Goal: Task Accomplishment & Management: Complete application form

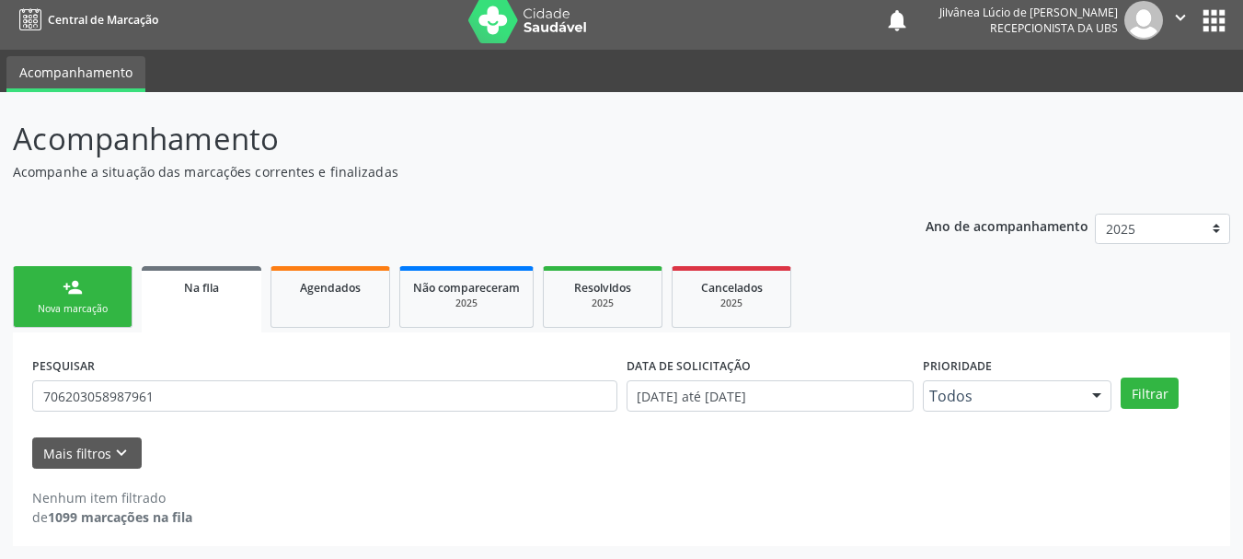
scroll to position [9, 0]
drag, startPoint x: 191, startPoint y: 402, endPoint x: 0, endPoint y: 434, distance: 193.2
click at [0, 434] on div "Acompanhamento Acompanhe a situação das marcações correntes e finalizadas Relat…" at bounding box center [621, 325] width 1243 height 467
type input "cleuza freire"
click at [1121, 377] on button "Filtrar" at bounding box center [1150, 392] width 58 height 31
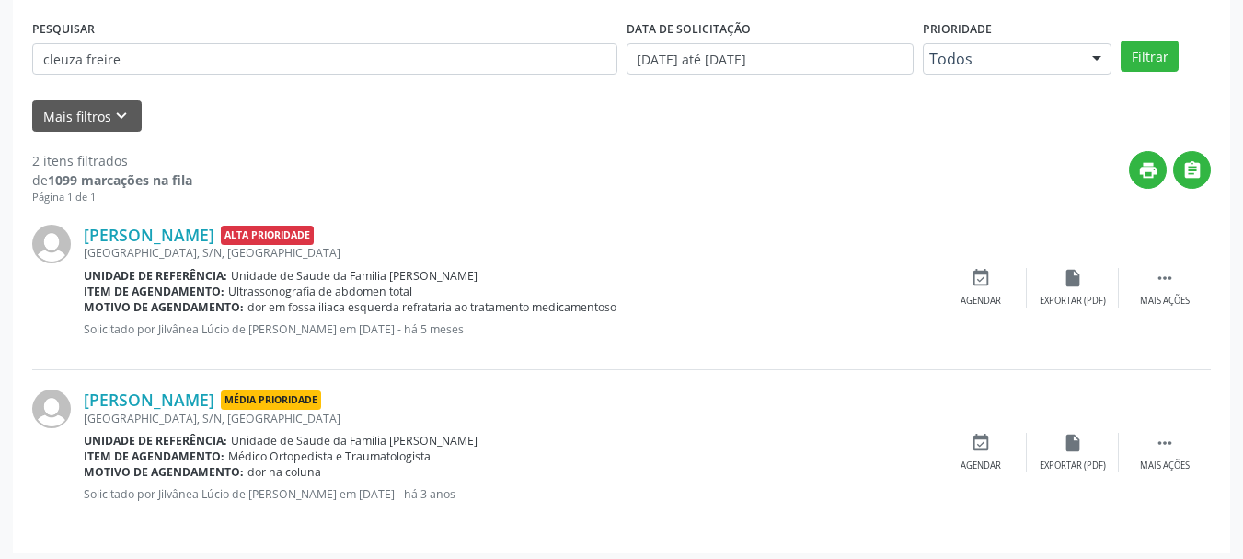
scroll to position [0, 0]
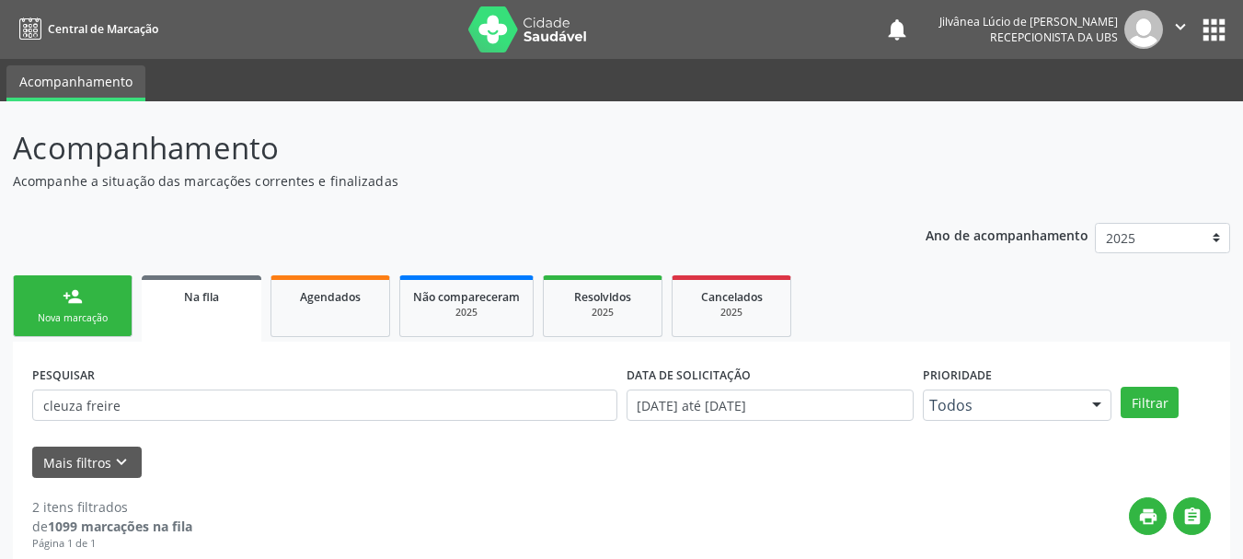
click at [88, 310] on link "person_add Nova marcação" at bounding box center [73, 306] width 120 height 62
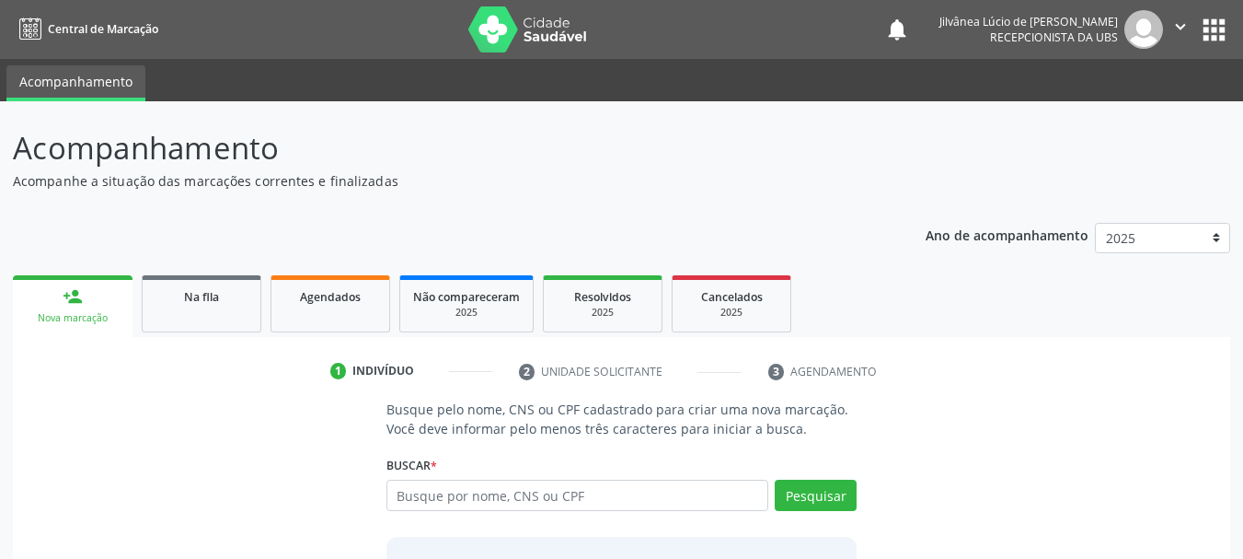
scroll to position [151, 0]
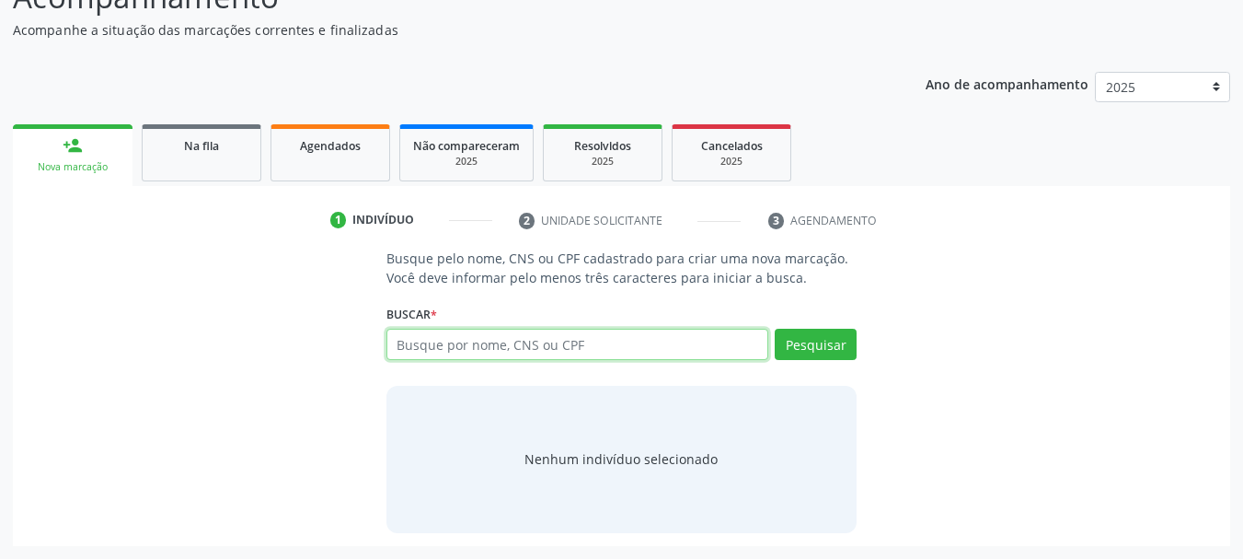
click at [474, 335] on input "text" at bounding box center [578, 344] width 383 height 31
type input "[PERSON_NAME]"
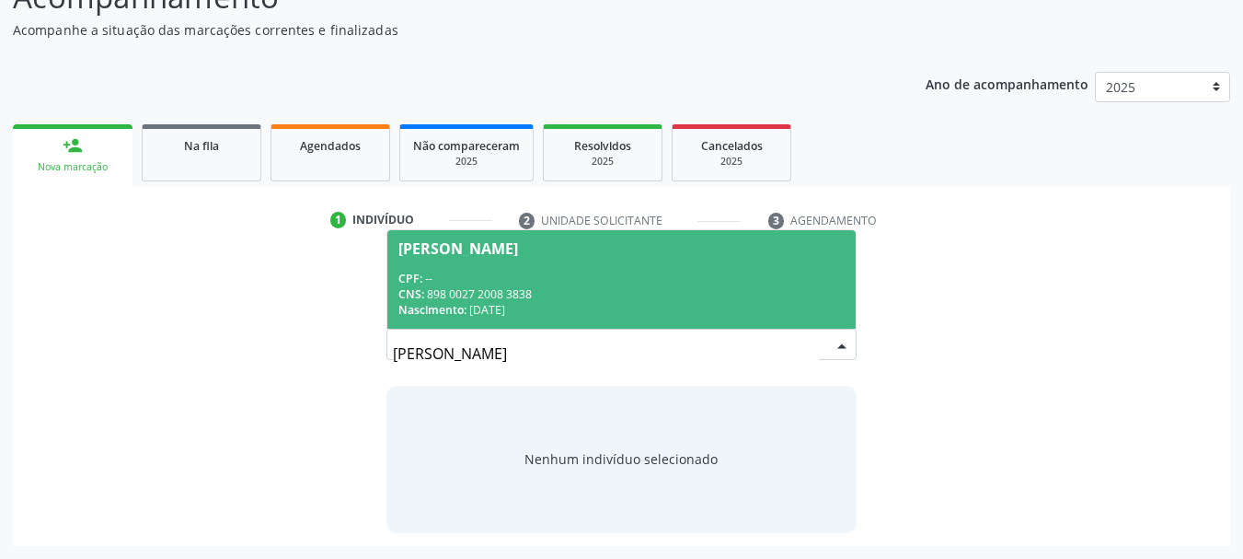
click at [490, 306] on div "Nascimento: 24/03/1974" at bounding box center [621, 310] width 447 height 16
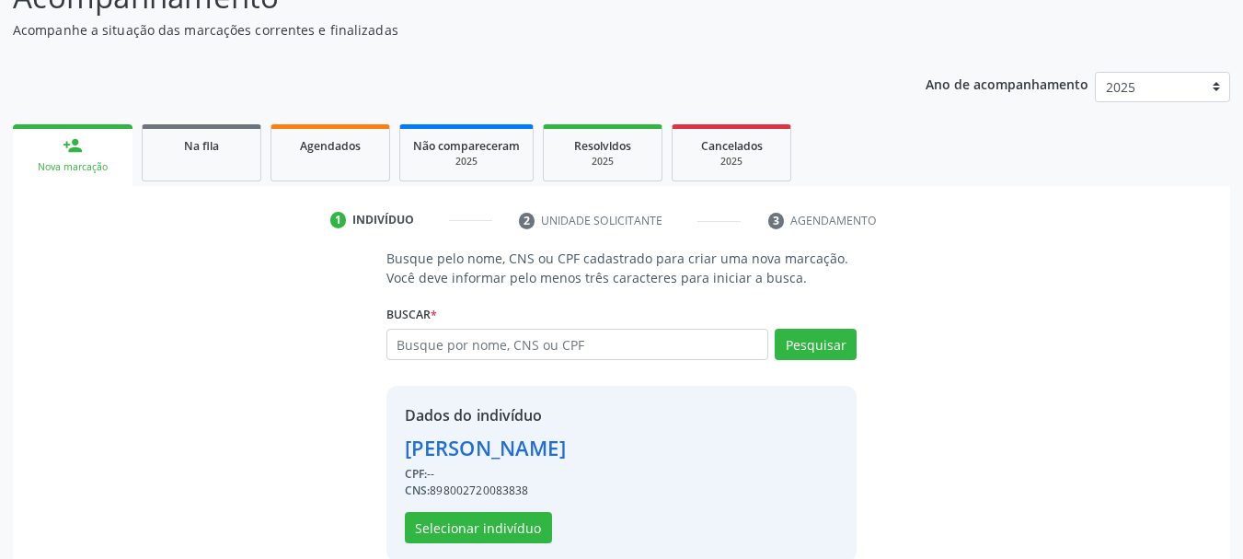
scroll to position [179, 0]
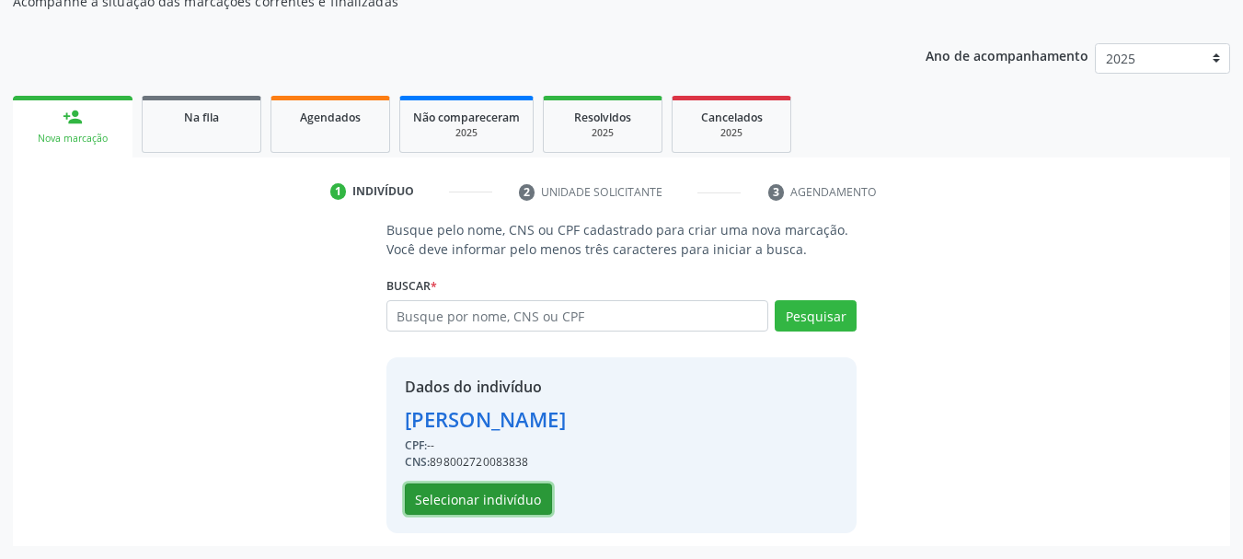
click at [451, 497] on button "Selecionar indivíduo" at bounding box center [478, 498] width 147 height 31
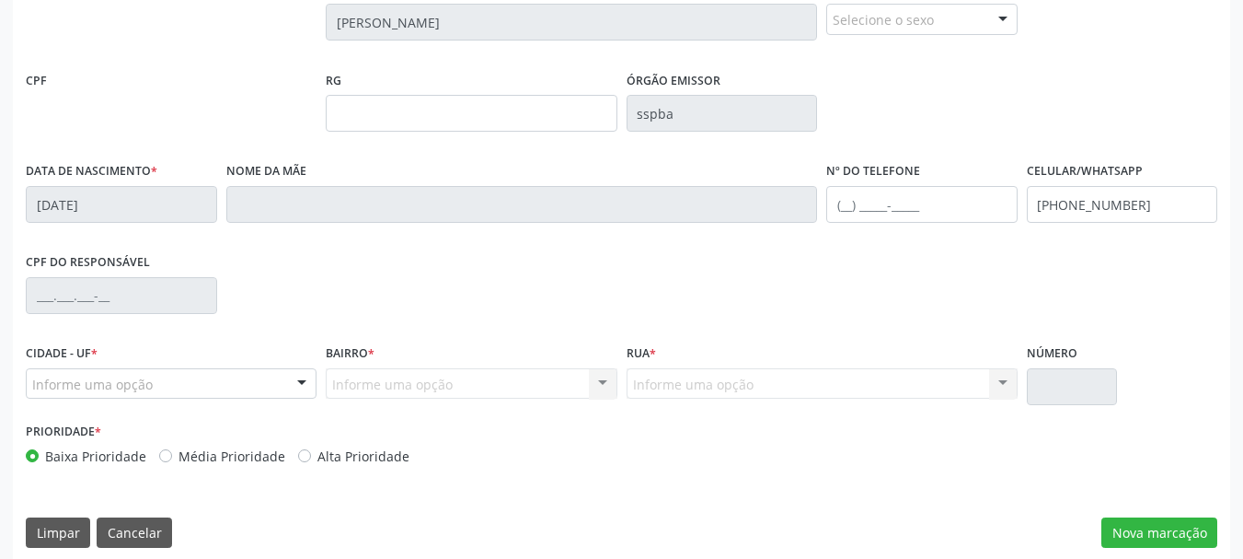
scroll to position [439, 0]
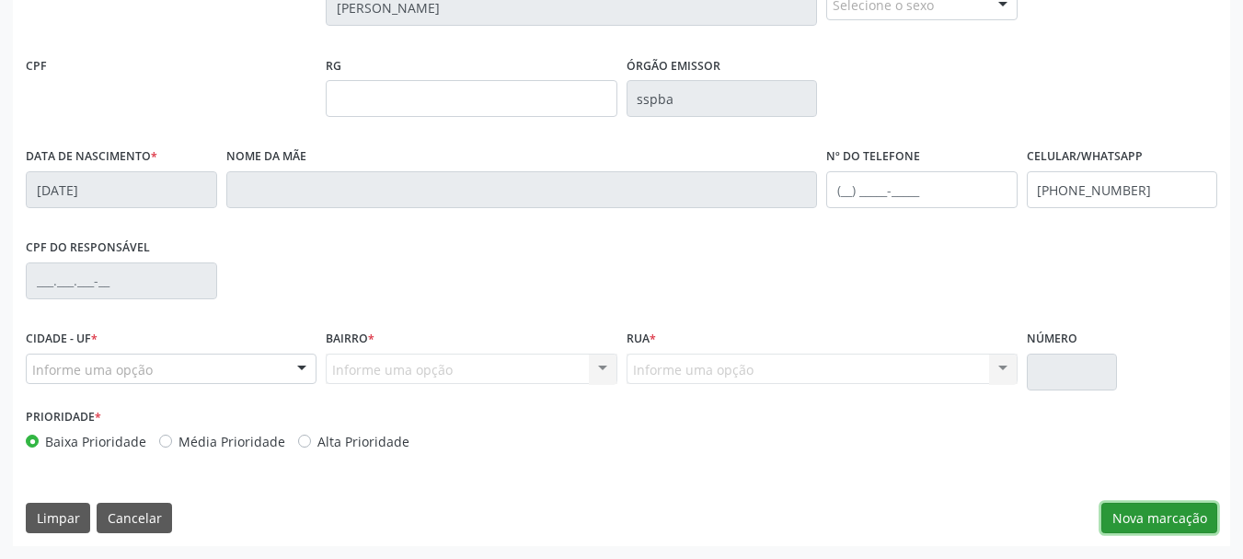
click at [1156, 519] on button "Nova marcação" at bounding box center [1160, 517] width 116 height 31
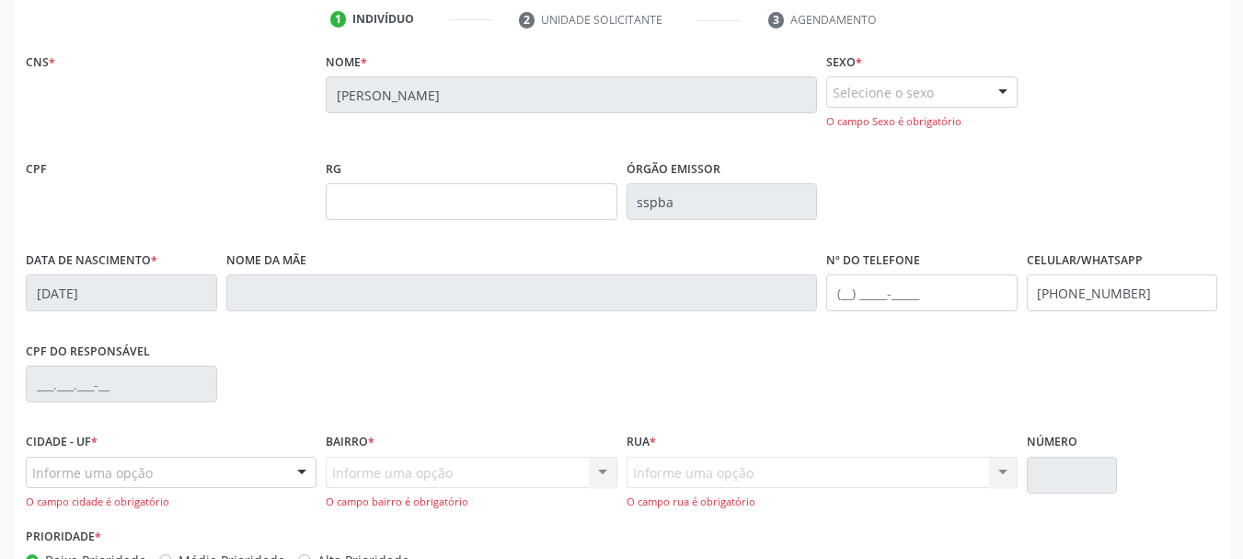
scroll to position [255, 0]
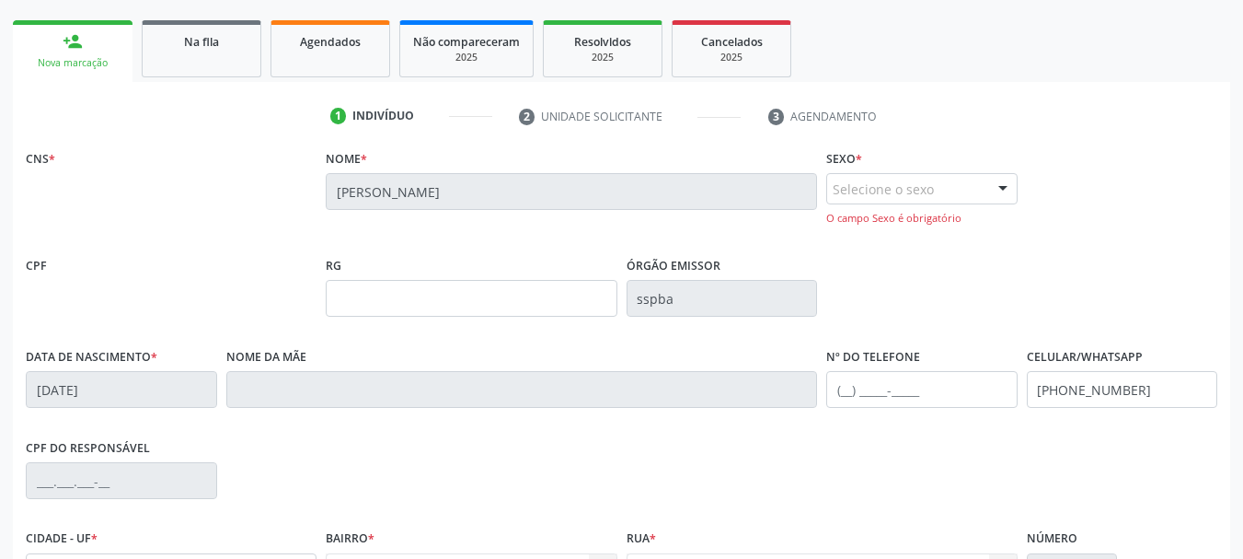
click at [875, 199] on div "Selecione o sexo" at bounding box center [921, 188] width 191 height 31
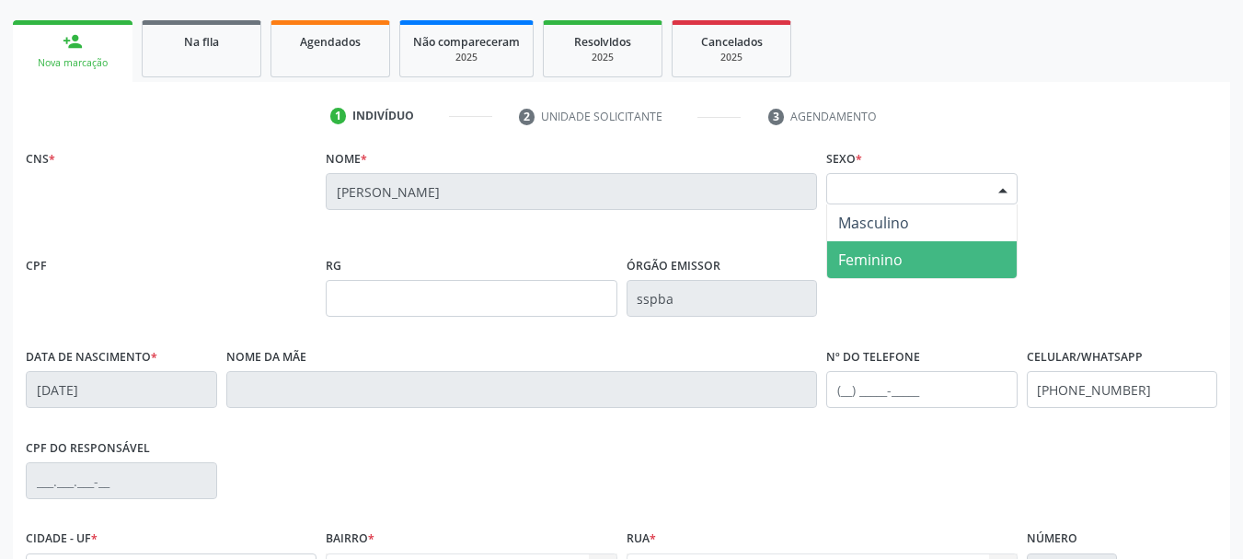
click at [876, 250] on span "Feminino" at bounding box center [870, 259] width 64 height 20
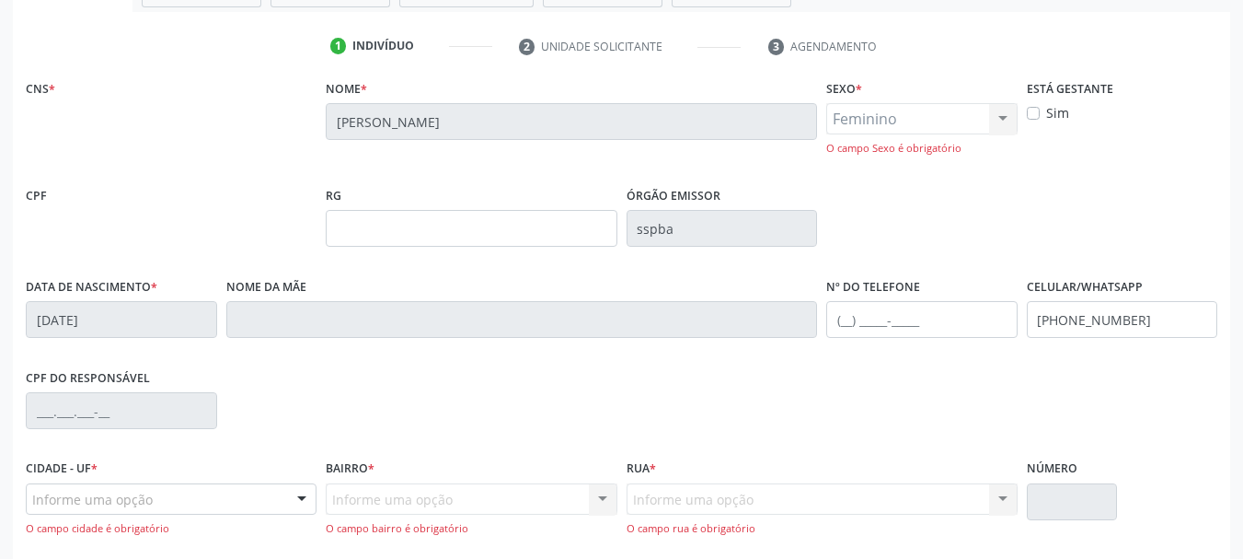
scroll to position [439, 0]
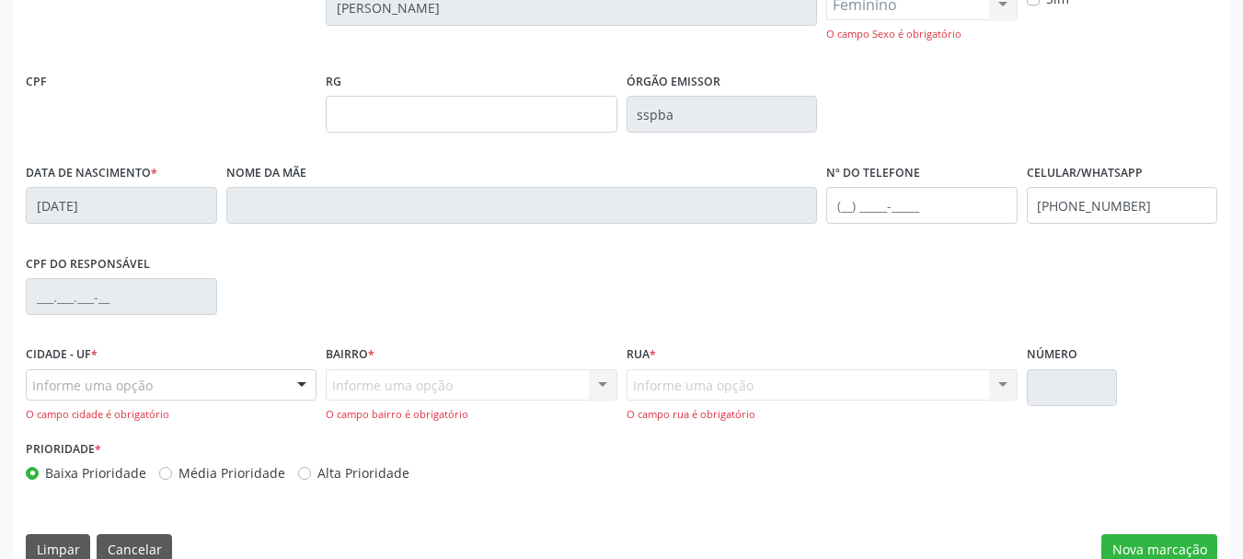
click at [212, 387] on div "Informe uma opção" at bounding box center [171, 384] width 291 height 31
click at [429, 289] on div "CPF do responsável" at bounding box center [621, 294] width 1201 height 91
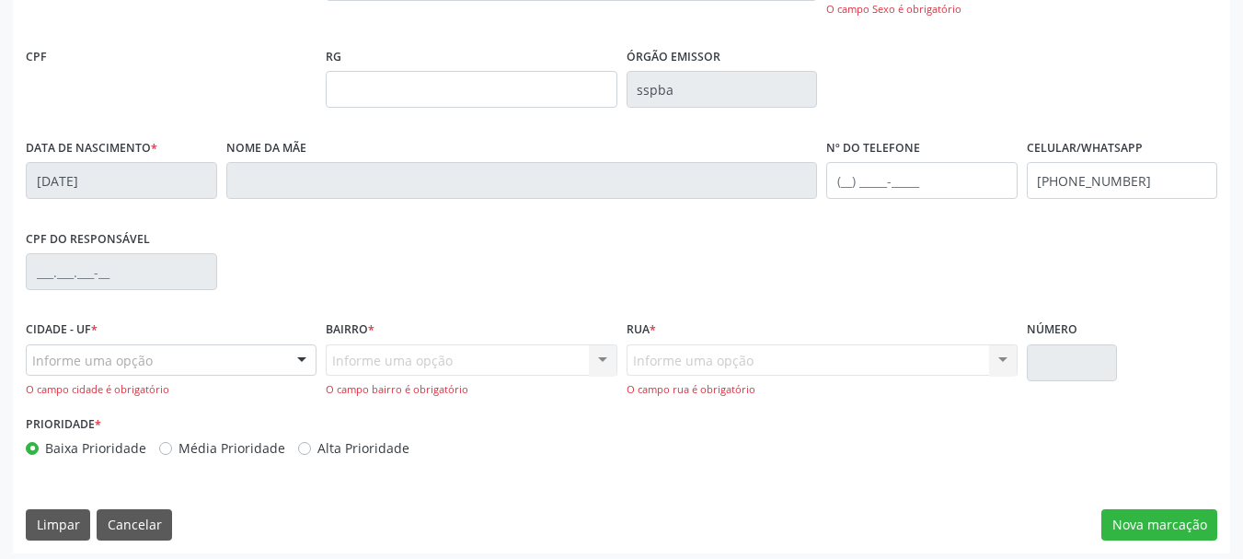
scroll to position [471, 0]
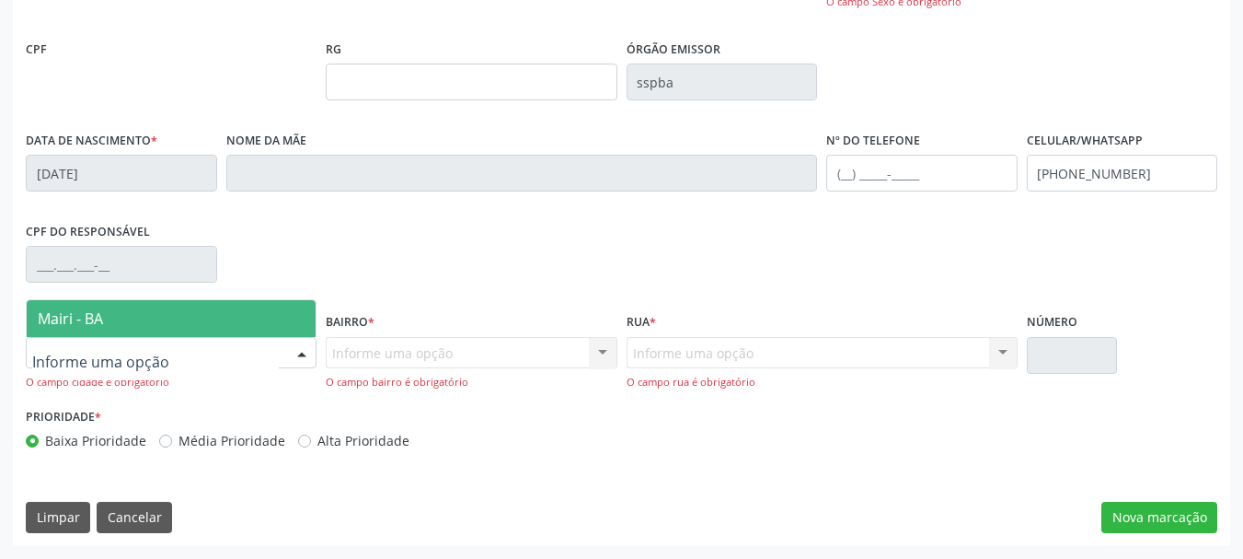
click at [222, 361] on div at bounding box center [171, 352] width 291 height 31
click at [135, 323] on span "Mairi - BA" at bounding box center [171, 318] width 289 height 37
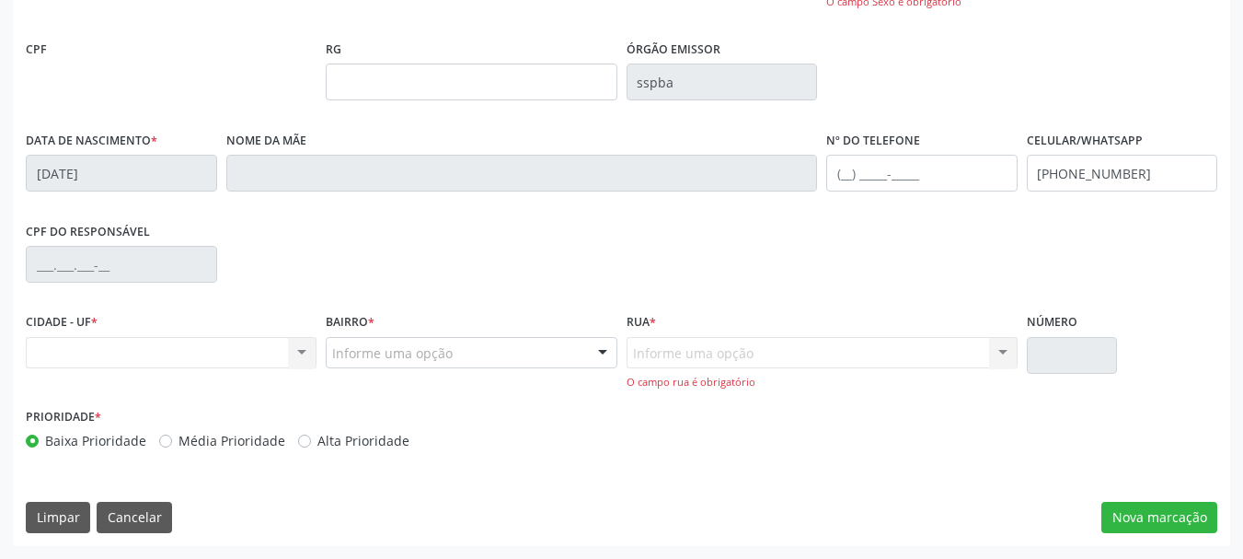
click at [476, 358] on div "Informe uma opção" at bounding box center [471, 352] width 291 height 31
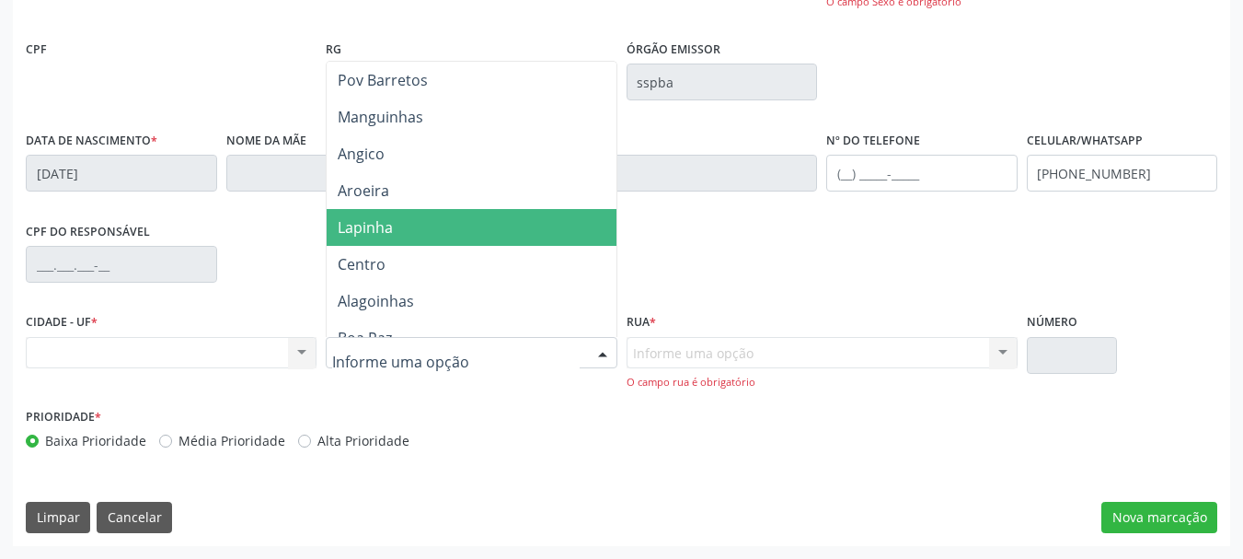
click at [567, 438] on div "Baixa Prioridade Média Prioridade Alta Prioridade" at bounding box center [322, 440] width 592 height 19
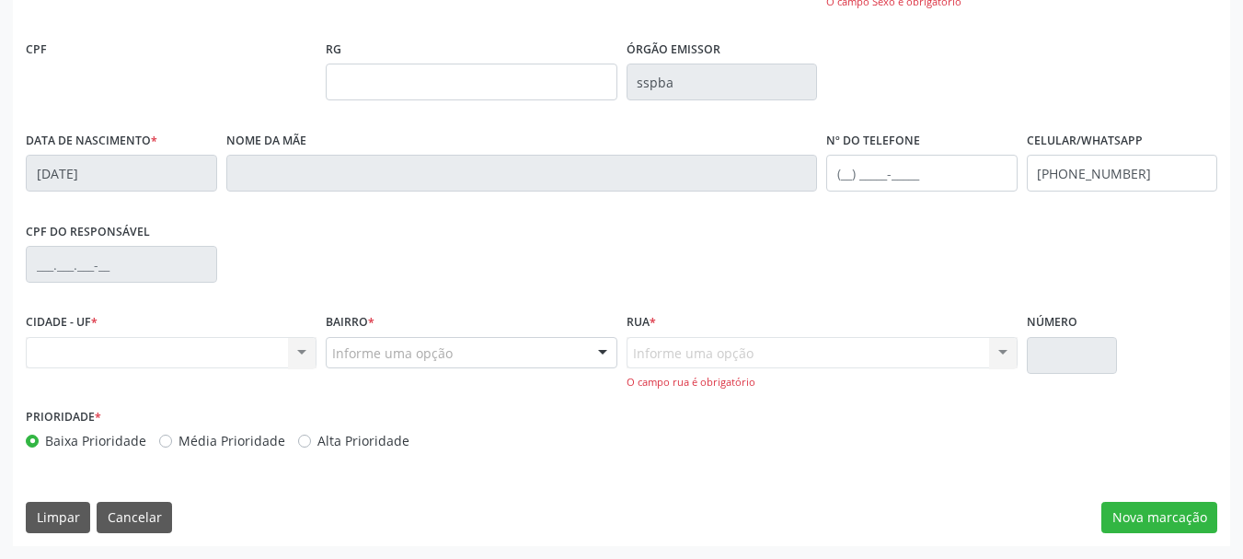
click at [483, 357] on div "Informe uma opção" at bounding box center [471, 352] width 291 height 31
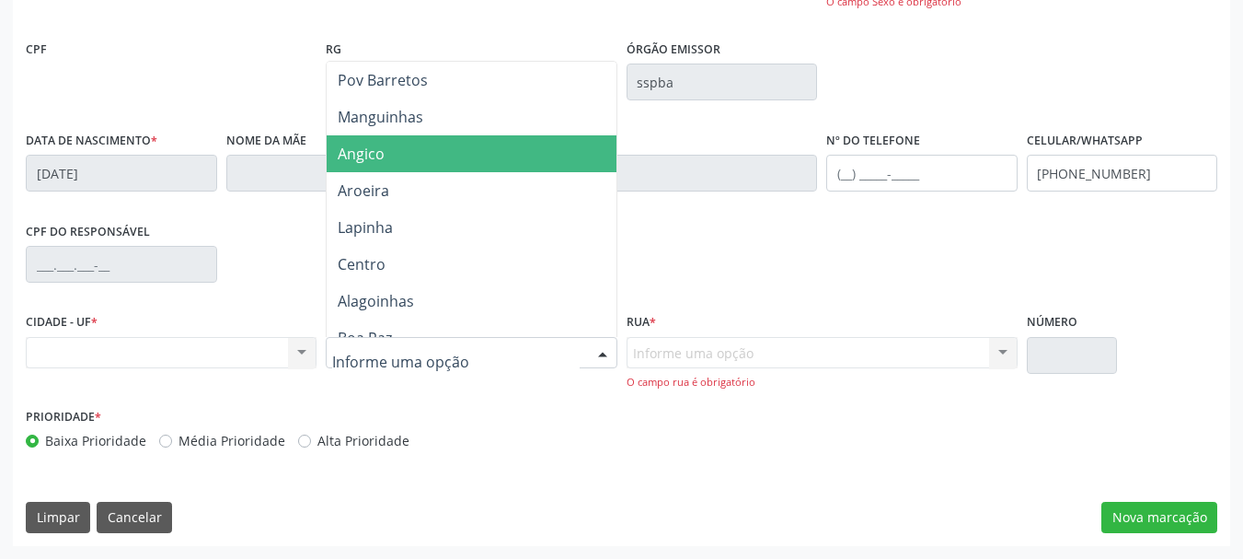
click at [404, 158] on span "Angico" at bounding box center [471, 153] width 289 height 37
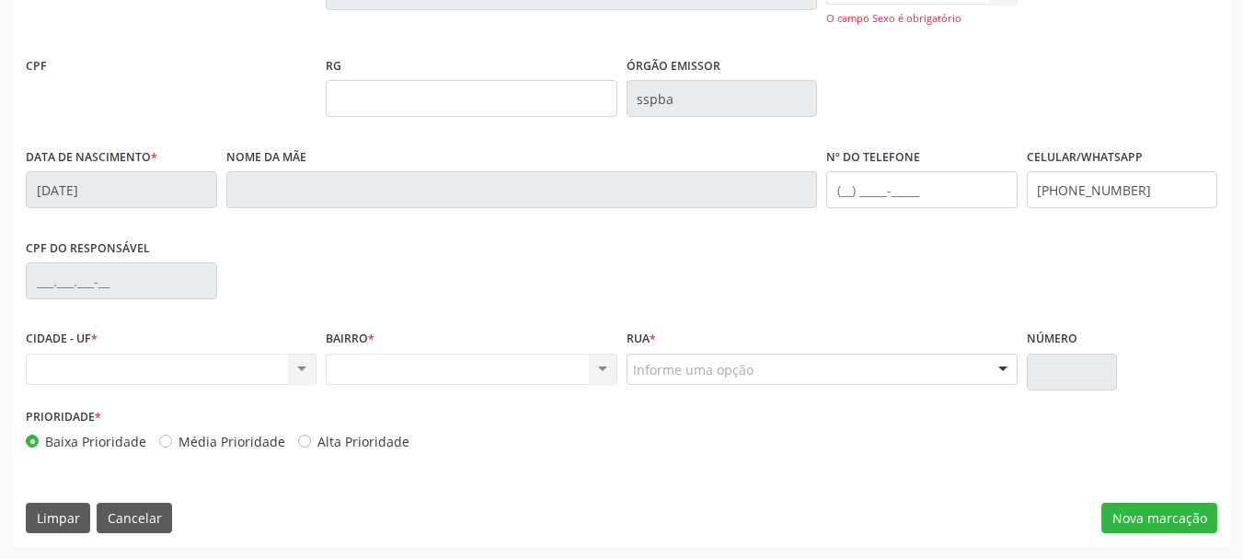
scroll to position [455, 0]
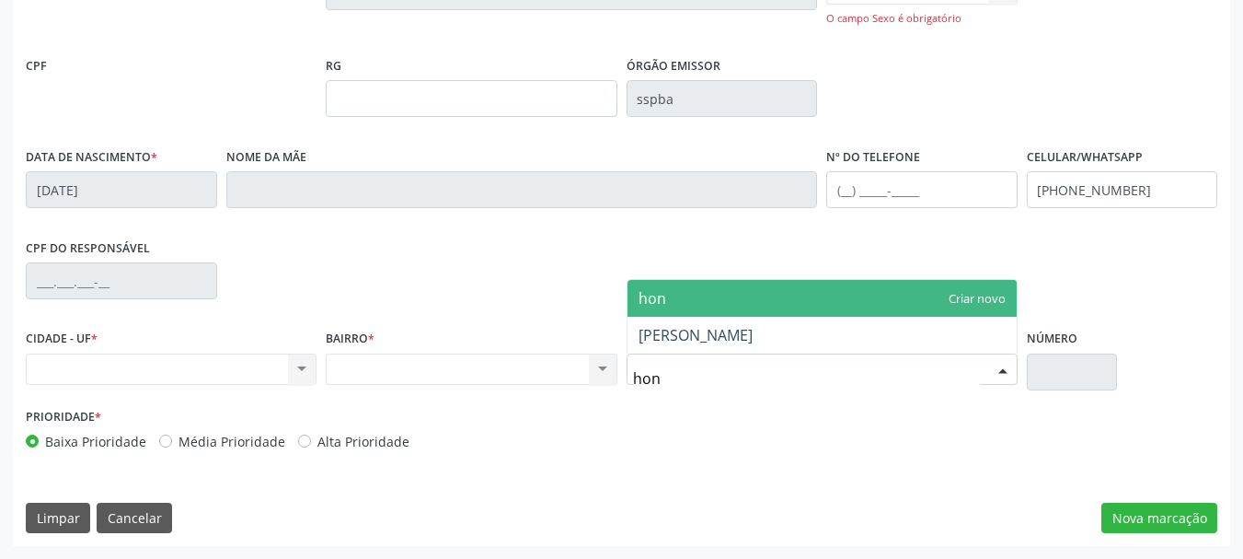
type input "hono"
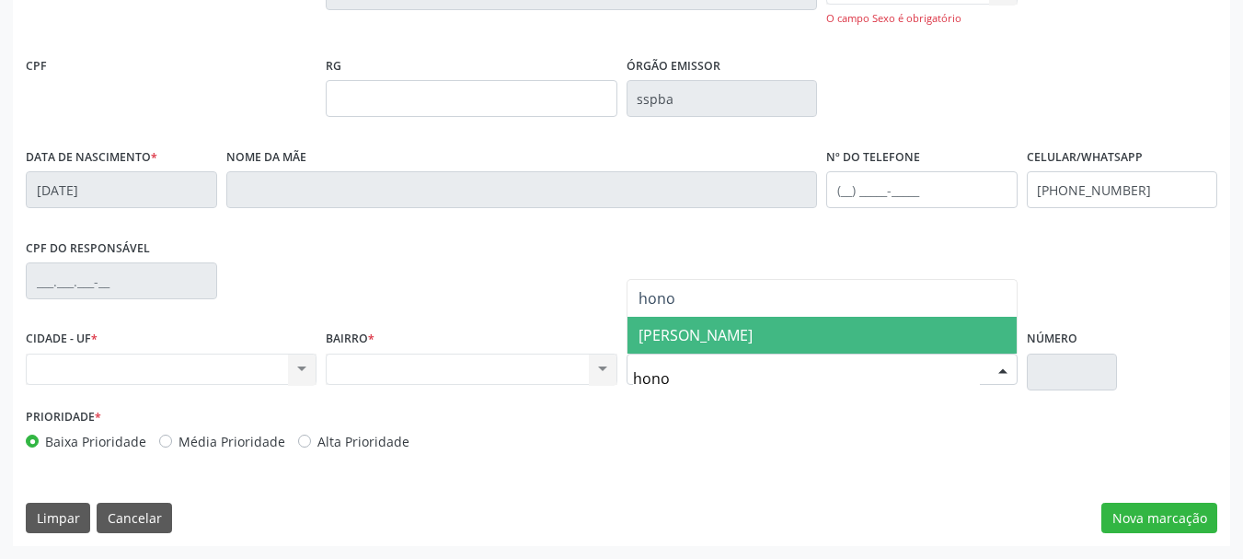
click at [724, 341] on span "HONORATO SOARES" at bounding box center [696, 335] width 114 height 20
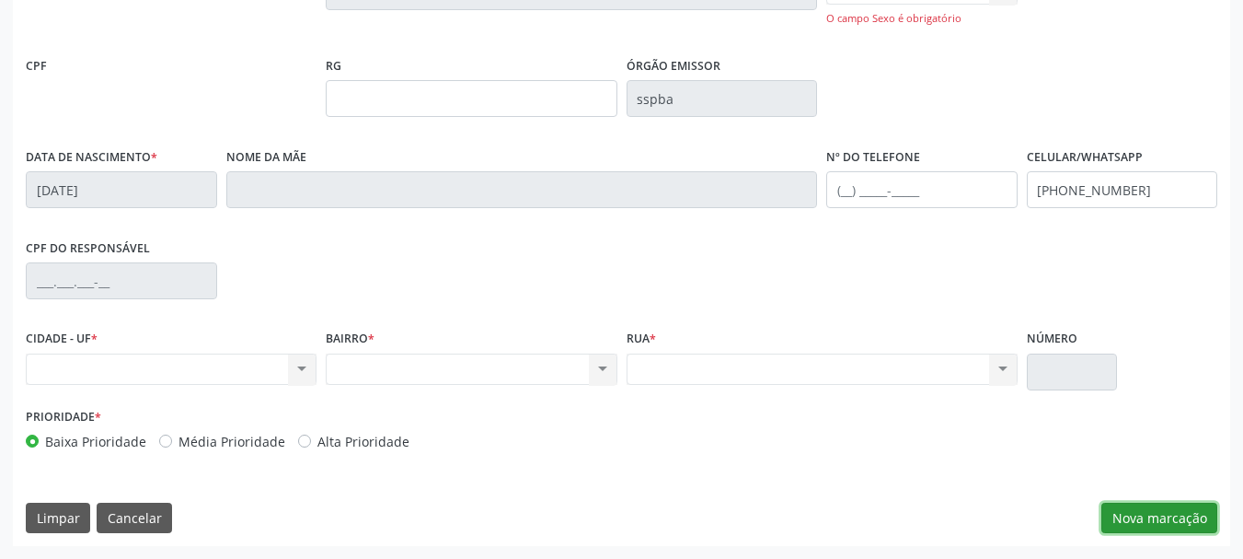
click at [1162, 526] on button "Nova marcação" at bounding box center [1160, 517] width 116 height 31
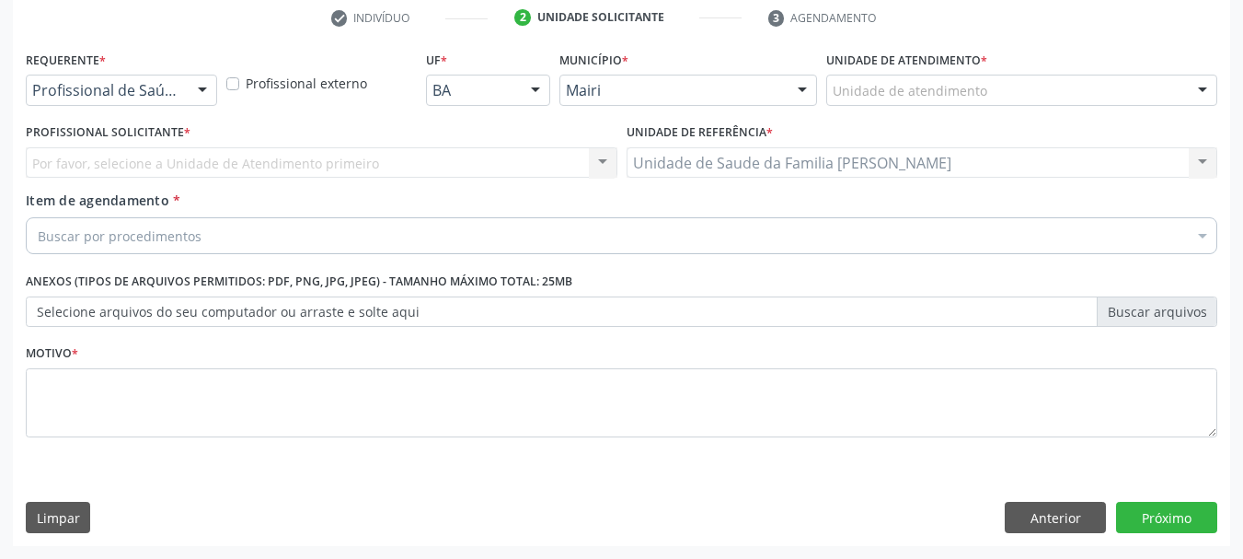
click at [119, 152] on div "Por favor, selecione a Unidade de Atendimento primeiro Nenhum resultado encontr…" at bounding box center [322, 162] width 592 height 31
click at [131, 168] on div "Por favor, selecione a Unidade de Atendimento primeiro Nenhum resultado encontr…" at bounding box center [322, 162] width 592 height 31
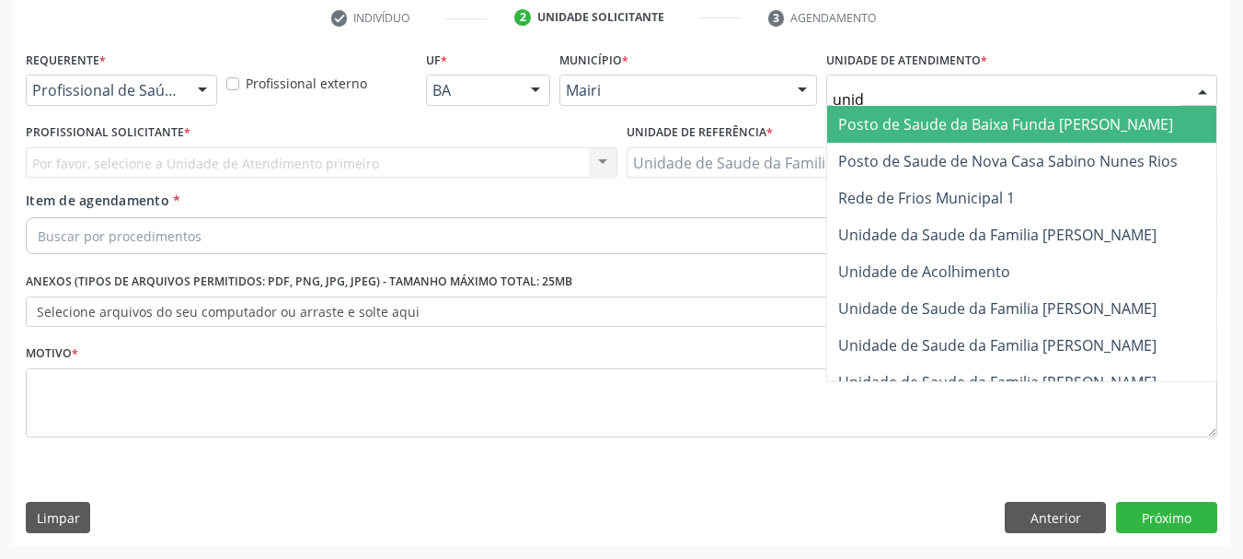
type input "unida"
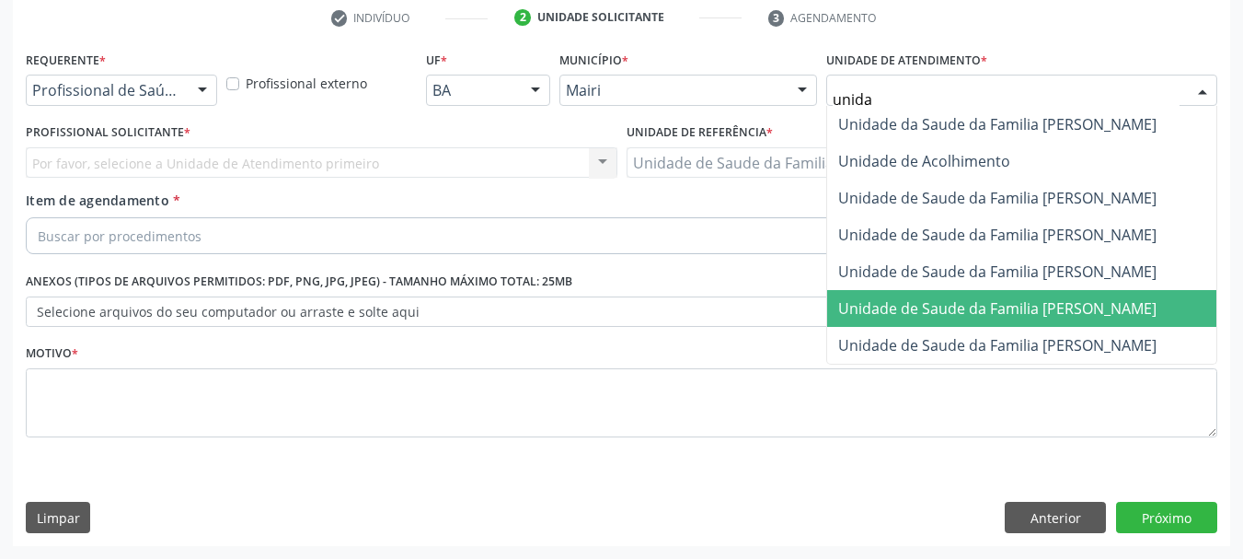
click at [1030, 303] on span "Unidade de Saude da Familia [PERSON_NAME]" at bounding box center [997, 308] width 318 height 20
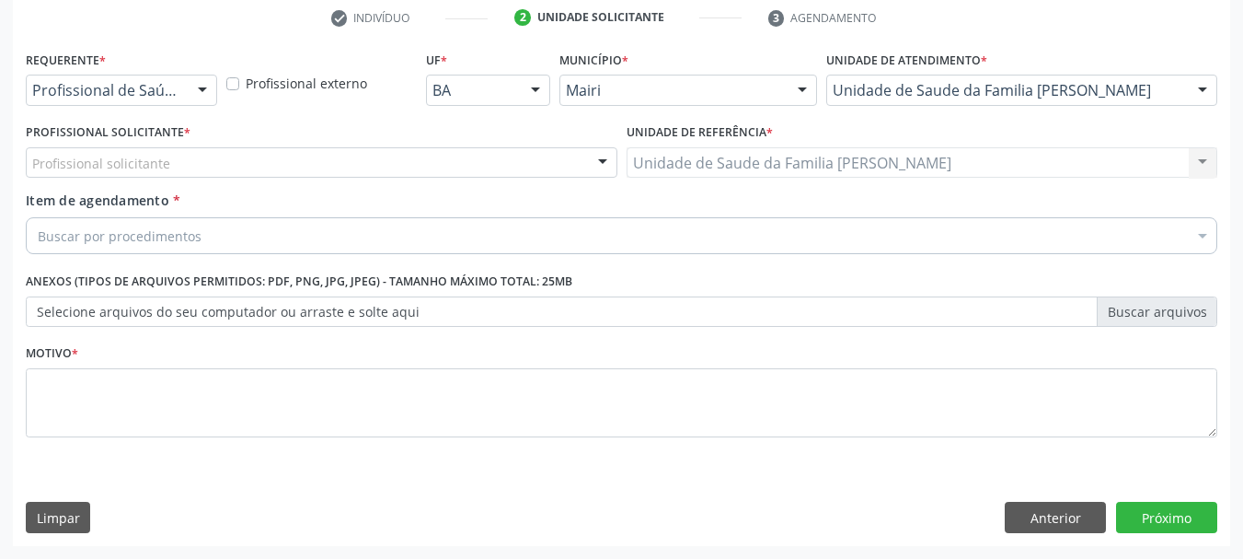
click at [170, 158] on div "Profissional solicitante" at bounding box center [322, 162] width 592 height 31
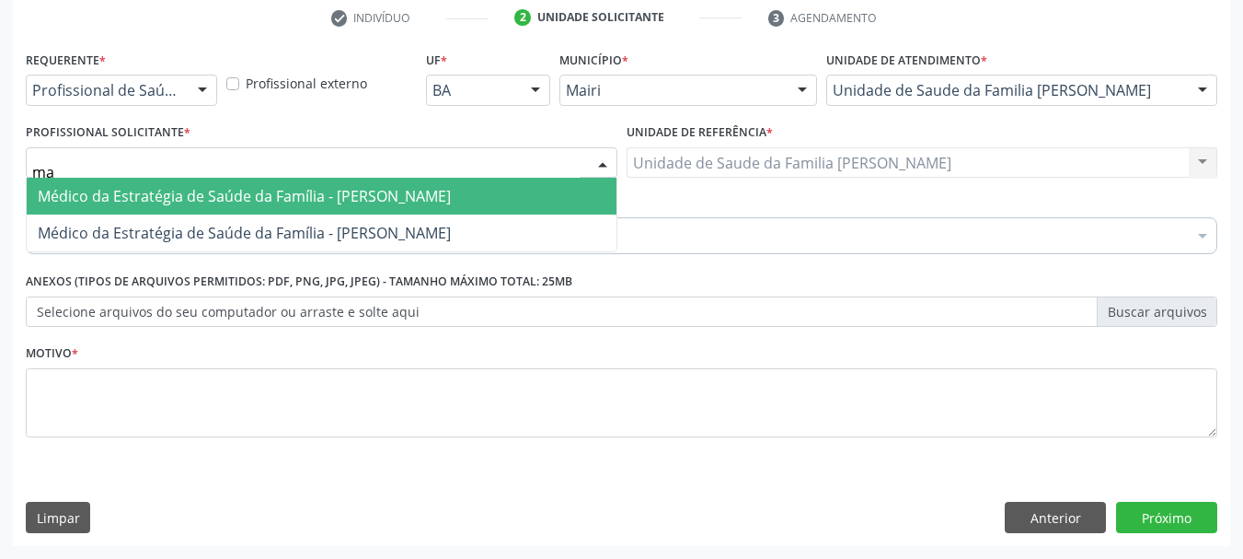
type input "m"
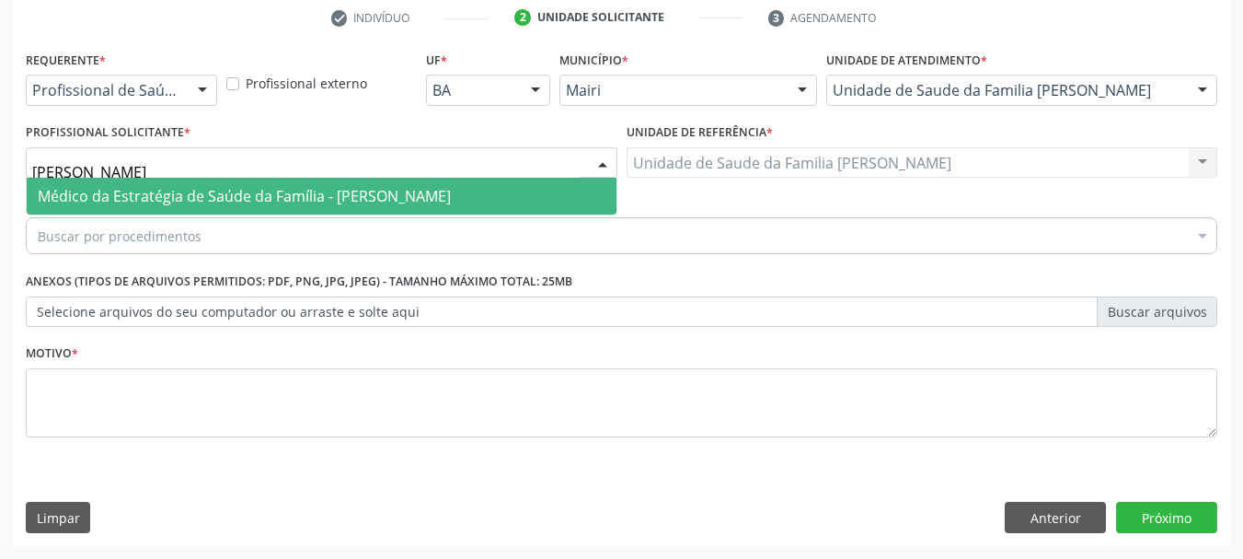
type input "[PERSON_NAME]"
click at [236, 200] on span "Médico da Estratégia de Saúde da Família - [PERSON_NAME]" at bounding box center [244, 196] width 413 height 20
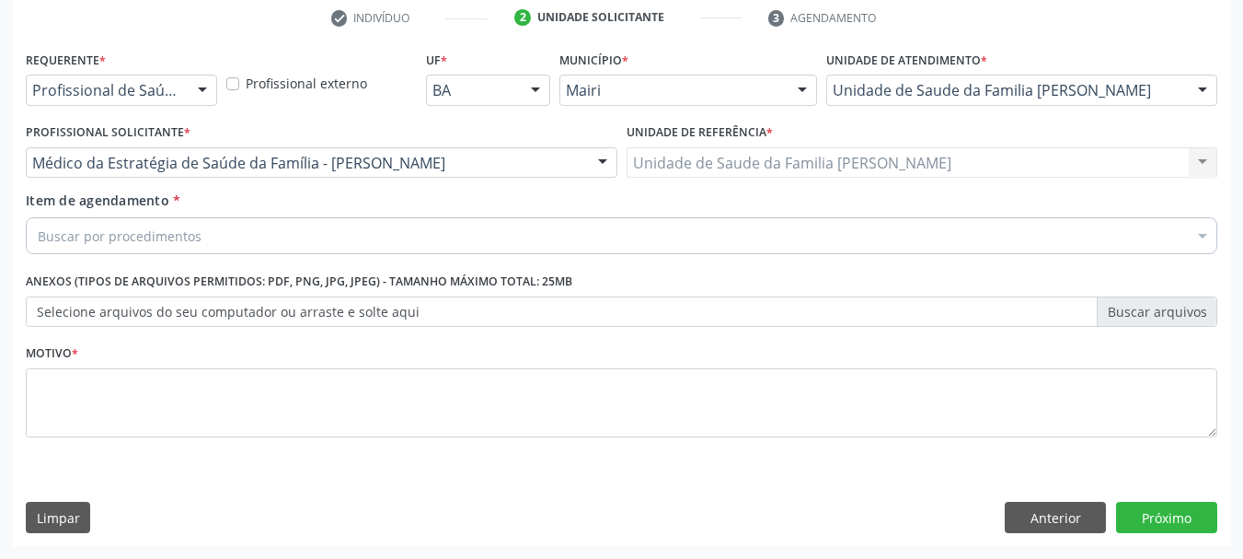
click at [232, 232] on div "Buscar por procedimentos" at bounding box center [622, 235] width 1192 height 37
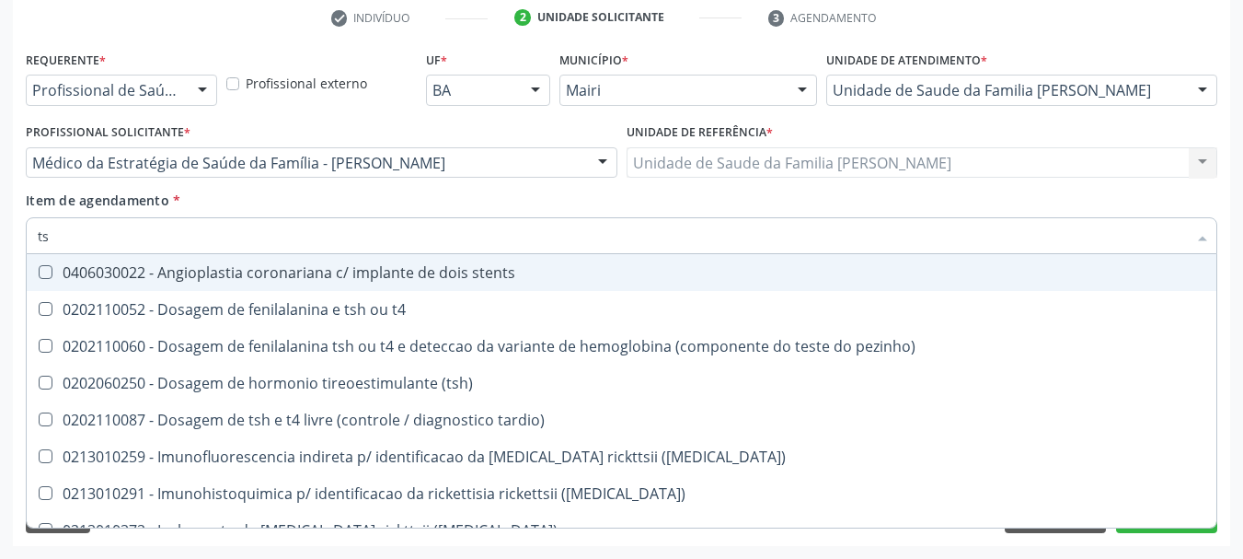
type input "tsh"
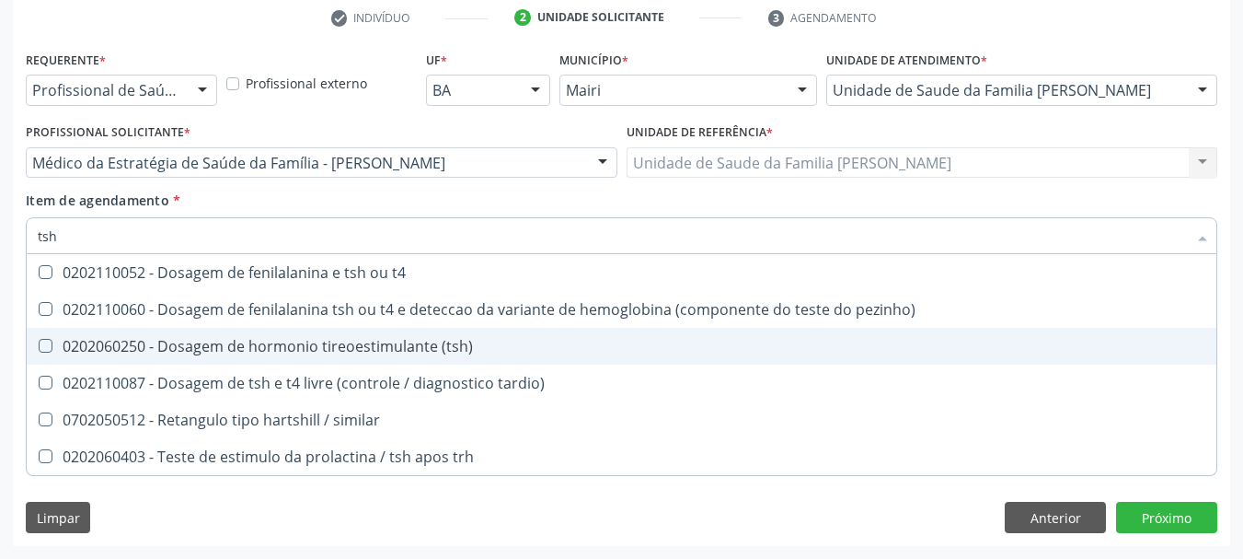
click at [285, 341] on div "0202060250 - Dosagem de hormonio tireoestimulante (tsh)" at bounding box center [622, 346] width 1168 height 15
checkbox \(tsh\) "true"
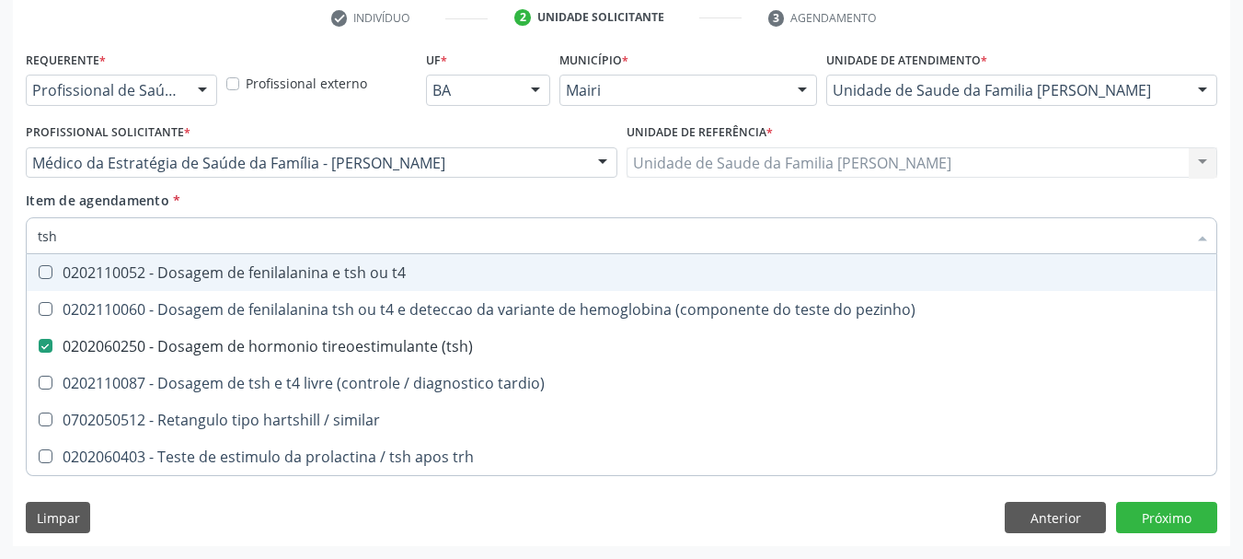
drag, startPoint x: 62, startPoint y: 249, endPoint x: 0, endPoint y: 263, distance: 63.2
click at [0, 263] on div "Acompanhamento Acompanhe a situação das marcações correntes e finalizadas Relat…" at bounding box center [621, 153] width 1243 height 811
type input "[MEDICAL_DATA]"
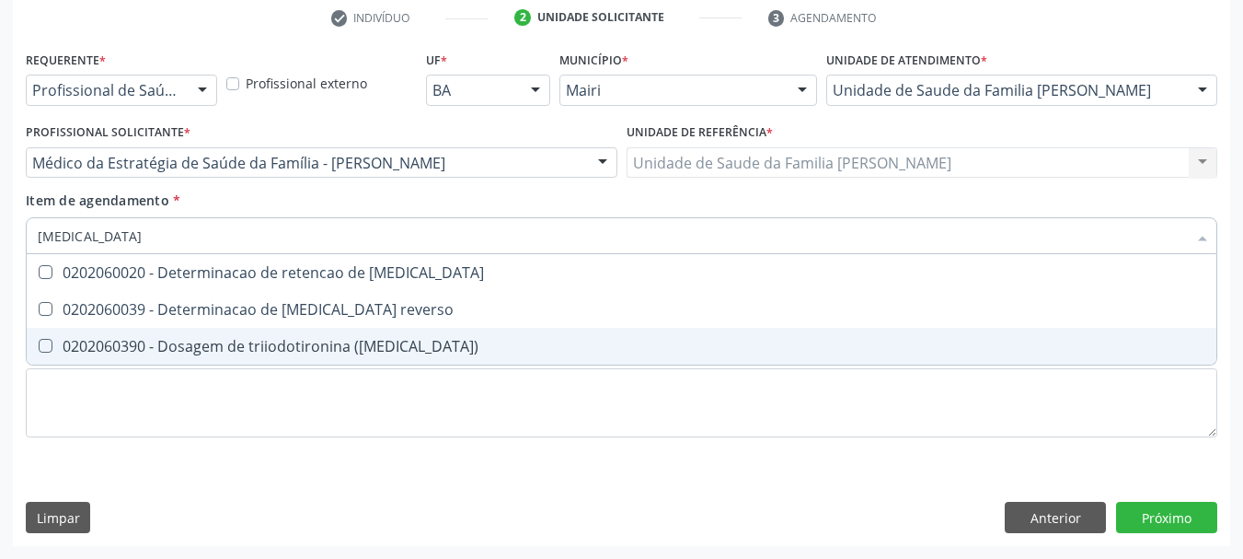
click at [213, 341] on div "0202060390 - Dosagem de triiodotironina ([MEDICAL_DATA])" at bounding box center [622, 346] width 1168 height 15
checkbox \(t3\) "true"
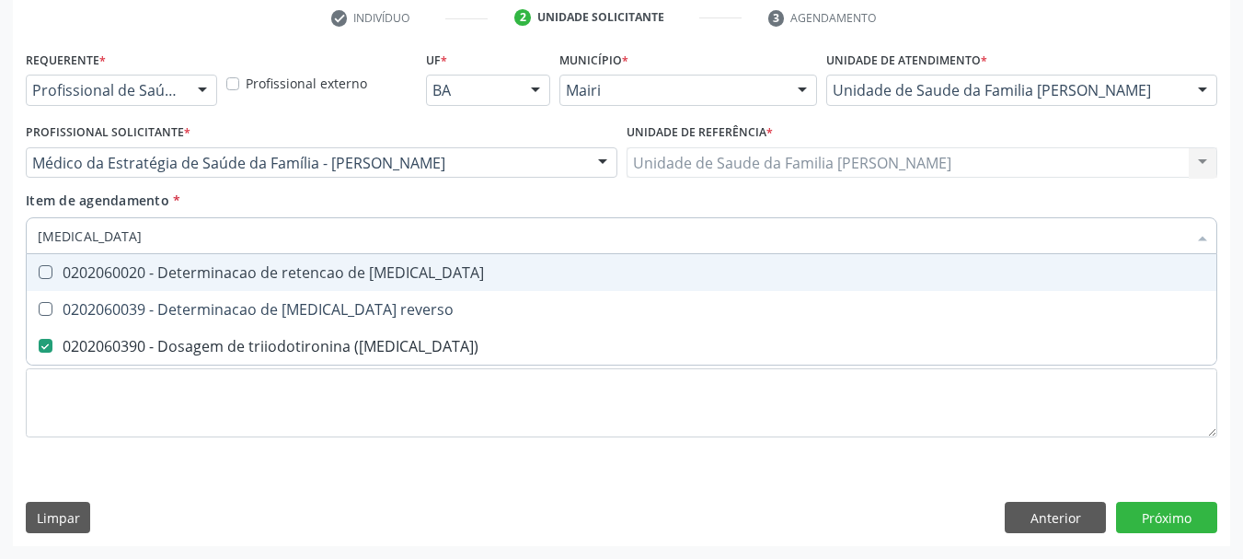
drag, startPoint x: 101, startPoint y: 235, endPoint x: 1, endPoint y: 249, distance: 101.4
click at [0, 249] on div "Acompanhamento Acompanhe a situação das marcações correntes e finalizadas Relat…" at bounding box center [621, 153] width 1243 height 811
type input "t4"
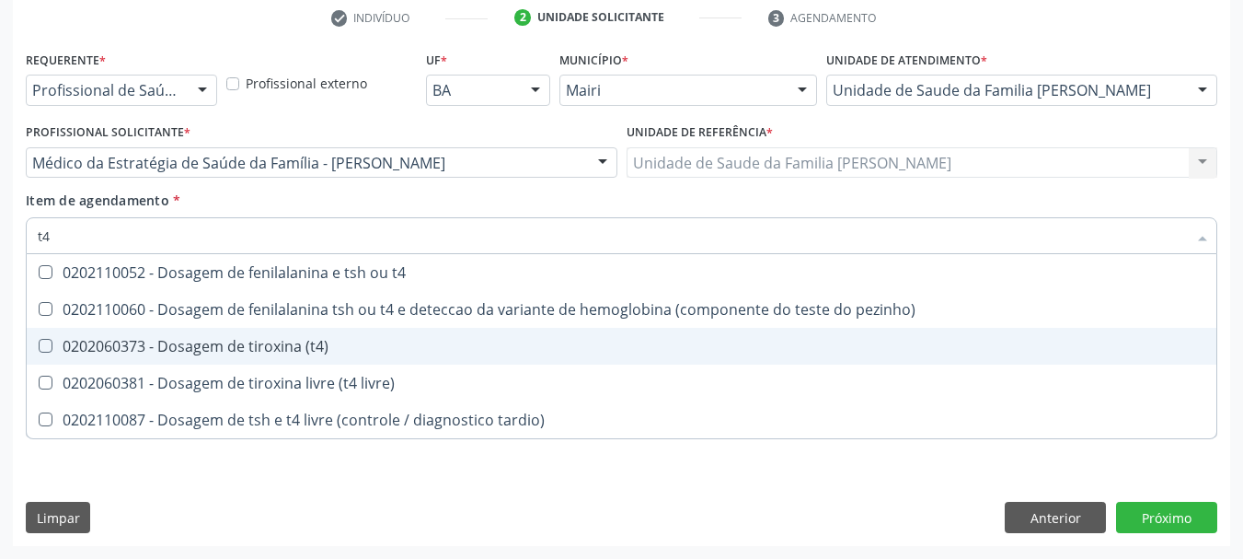
click at [164, 352] on div "0202060373 - Dosagem de tiroxina (t4)" at bounding box center [622, 346] width 1168 height 15
checkbox \(t4\) "true"
click at [11, 338] on div "Acompanhamento Acompanhe a situação das marcações correntes e finalizadas Relat…" at bounding box center [621, 153] width 1243 height 811
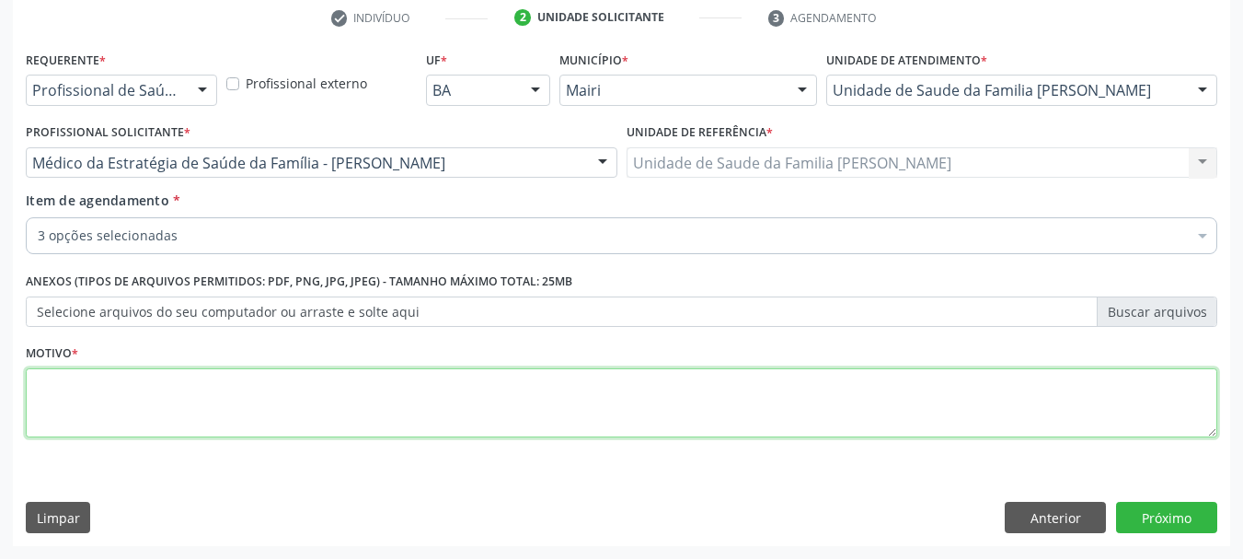
click at [135, 421] on textarea at bounding box center [622, 403] width 1192 height 70
type textarea "p"
type textarea "Pós-bariátrica"
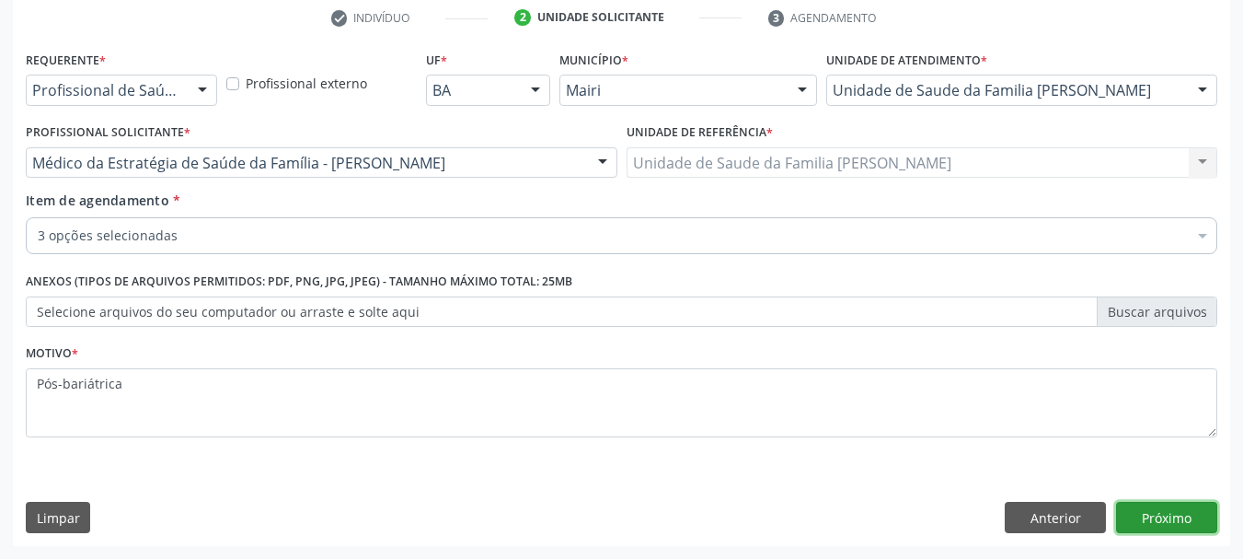
click at [1149, 523] on button "Próximo" at bounding box center [1166, 517] width 101 height 31
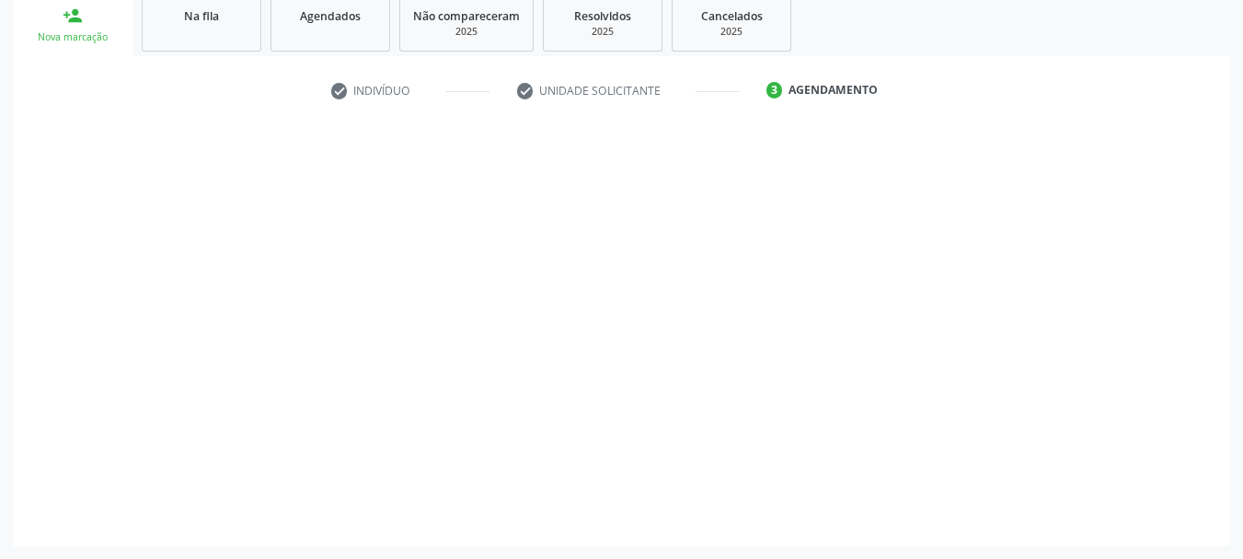
scroll to position [281, 0]
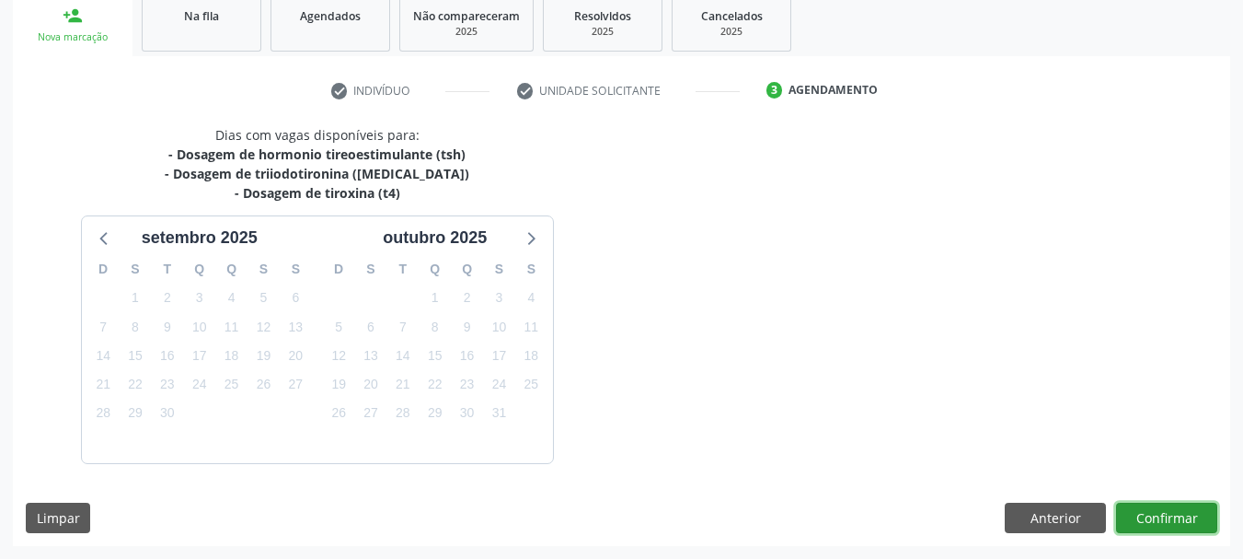
click at [1172, 523] on button "Confirmar" at bounding box center [1166, 517] width 101 height 31
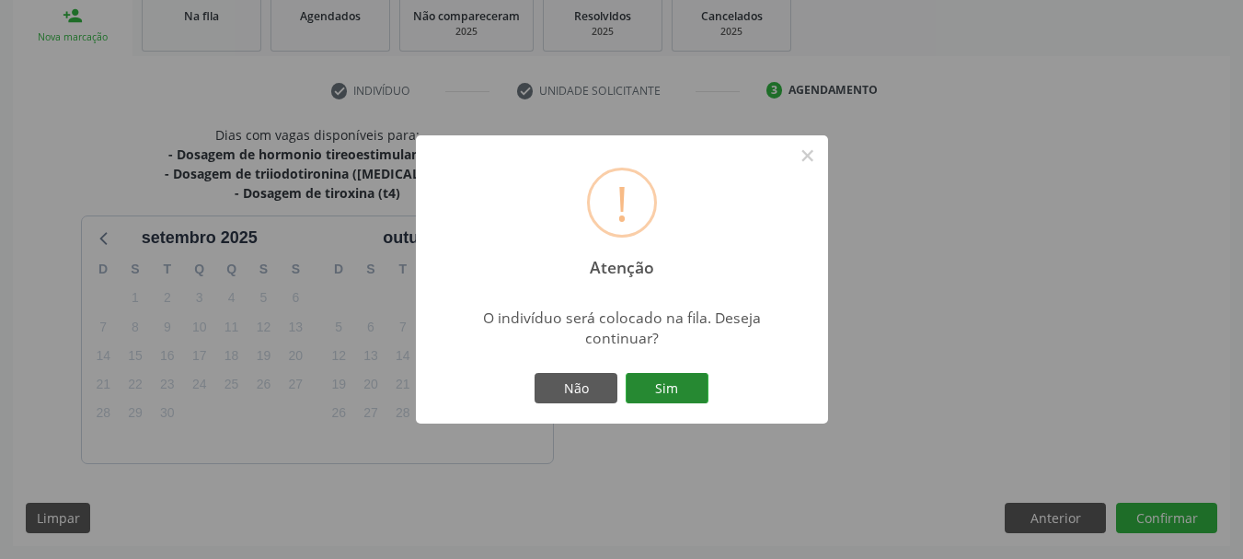
click at [687, 382] on button "Sim" at bounding box center [667, 388] width 83 height 31
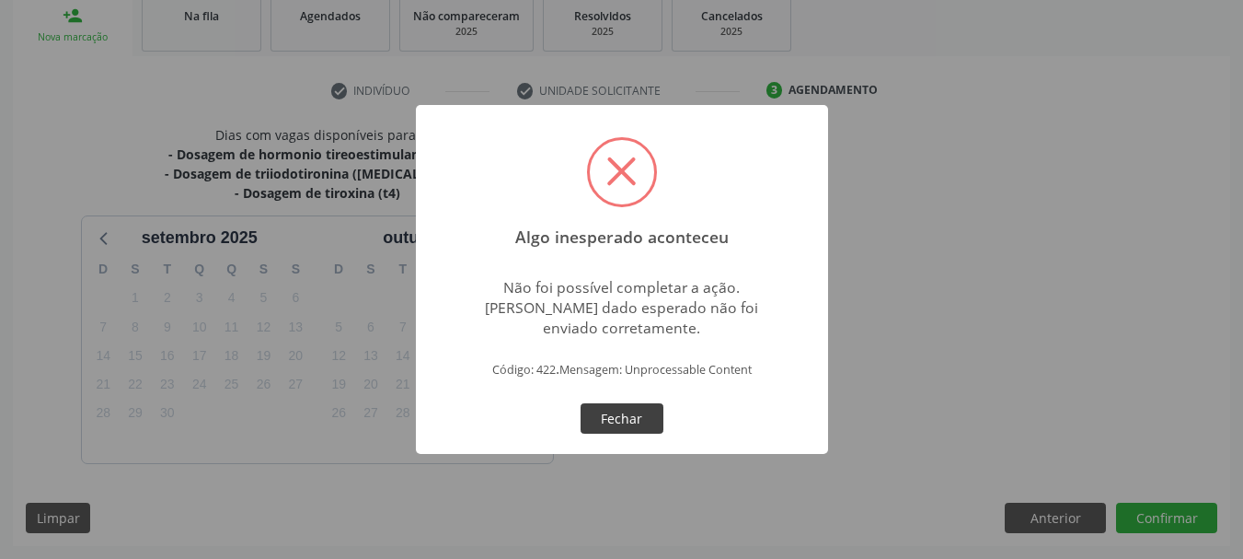
click at [641, 421] on button "Fechar" at bounding box center [622, 418] width 83 height 31
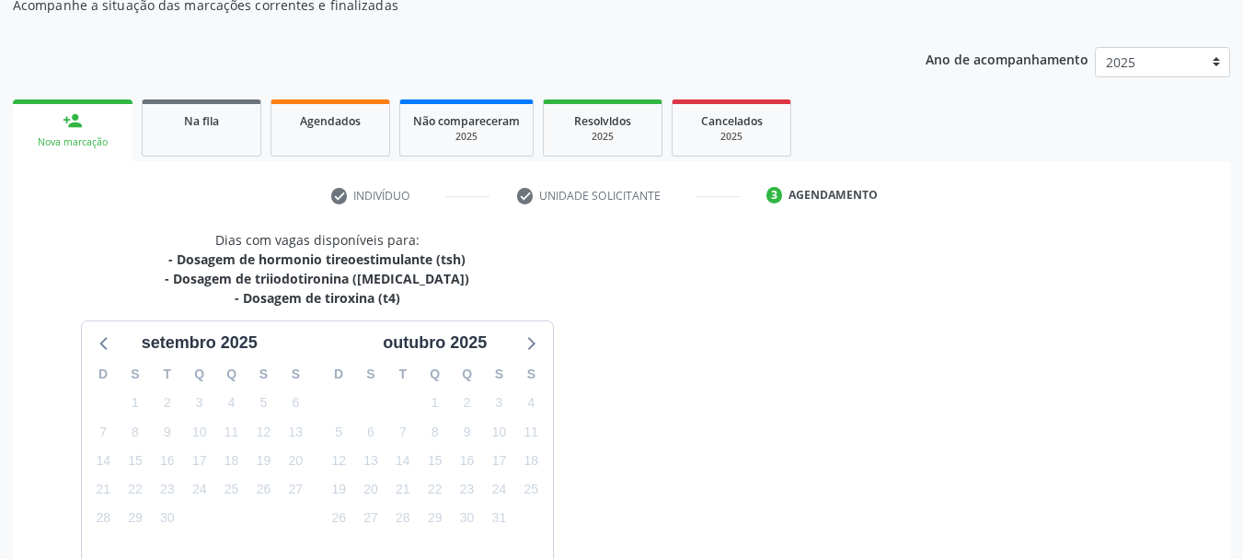
scroll to position [0, 0]
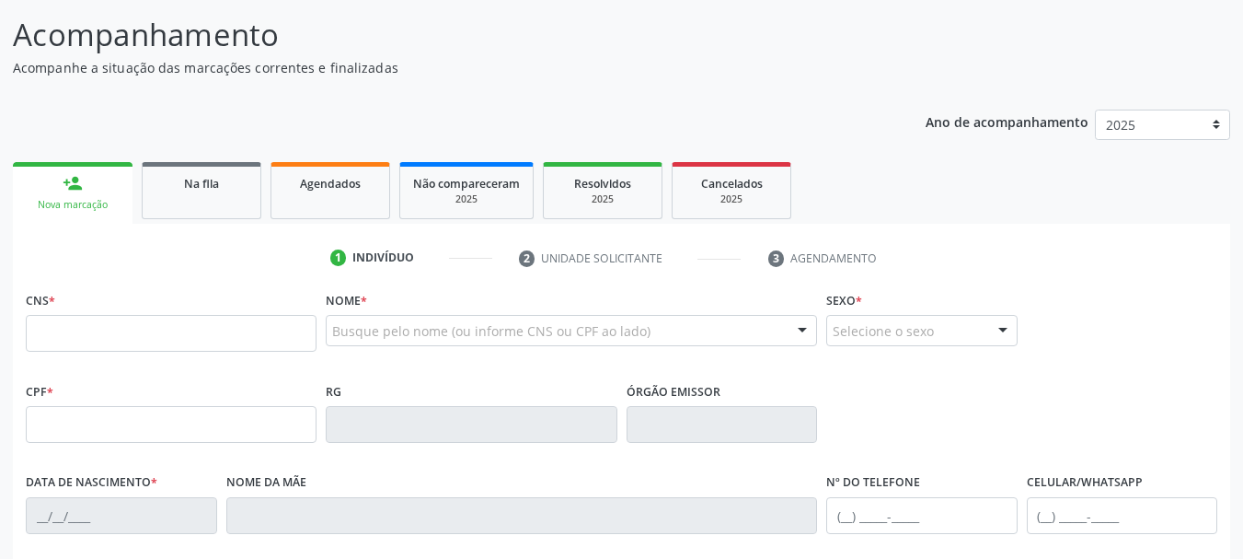
scroll to position [184, 0]
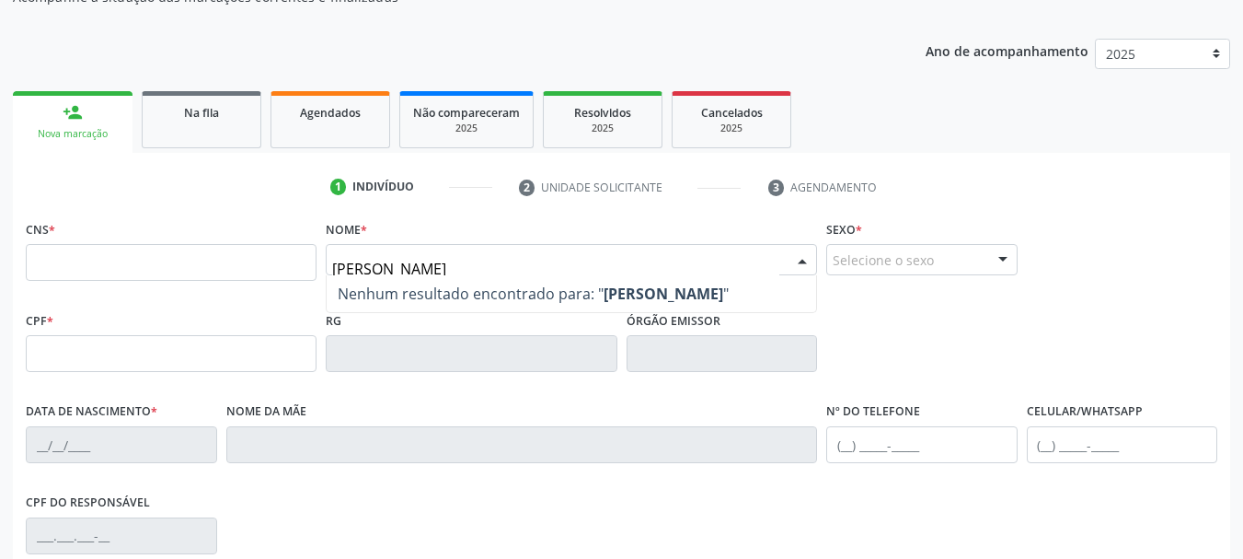
type input "[PERSON_NAME]"
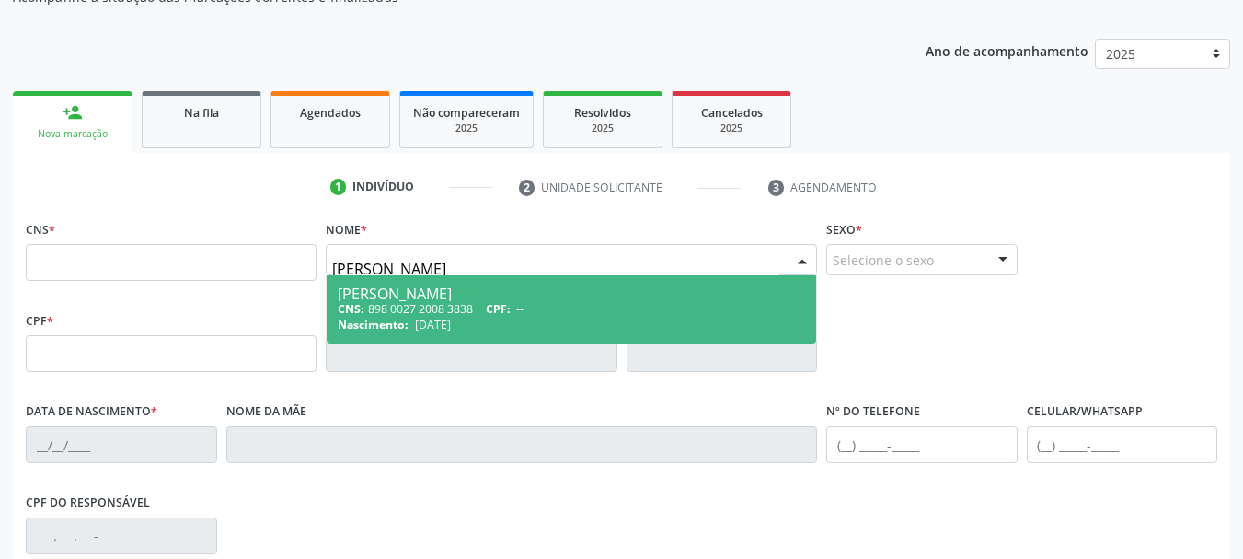
click at [509, 294] on div "[PERSON_NAME]" at bounding box center [572, 293] width 468 height 15
type input "898 0027 2008 3838"
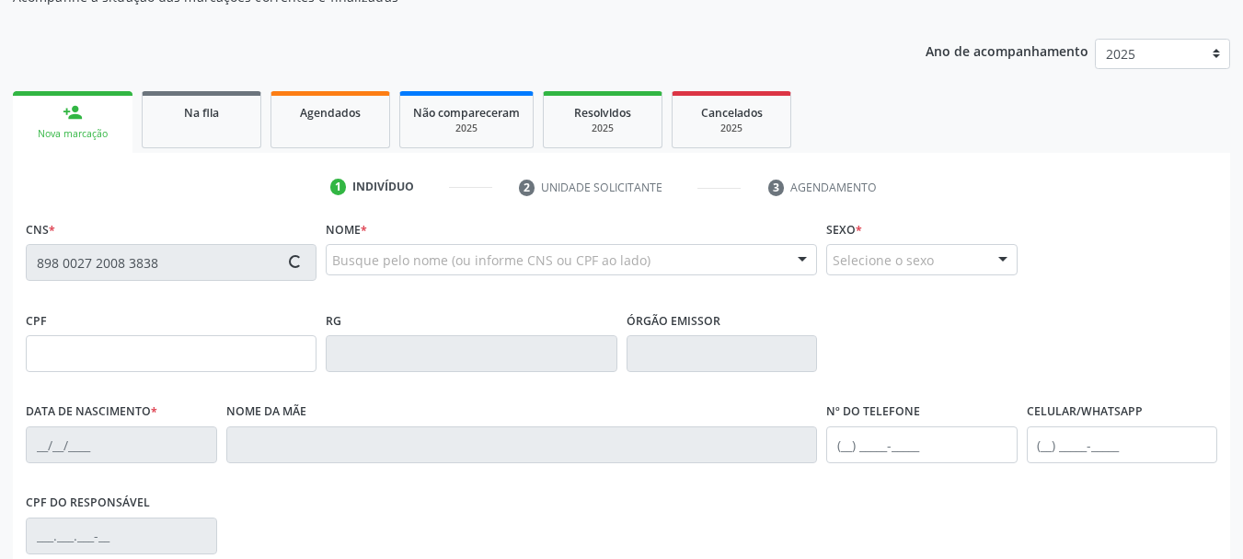
type input "0517484013"
type input "sspba"
type input "[DATE]"
type input "[PERSON_NAME]"
type input "[PHONE_NUMBER]"
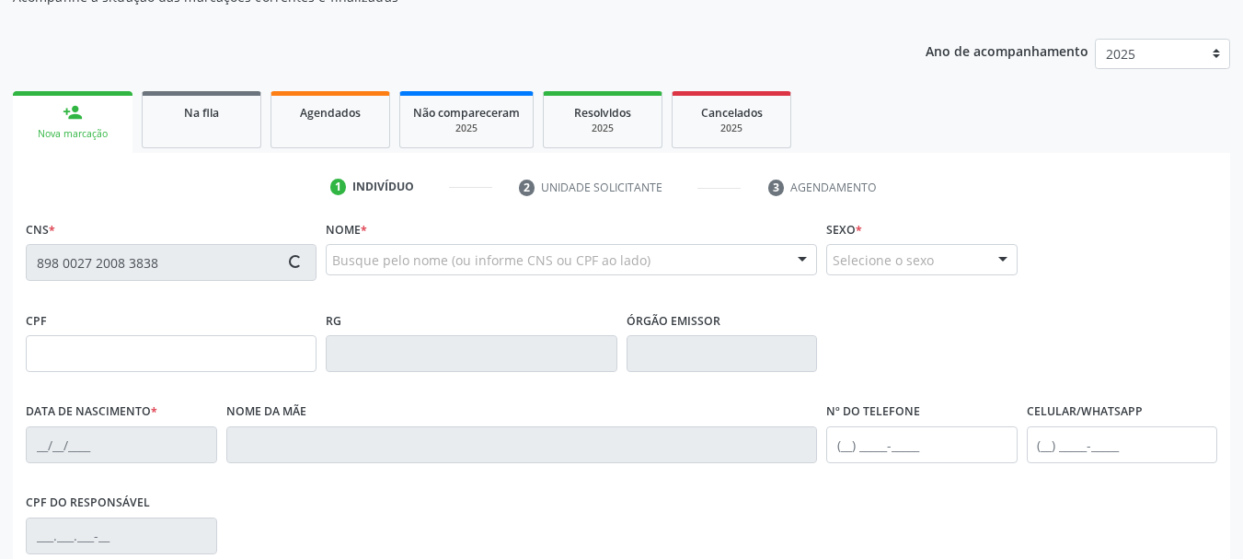
type input "S/N"
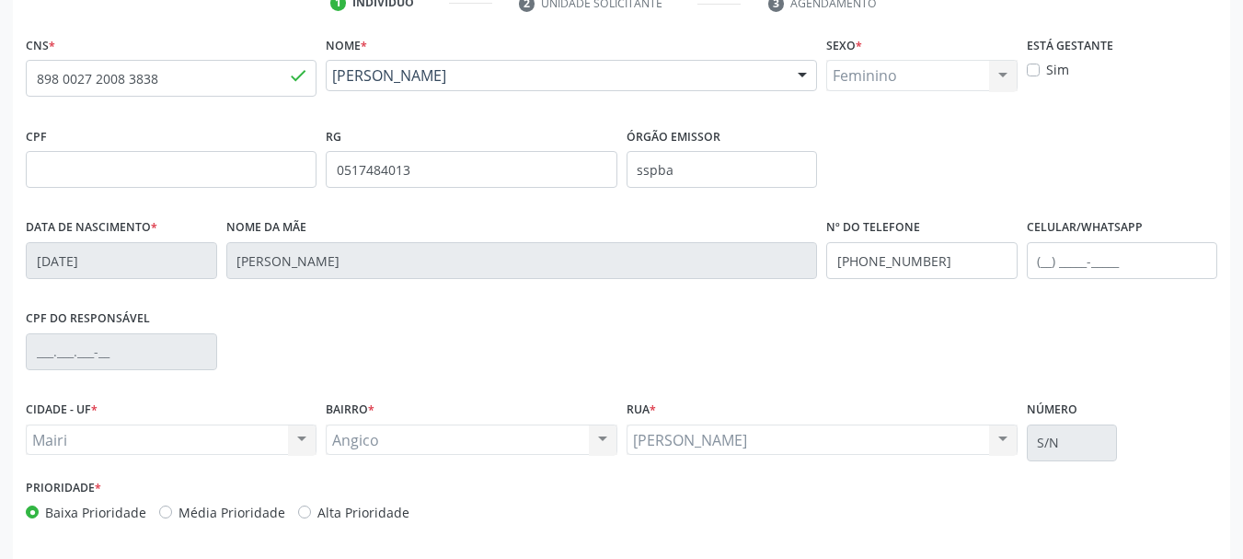
scroll to position [439, 0]
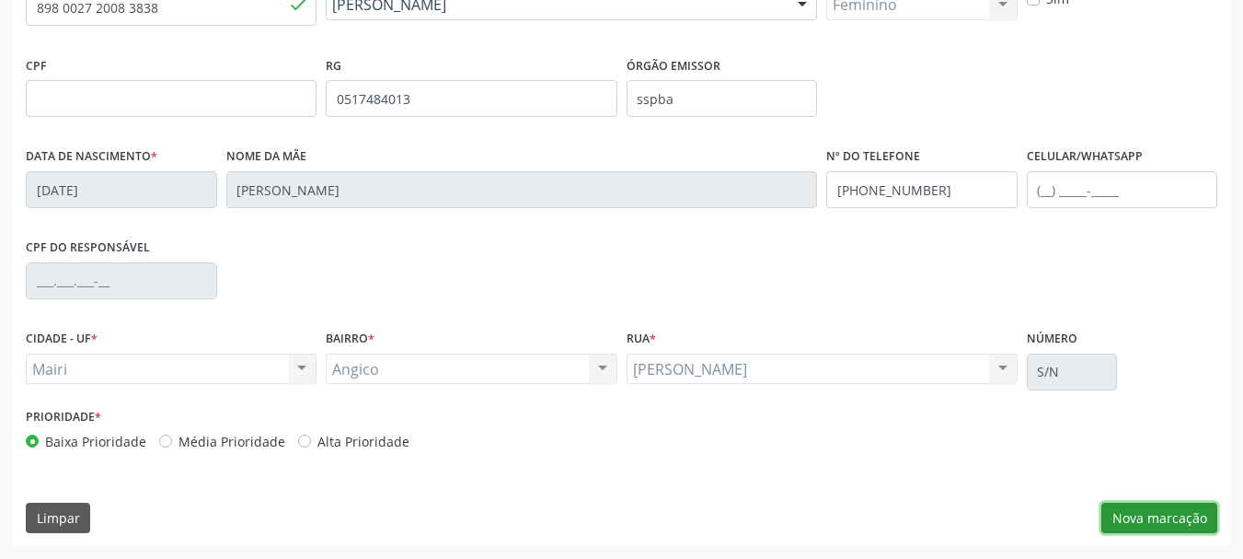
click at [1165, 511] on button "Nova marcação" at bounding box center [1160, 517] width 116 height 31
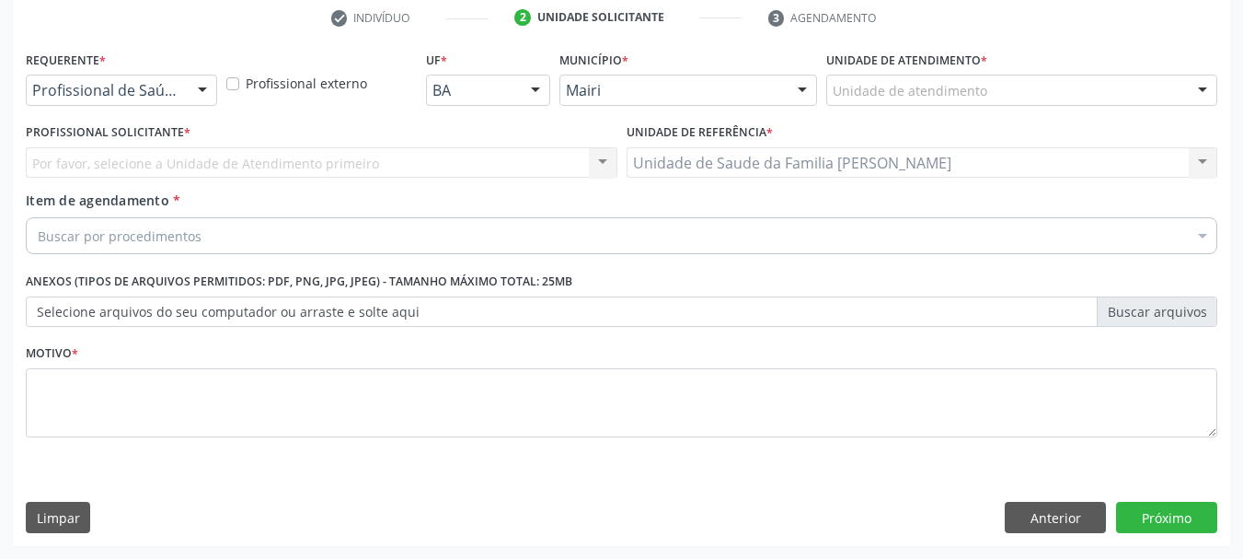
scroll to position [353, 0]
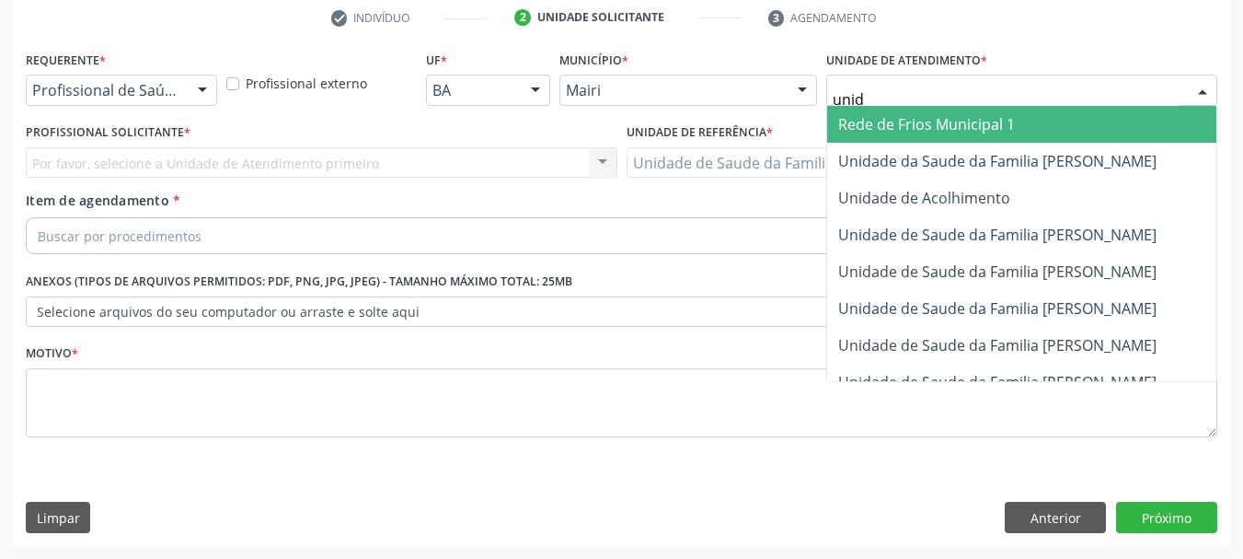
type input "unida"
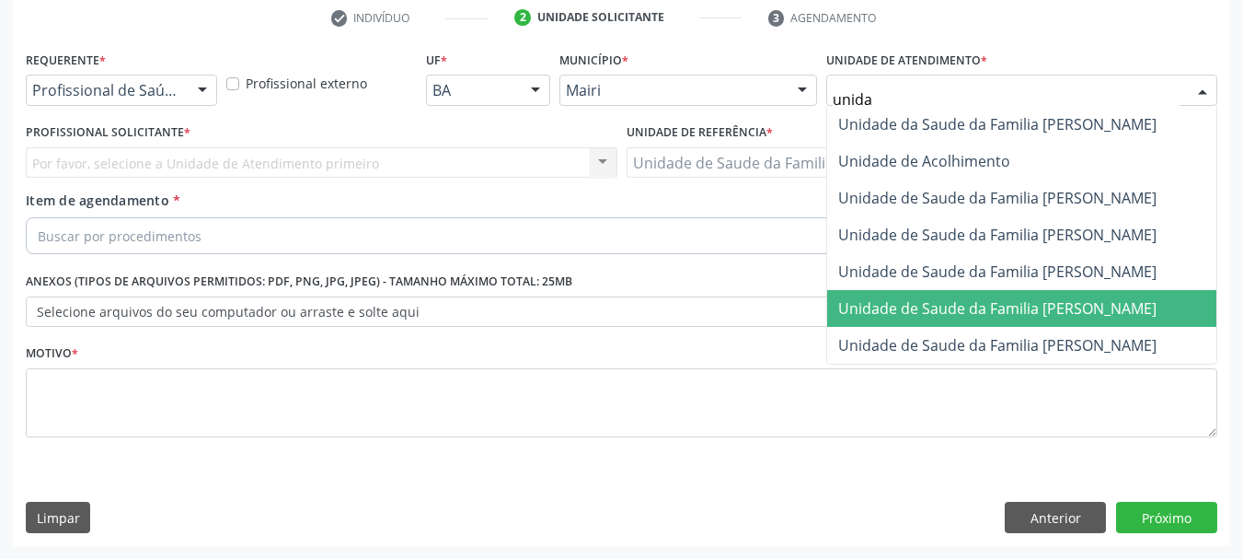
click at [1187, 294] on span "Unidade de Saude da Familia [PERSON_NAME]" at bounding box center [1021, 308] width 389 height 37
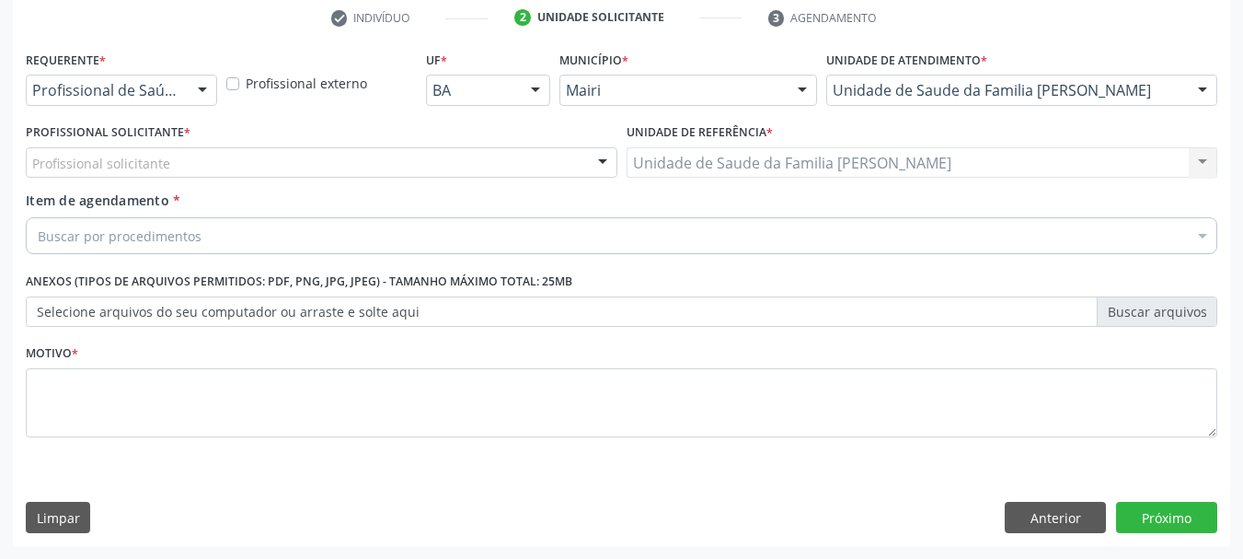
click at [274, 156] on div "Profissional solicitante" at bounding box center [322, 162] width 592 height 31
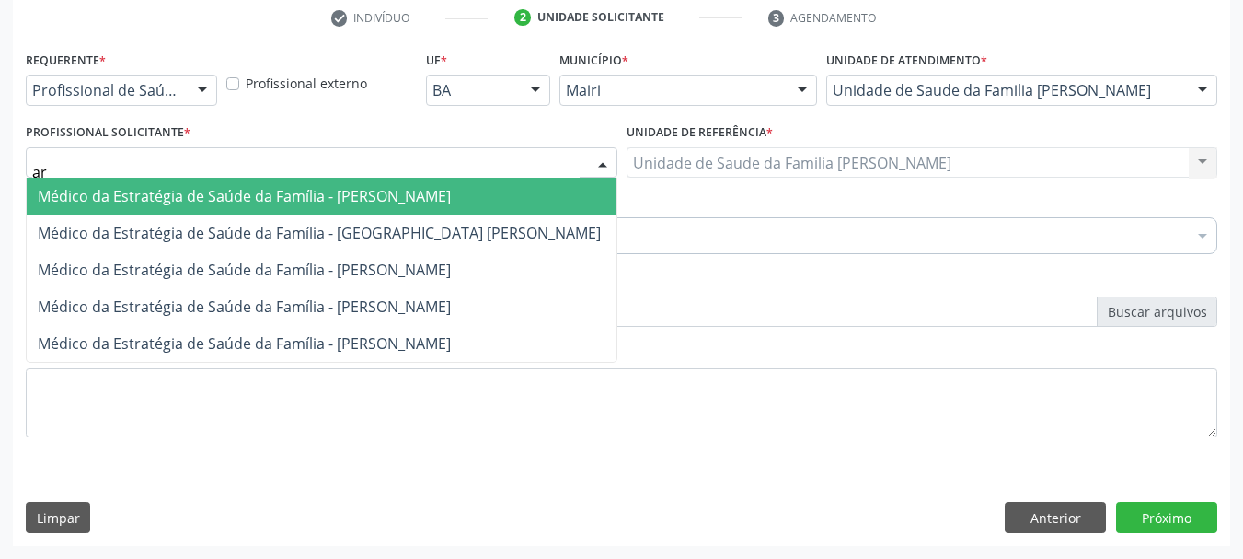
type input "a"
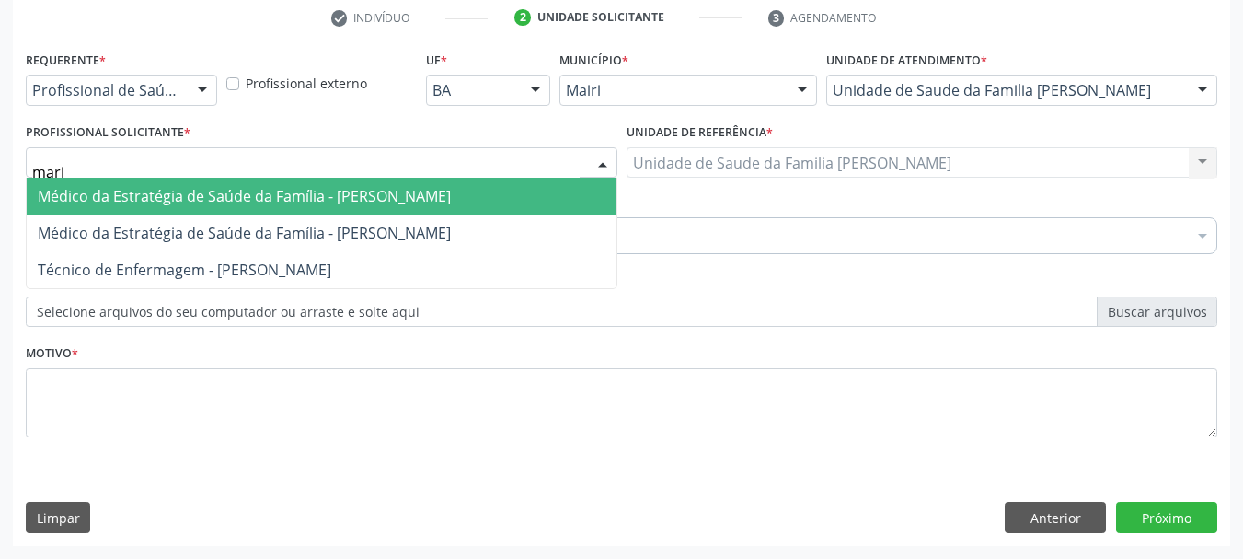
type input "maria"
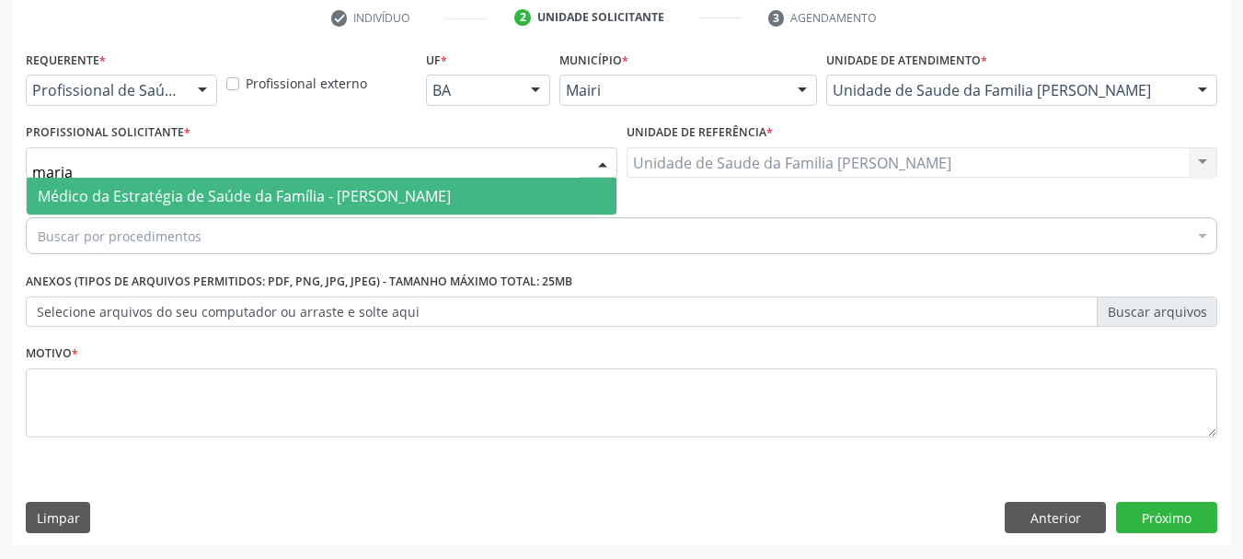
click at [329, 205] on span "Médico da Estratégia de Saúde da Família - [PERSON_NAME]" at bounding box center [244, 196] width 413 height 20
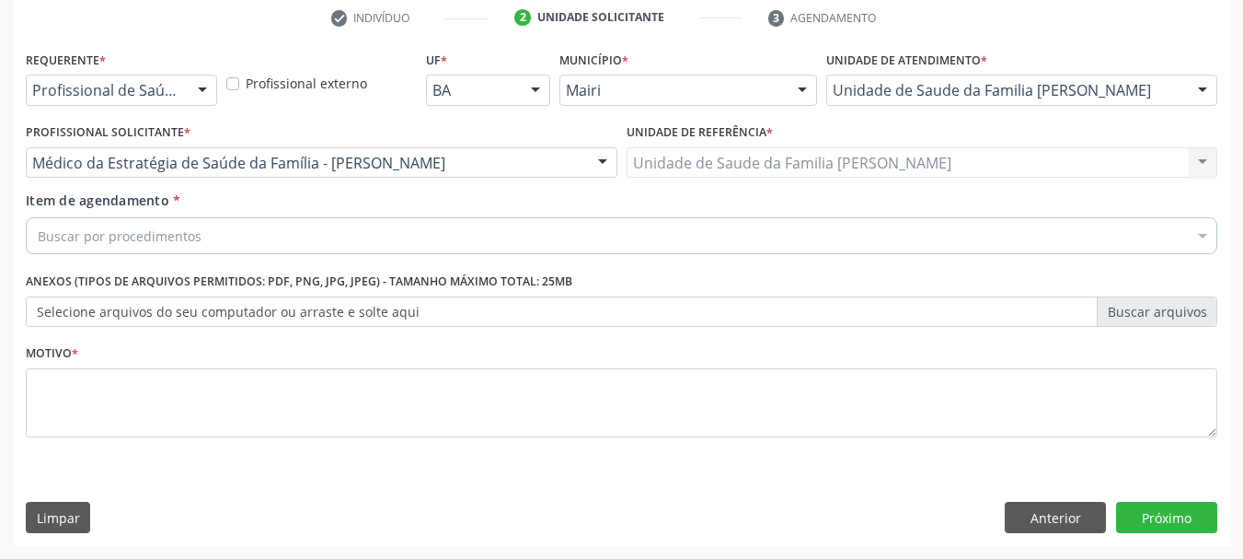
click at [329, 238] on div "Buscar por procedimentos" at bounding box center [622, 235] width 1192 height 37
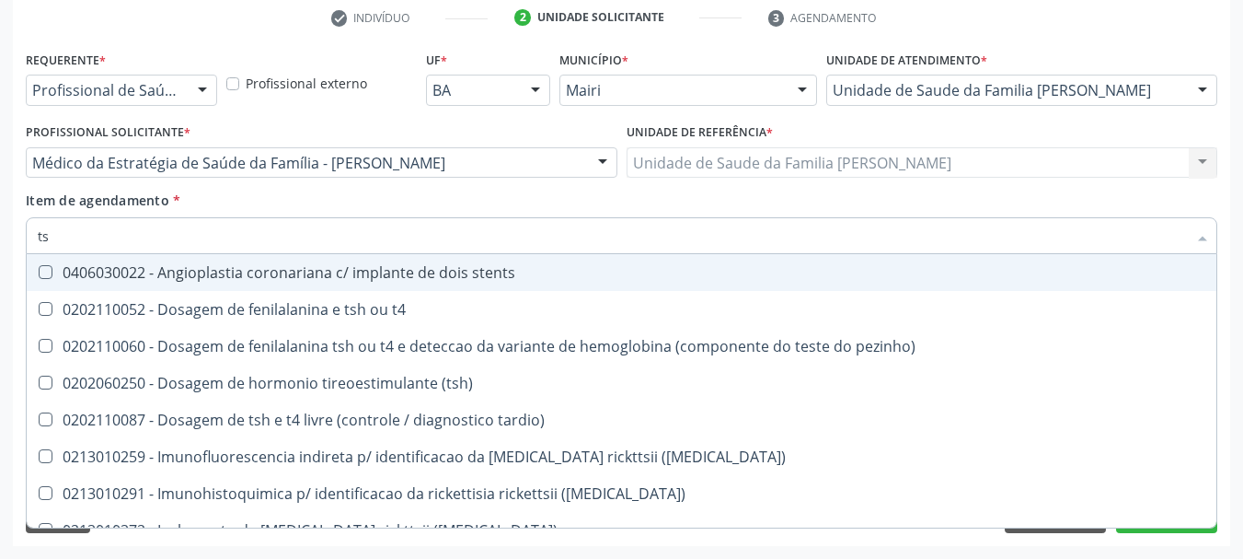
type input "tsh"
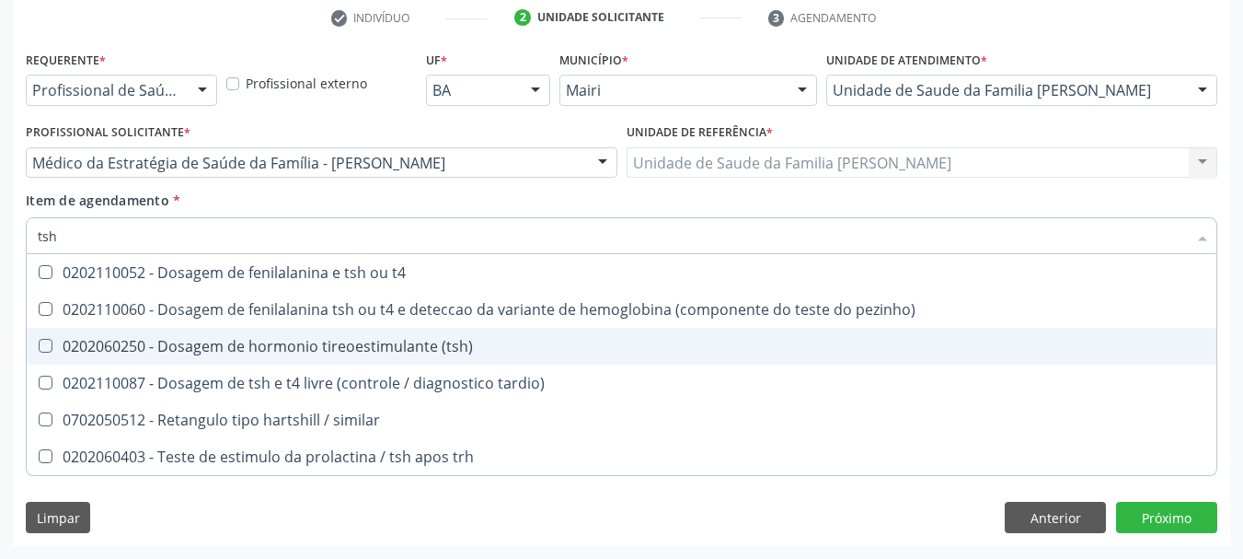
click at [384, 352] on div "0202060250 - Dosagem de hormonio tireoestimulante (tsh)" at bounding box center [622, 346] width 1168 height 15
checkbox \(tsh\) "true"
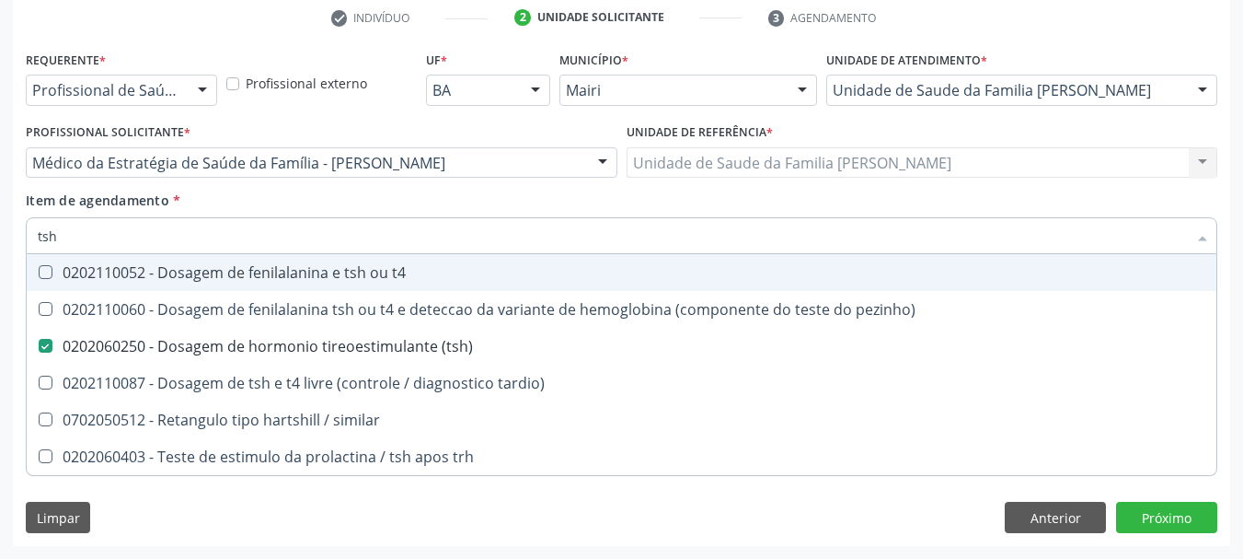
drag, startPoint x: 87, startPoint y: 244, endPoint x: 0, endPoint y: 252, distance: 86.9
click at [0, 295] on div "Acompanhamento Acompanhe a situação das marcações correntes e finalizadas Relat…" at bounding box center [621, 153] width 1243 height 811
type input "t"
checkbox \(tsh\) "false"
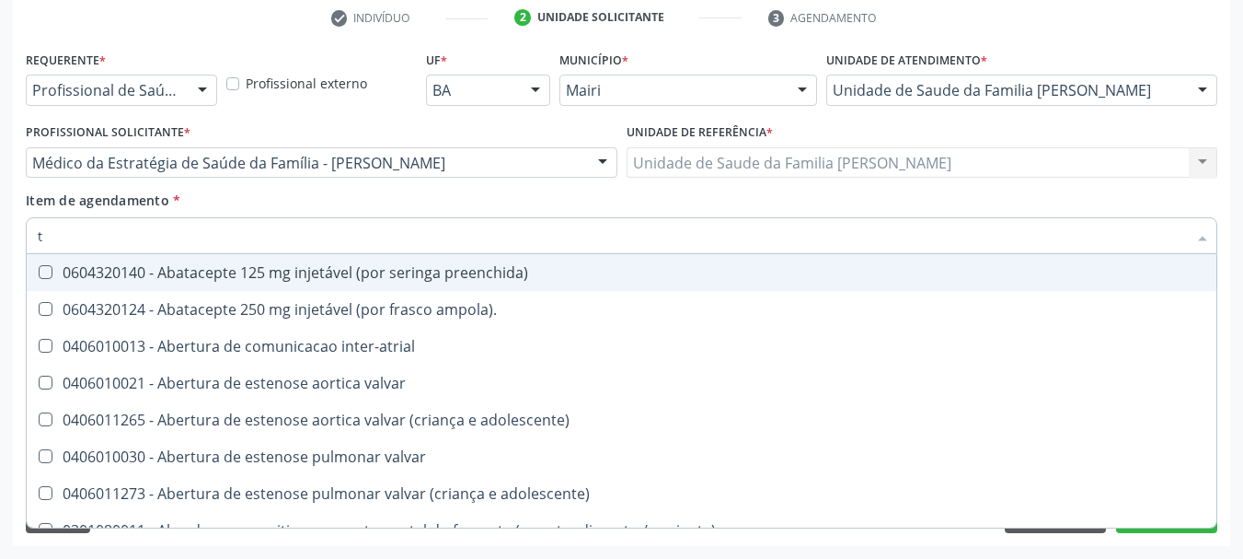
type input "[MEDICAL_DATA]"
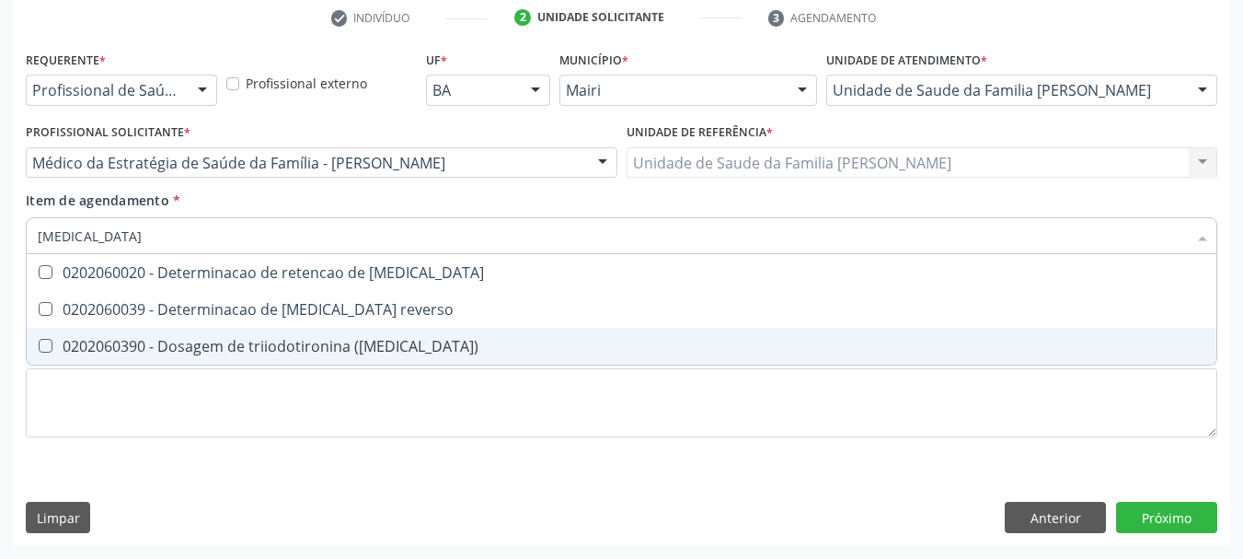
click at [155, 339] on div "0202060390 - Dosagem de triiodotironina ([MEDICAL_DATA])" at bounding box center [622, 346] width 1168 height 15
checkbox \(t3\) "true"
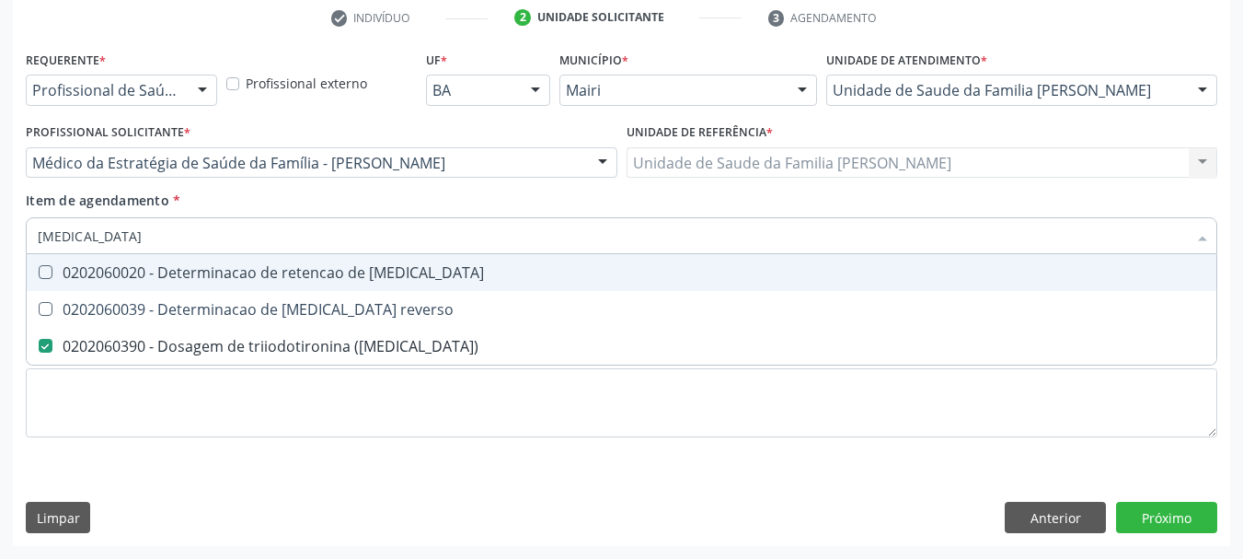
drag, startPoint x: 75, startPoint y: 231, endPoint x: 0, endPoint y: 248, distance: 76.4
click at [5, 248] on div "Acompanhamento Acompanhe a situação das marcações correntes e finalizadas Relat…" at bounding box center [621, 153] width 1243 height 811
type input "t4"
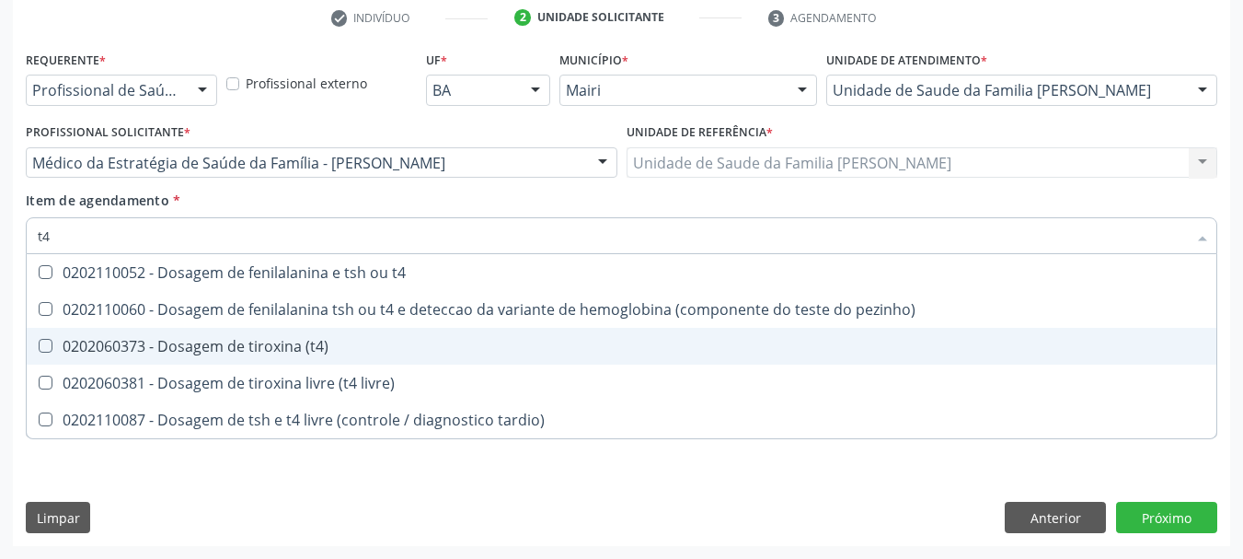
click at [97, 353] on div "0202060373 - Dosagem de tiroxina (t4)" at bounding box center [622, 346] width 1168 height 15
checkbox \(t4\) "true"
click at [16, 324] on div "Requerente * Profissional de Saúde Profissional de Saúde Paciente Nenhum result…" at bounding box center [622, 296] width 1218 height 500
checkbox pezinho\) "true"
checkbox livre\) "true"
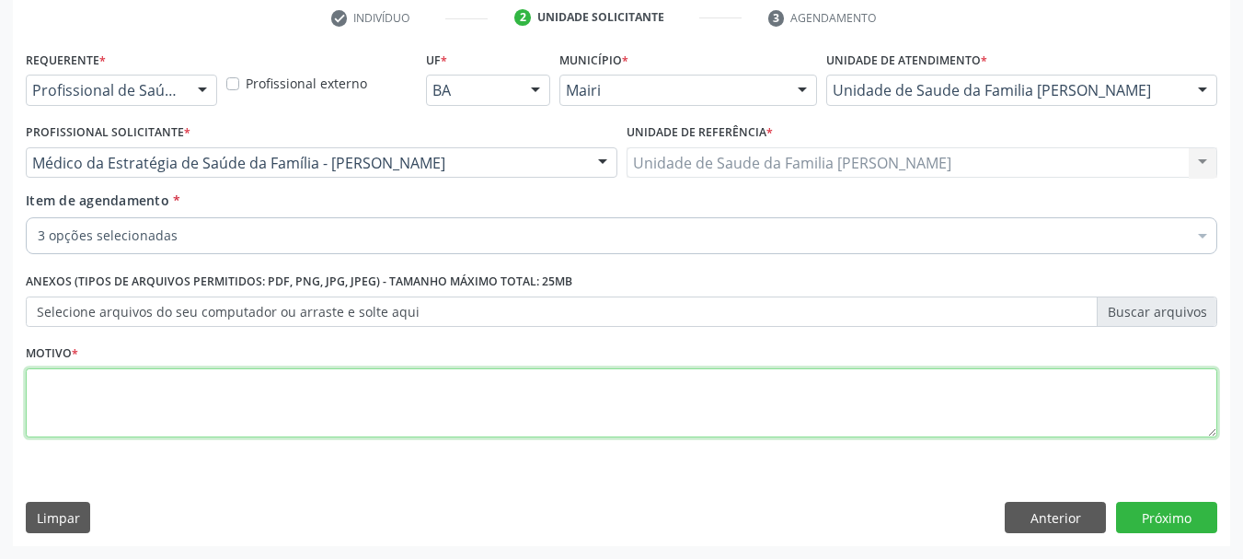
click at [122, 384] on textarea at bounding box center [622, 403] width 1192 height 70
type textarea "Pós-bariátrica."
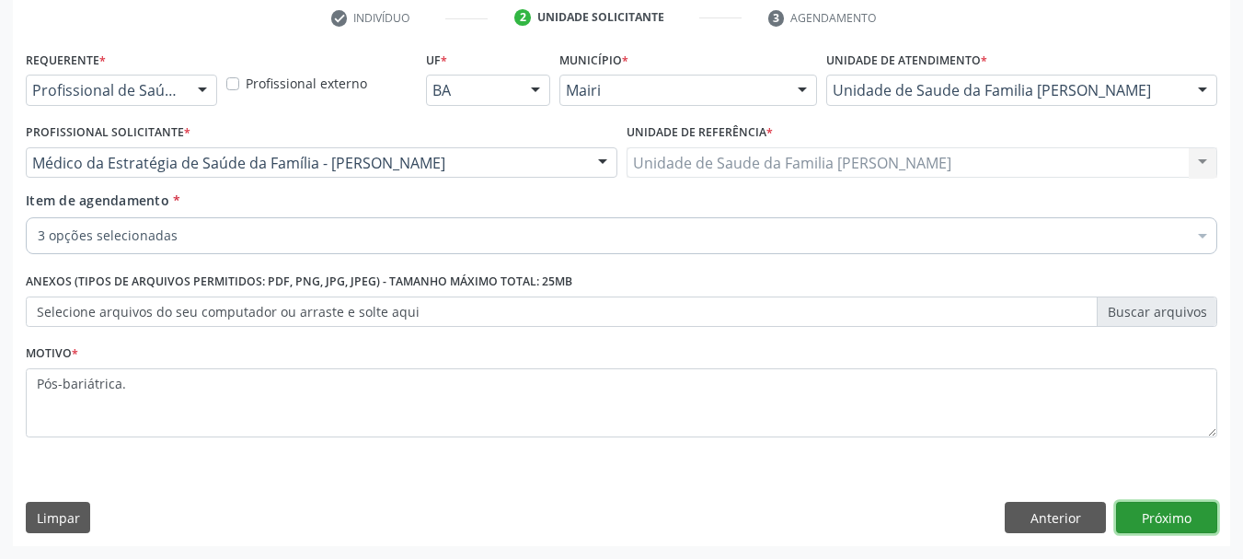
click at [1188, 520] on button "Próximo" at bounding box center [1166, 517] width 101 height 31
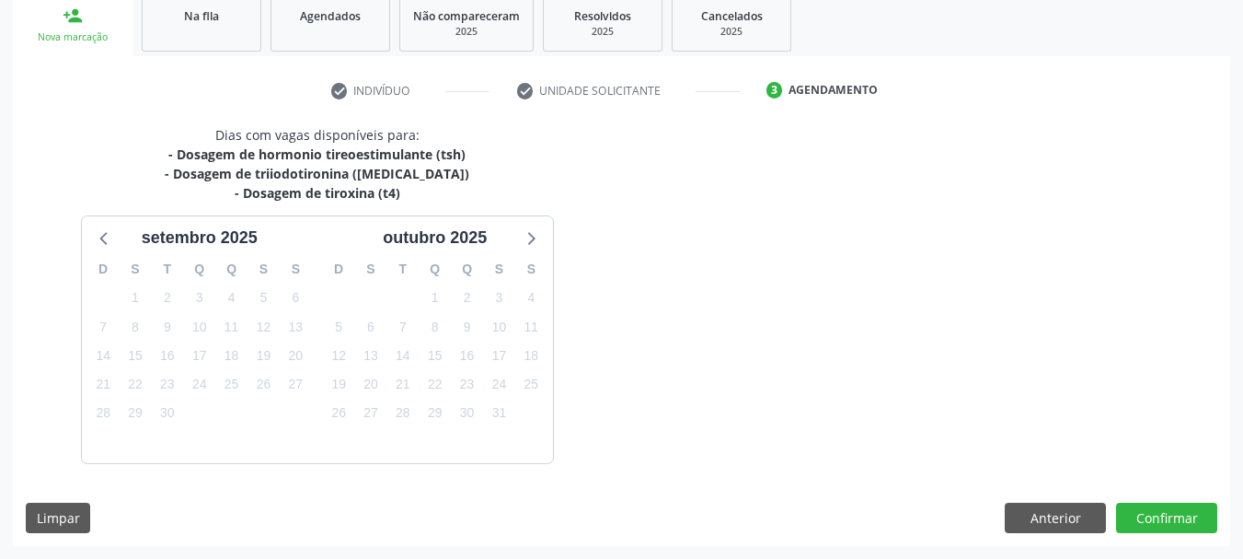
scroll to position [335, 0]
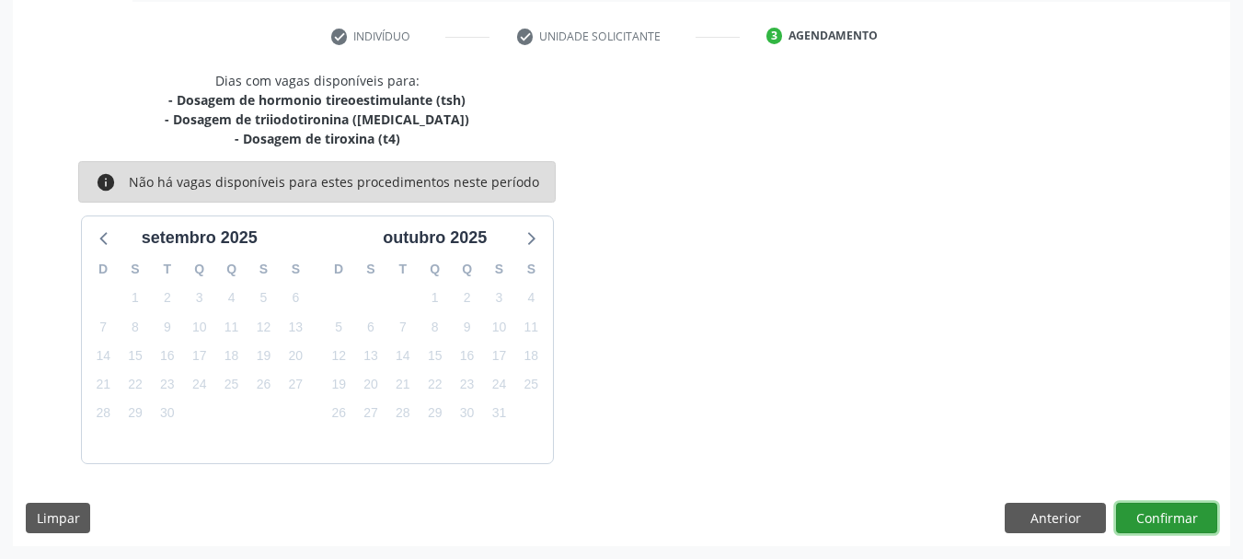
click at [1172, 514] on button "Confirmar" at bounding box center [1166, 517] width 101 height 31
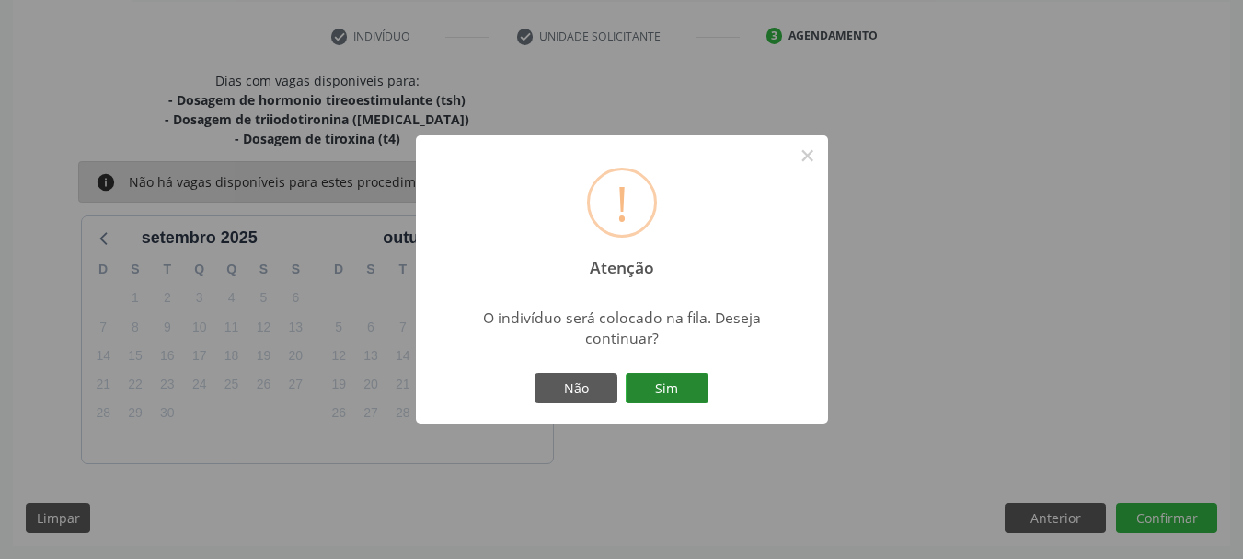
click at [656, 391] on button "Sim" at bounding box center [667, 388] width 83 height 31
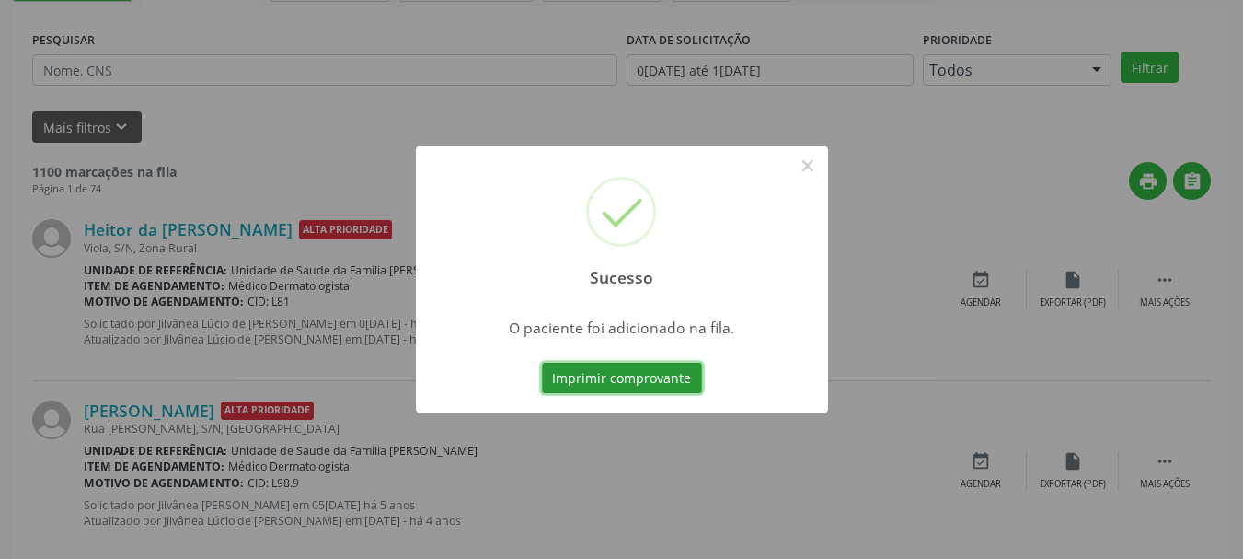
scroll to position [49, 0]
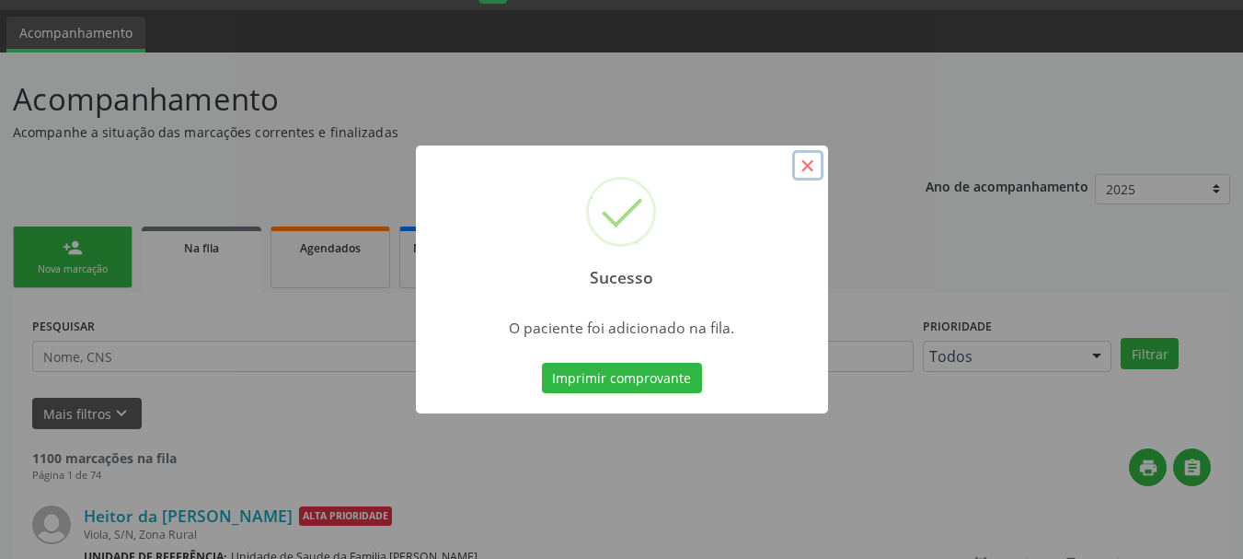
click at [810, 167] on button "×" at bounding box center [807, 165] width 31 height 31
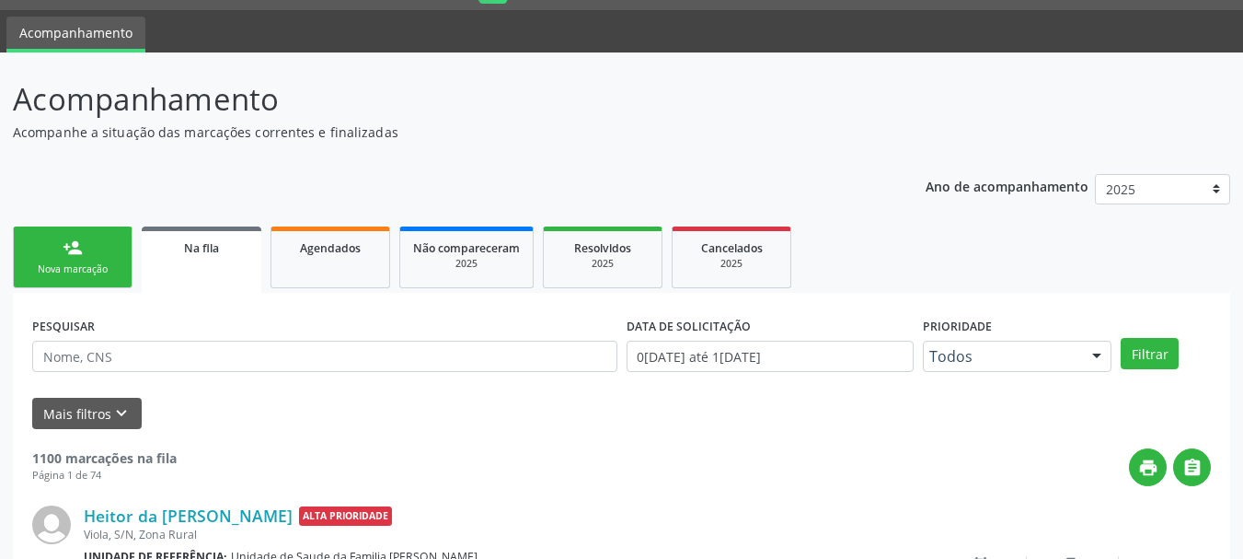
click at [84, 276] on div "Nova marcação" at bounding box center [73, 269] width 92 height 14
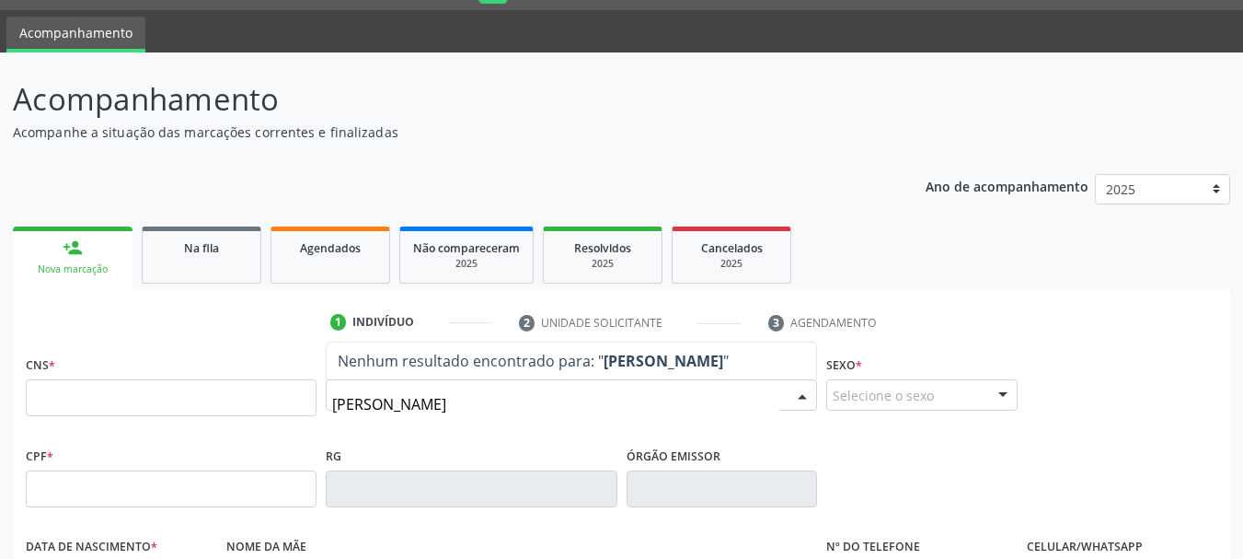
type input "[PERSON_NAME]"
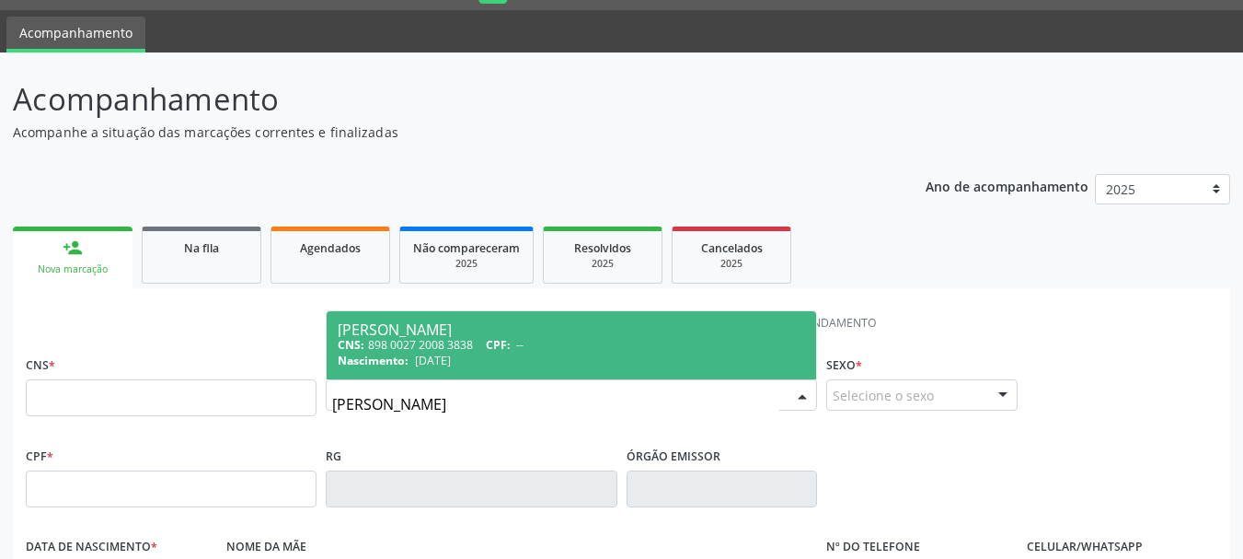
click at [451, 362] on span "[DATE]" at bounding box center [433, 360] width 36 height 16
type input "898 0027 2008 3838"
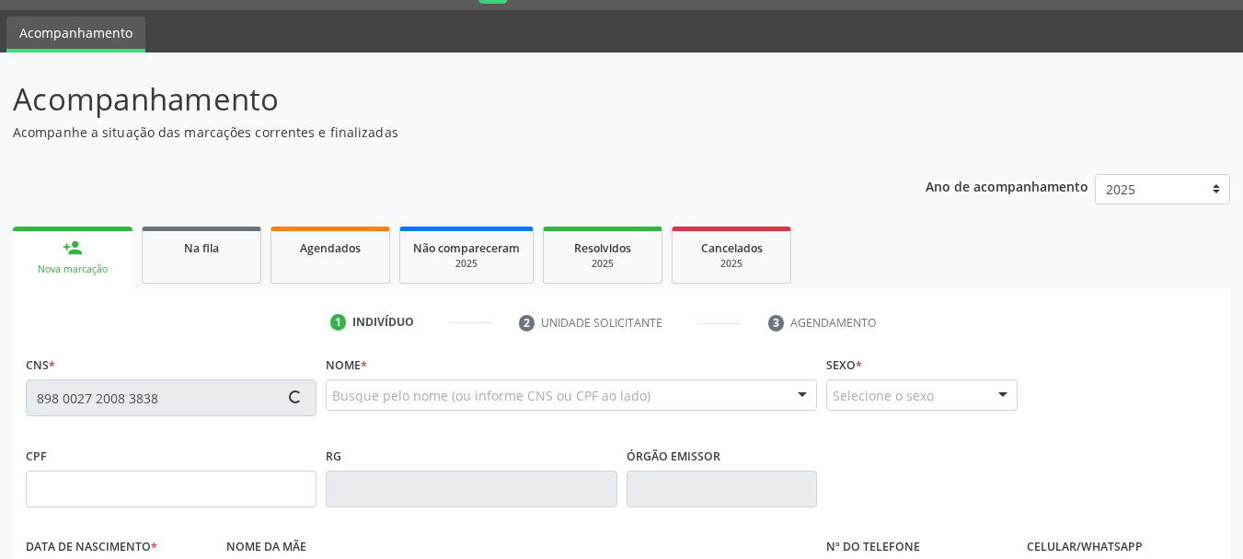
type input "0517484013"
type input "sspba"
type input "[DATE]"
type input "[PERSON_NAME]"
type input "[PHONE_NUMBER]"
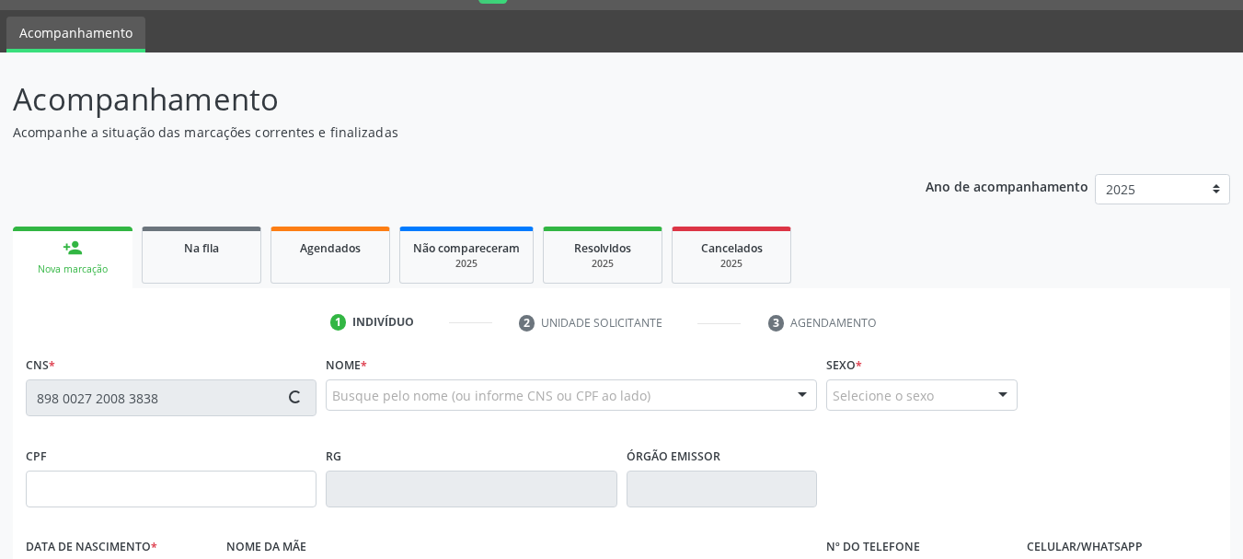
type input "[PHONE_NUMBER]"
type input "S/N"
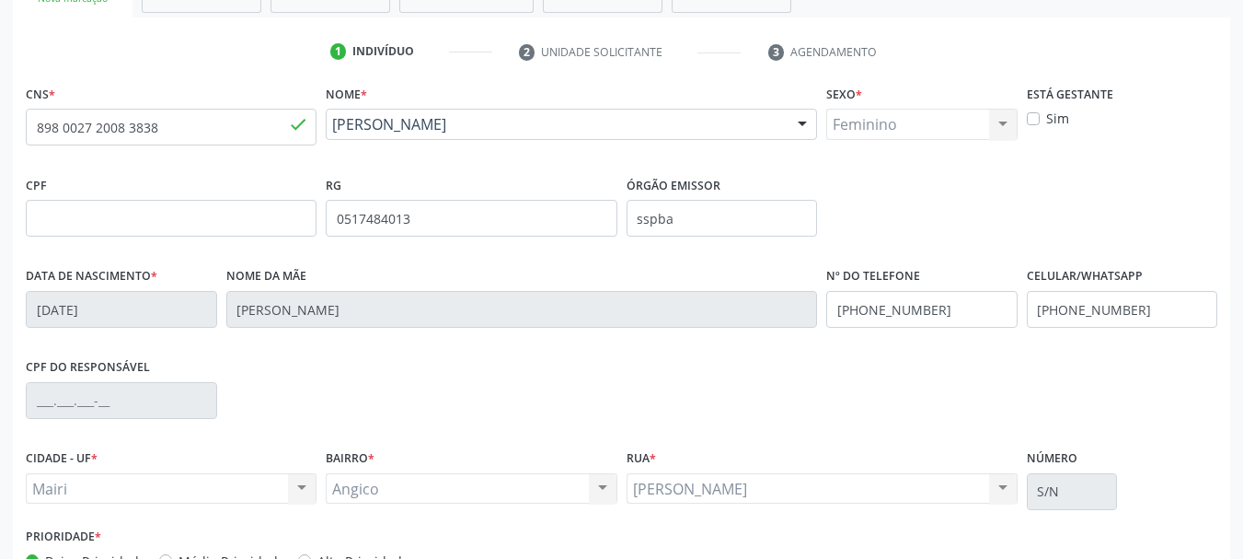
scroll to position [439, 0]
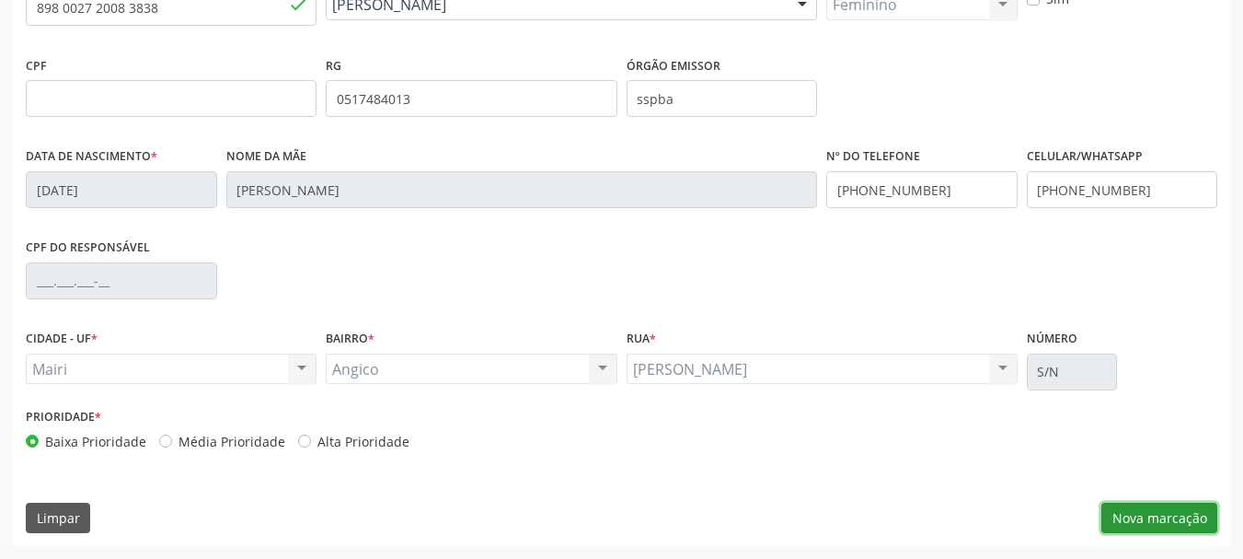
click at [1129, 515] on button "Nova marcação" at bounding box center [1160, 517] width 116 height 31
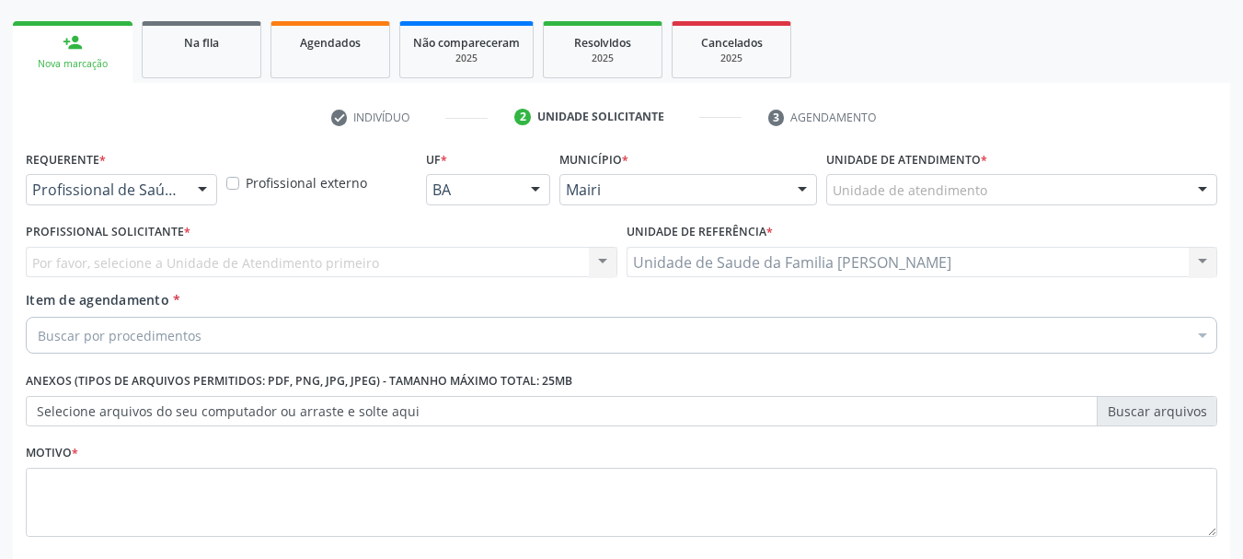
scroll to position [261, 0]
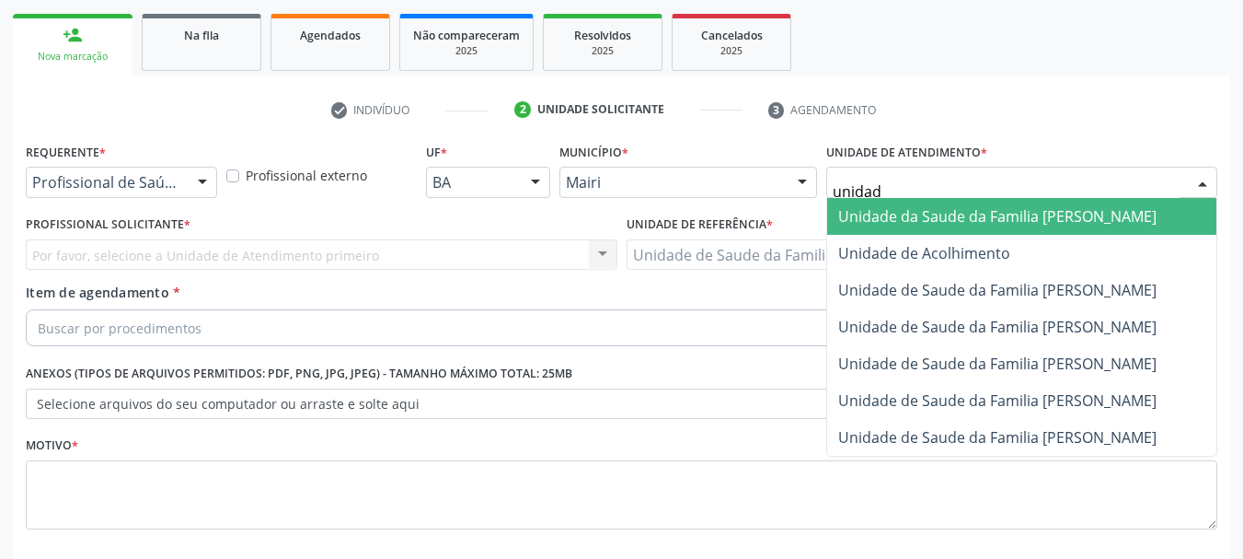
type input "unidade"
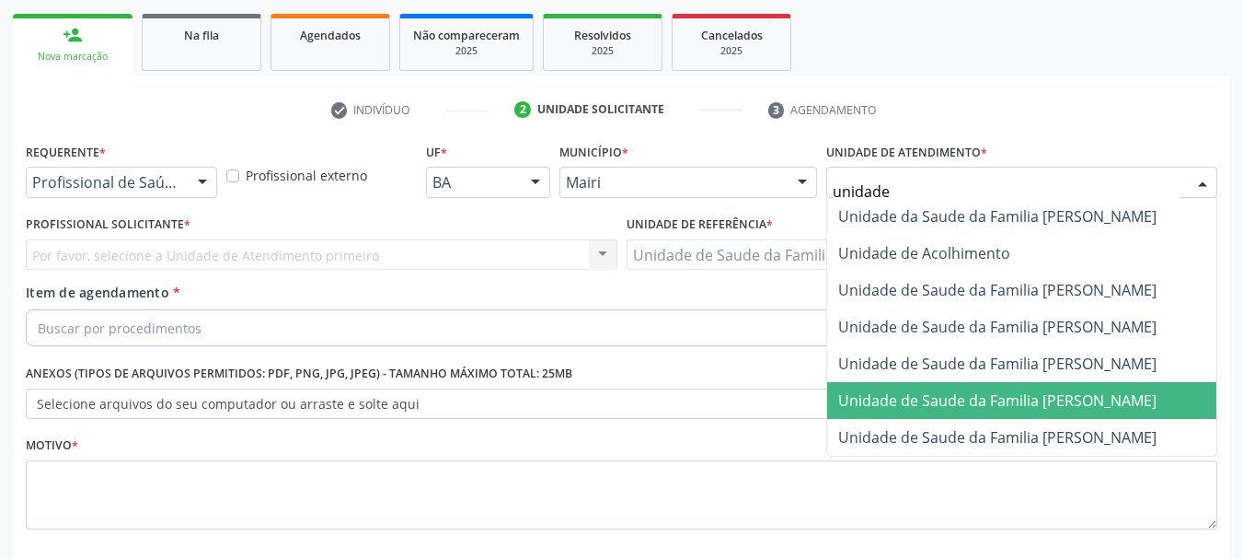
click at [1068, 414] on span "Unidade de Saude da Familia [PERSON_NAME]" at bounding box center [1021, 400] width 389 height 37
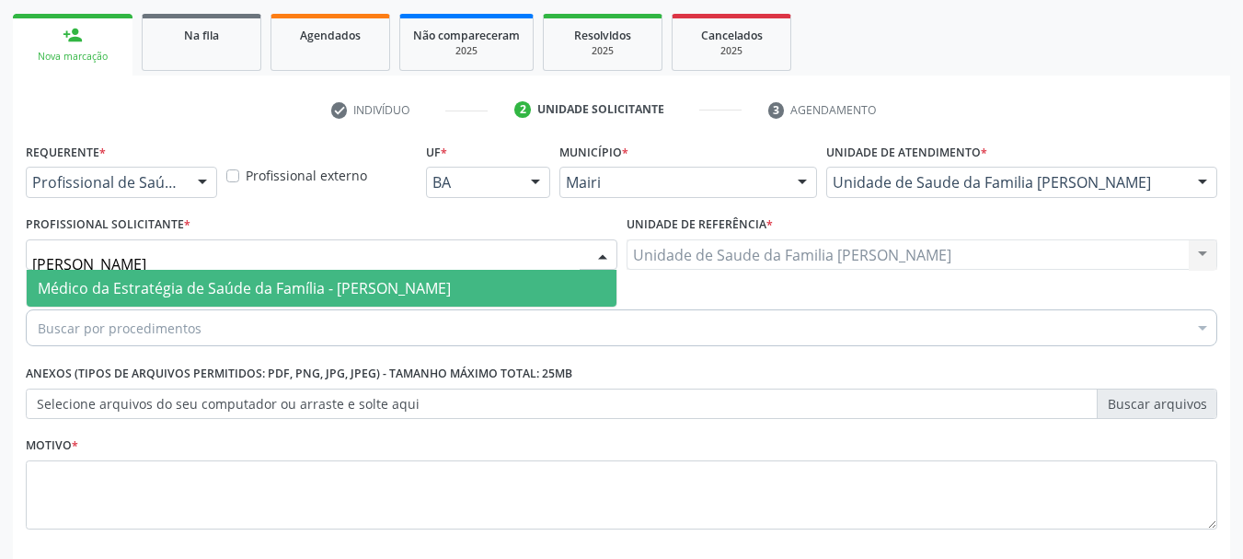
type input "[PERSON_NAME]"
click at [249, 294] on span "Médico da Estratégia de Saúde da Família - [PERSON_NAME]" at bounding box center [244, 288] width 413 height 20
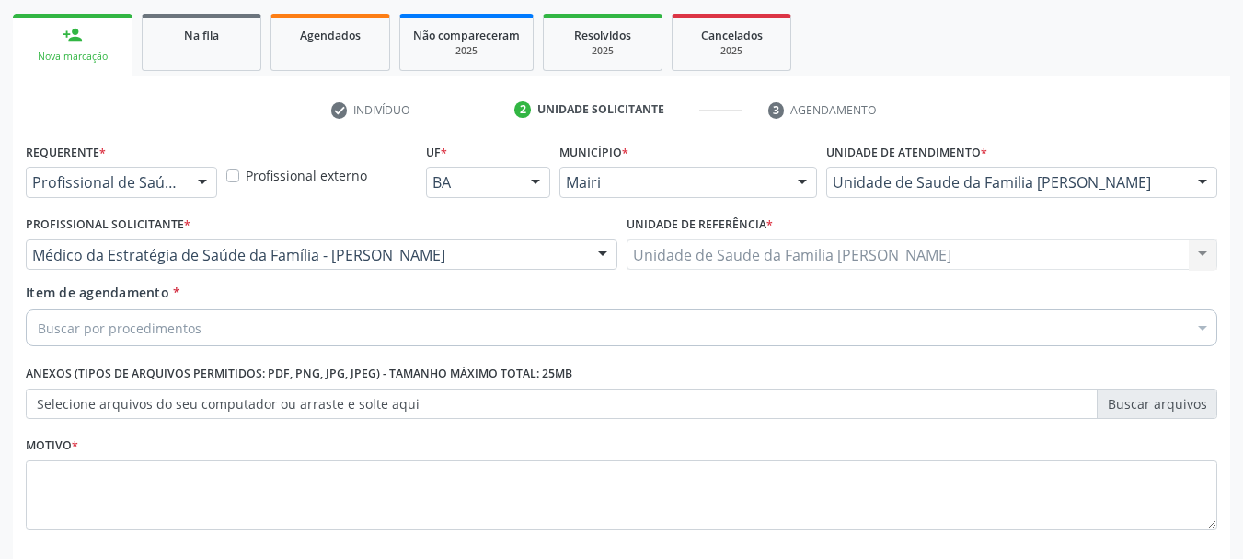
click at [271, 349] on div "Item de agendamento * Buscar por procedimentos Selecionar todos 0604320140 - Ab…" at bounding box center [621, 318] width 1201 height 71
click at [286, 324] on div "Buscar por procedimentos" at bounding box center [622, 327] width 1192 height 37
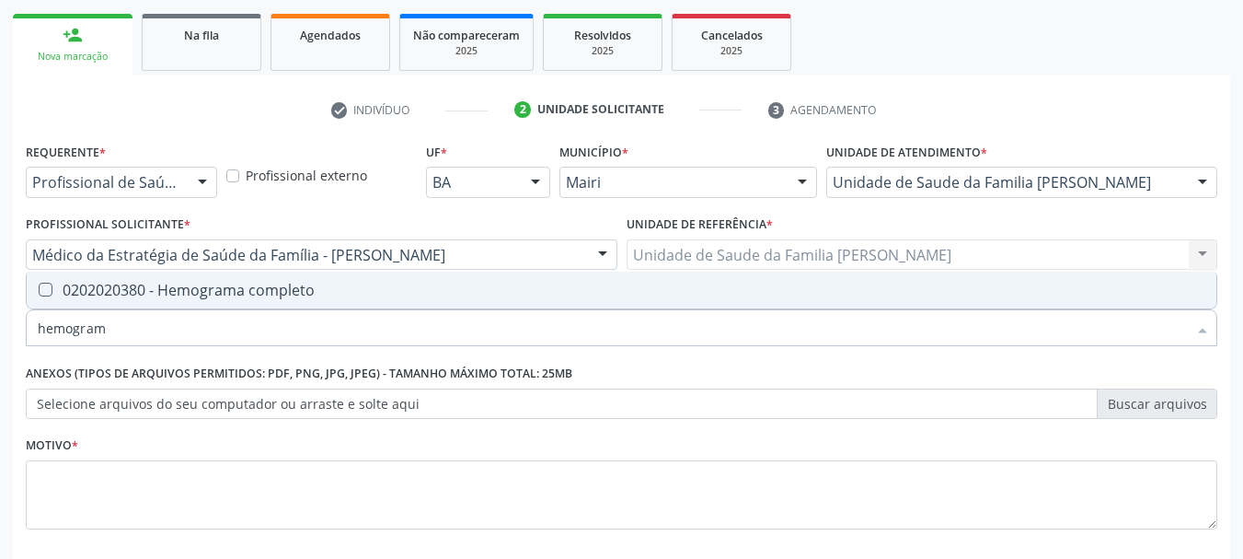
type input "hemograma"
click at [225, 293] on div "0202020380 - Hemograma completo" at bounding box center [622, 290] width 1168 height 15
checkbox completo "true"
drag, startPoint x: 171, startPoint y: 341, endPoint x: 0, endPoint y: 355, distance: 171.7
click at [0, 355] on div "Acompanhamento Acompanhe a situação das marcações correntes e finalizadas Relat…" at bounding box center [621, 245] width 1243 height 811
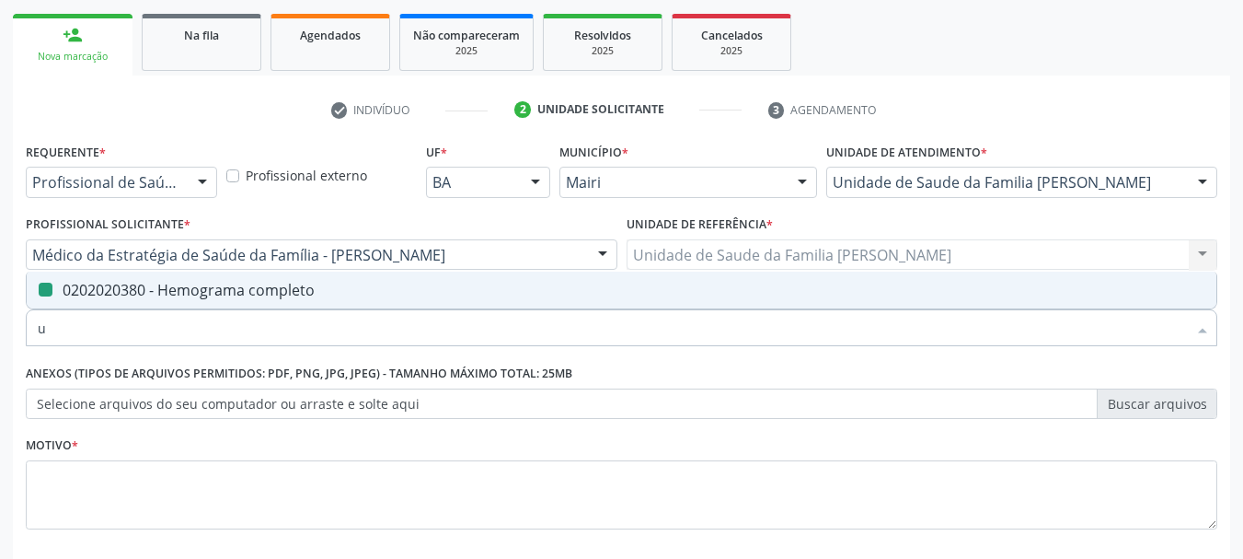
type input "ur"
checkbox completo "false"
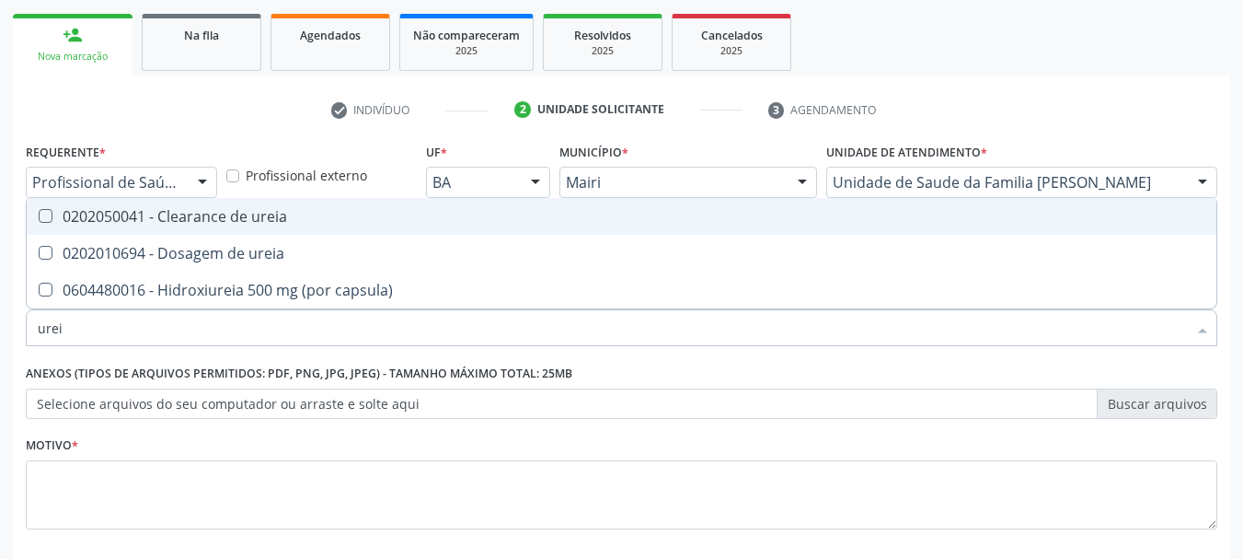
type input "ureia"
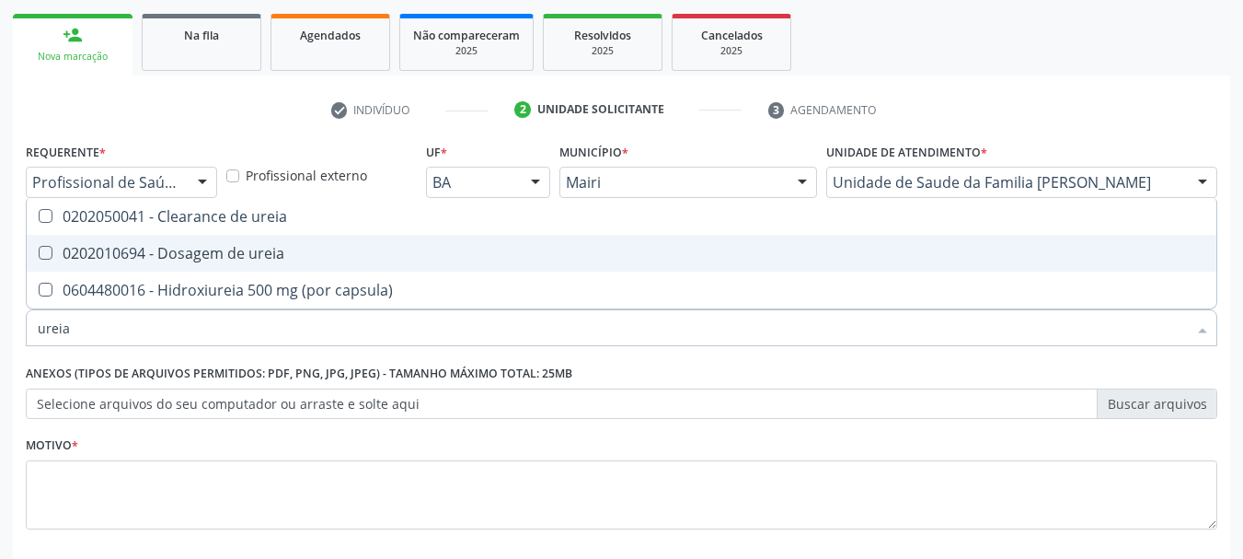
click at [65, 238] on span "0202010694 - Dosagem de ureia" at bounding box center [622, 253] width 1190 height 37
checkbox ureia "true"
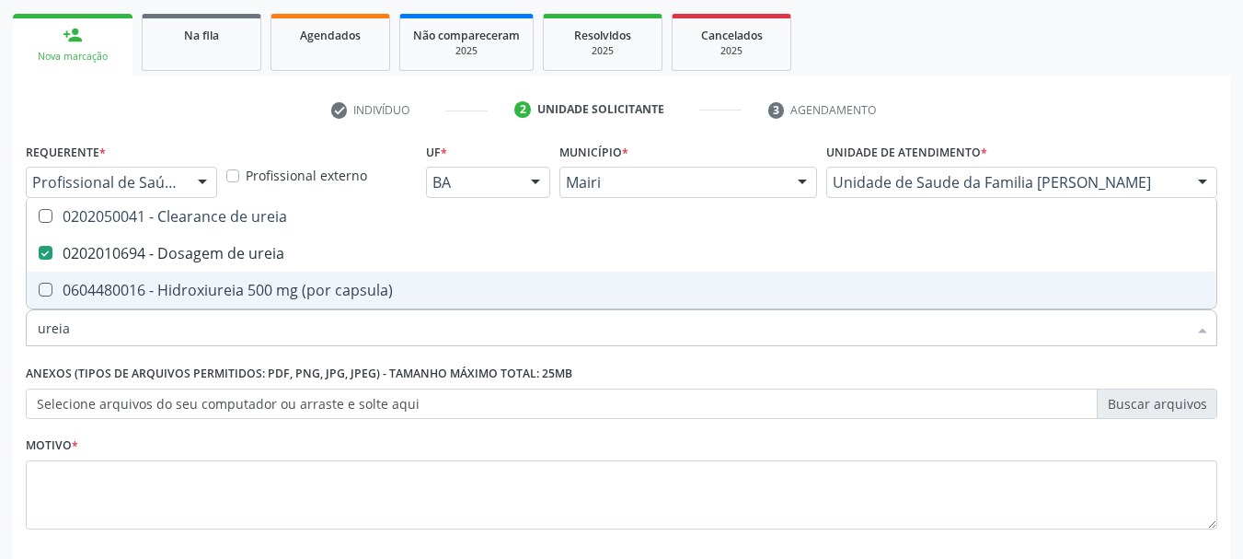
drag, startPoint x: 90, startPoint y: 341, endPoint x: 0, endPoint y: 338, distance: 90.3
click at [0, 338] on div "Acompanhamento Acompanhe a situação das marcações correntes e finalizadas Relat…" at bounding box center [621, 245] width 1243 height 811
type input "c"
checkbox ureia "false"
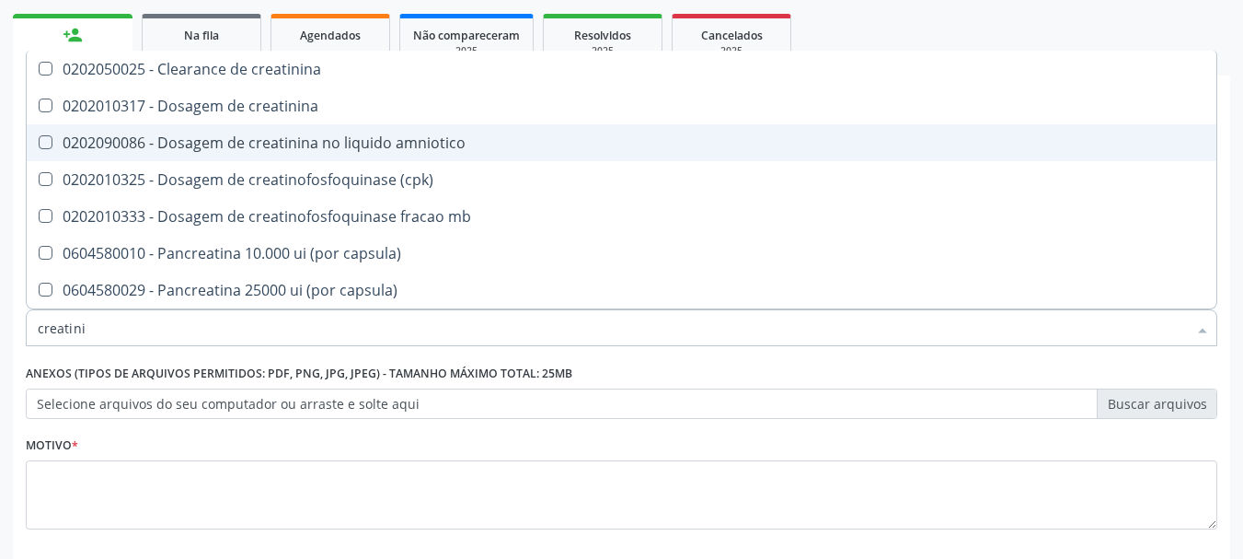
type input "creatinin"
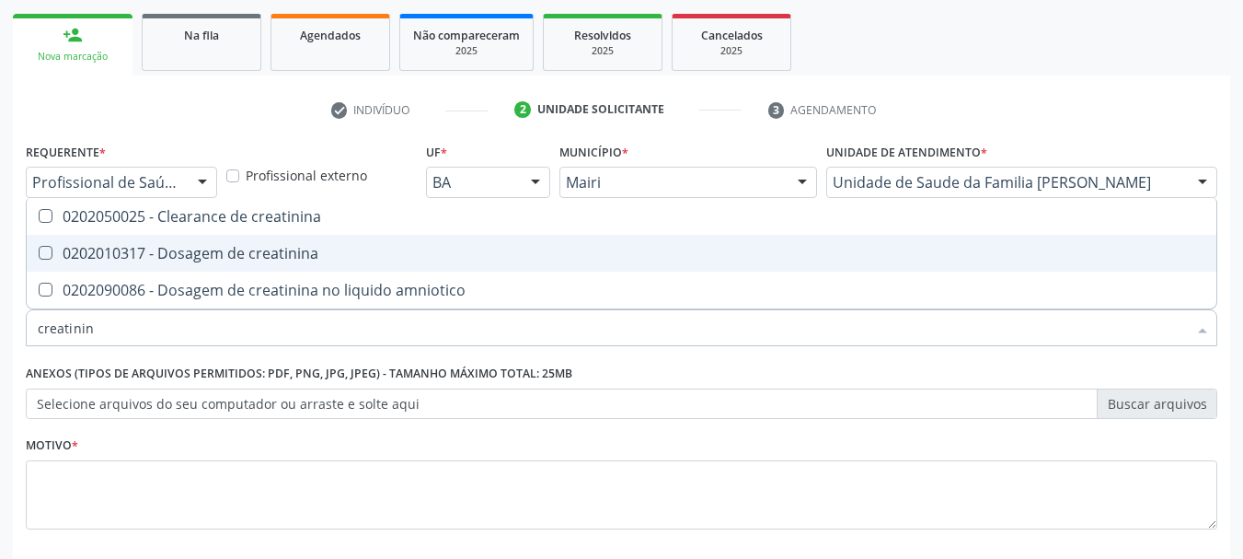
click at [46, 251] on creatinina at bounding box center [46, 253] width 14 height 14
click at [39, 251] on creatinina "checkbox" at bounding box center [33, 253] width 12 height 12
checkbox creatinina "true"
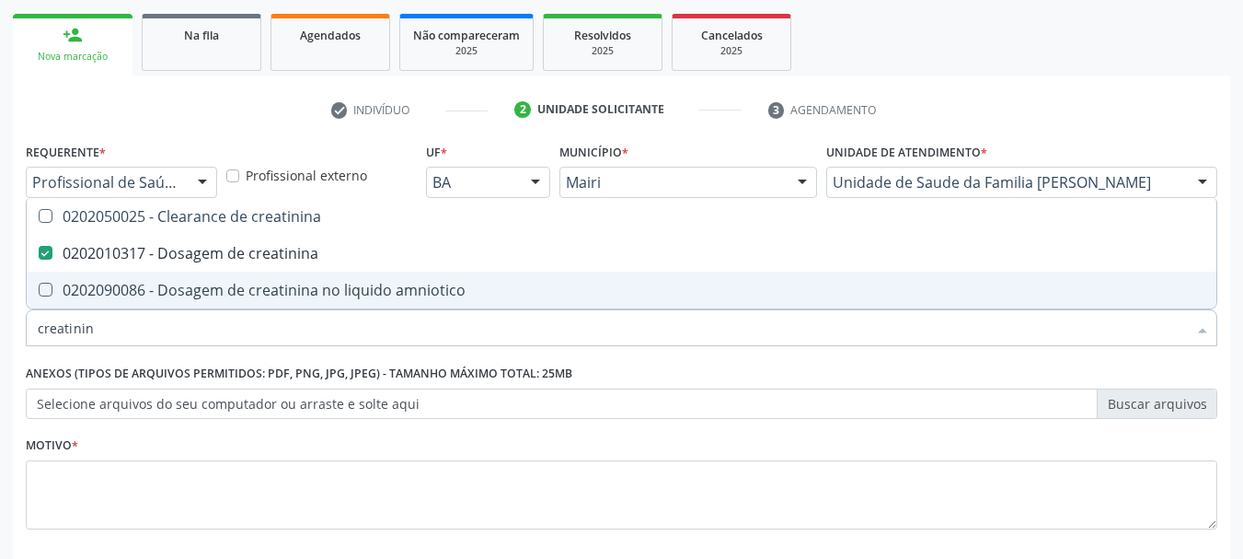
drag, startPoint x: 121, startPoint y: 338, endPoint x: 0, endPoint y: 345, distance: 120.8
click at [0, 345] on div "Acompanhamento Acompanhe a situação das marcações correntes e finalizadas Relat…" at bounding box center [621, 245] width 1243 height 811
type input "so"
checkbox creatinina "false"
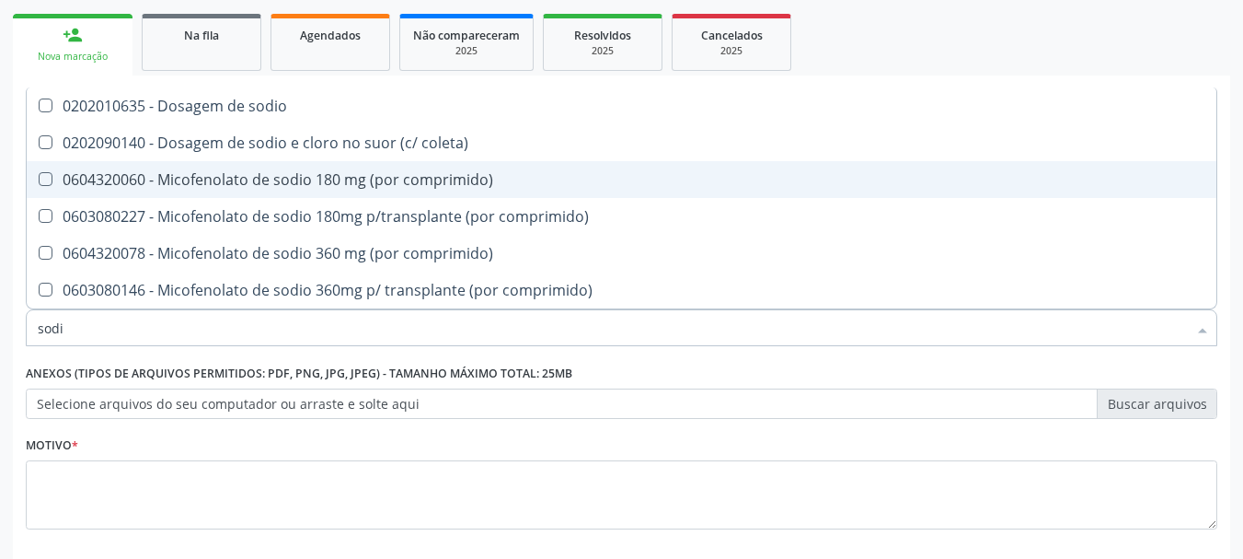
type input "sodio"
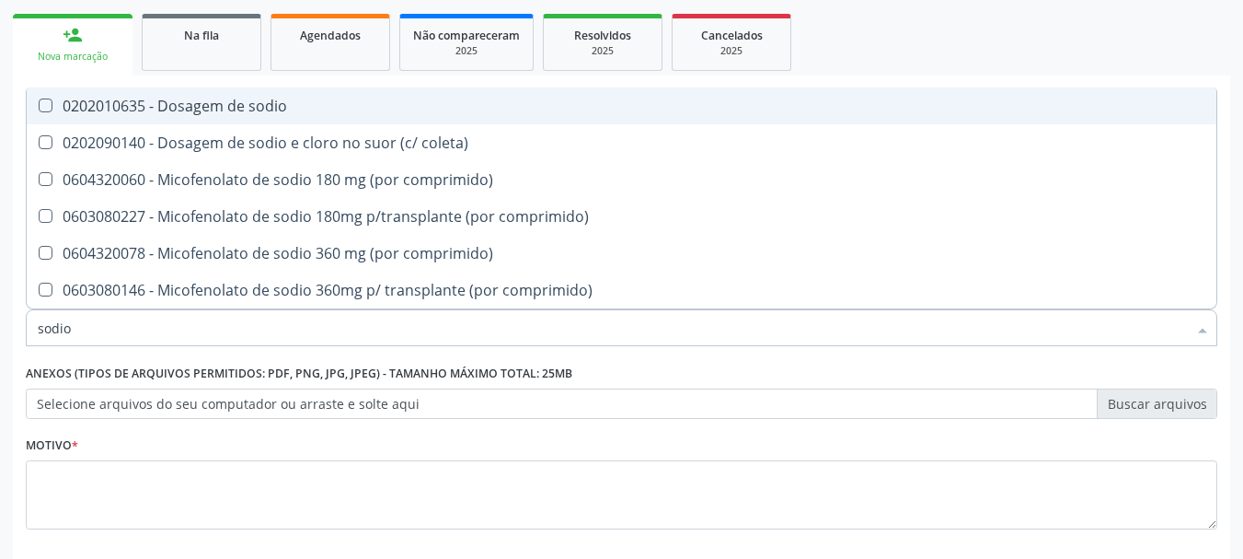
click at [93, 111] on div "0202010635 - Dosagem de sodio" at bounding box center [622, 105] width 1168 height 15
checkbox sodio "true"
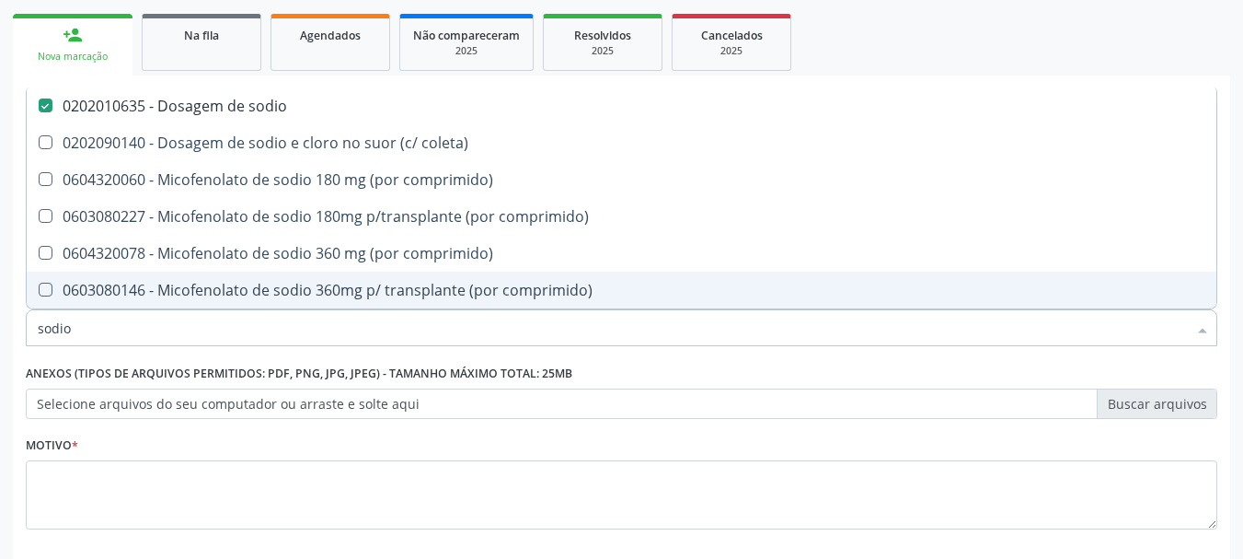
drag, startPoint x: 98, startPoint y: 319, endPoint x: 0, endPoint y: 324, distance: 98.6
click at [0, 324] on div "Acompanhamento Acompanhe a situação das marcações correntes e finalizadas Relat…" at bounding box center [621, 245] width 1243 height 811
type input "p"
checkbox sodio "false"
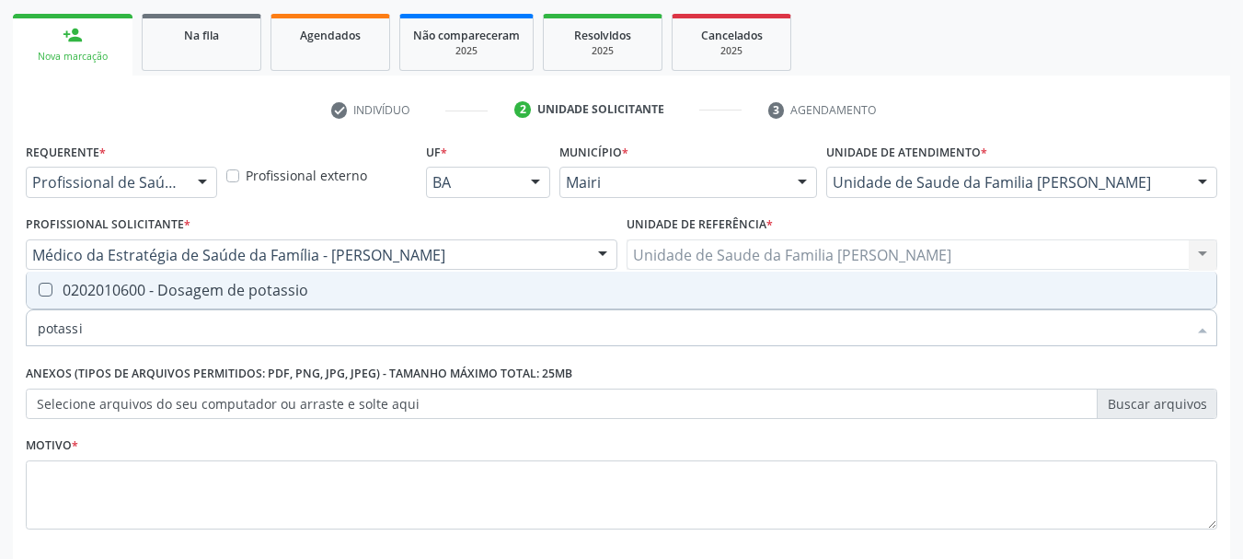
type input "potassio"
click at [74, 297] on div "0202010600 - Dosagem de potassio" at bounding box center [622, 290] width 1168 height 15
checkbox potassio "true"
drag, startPoint x: 136, startPoint y: 321, endPoint x: 0, endPoint y: 328, distance: 136.4
click at [0, 328] on div "Acompanhamento Acompanhe a situação das marcações correntes e finalizadas Relat…" at bounding box center [621, 245] width 1243 height 811
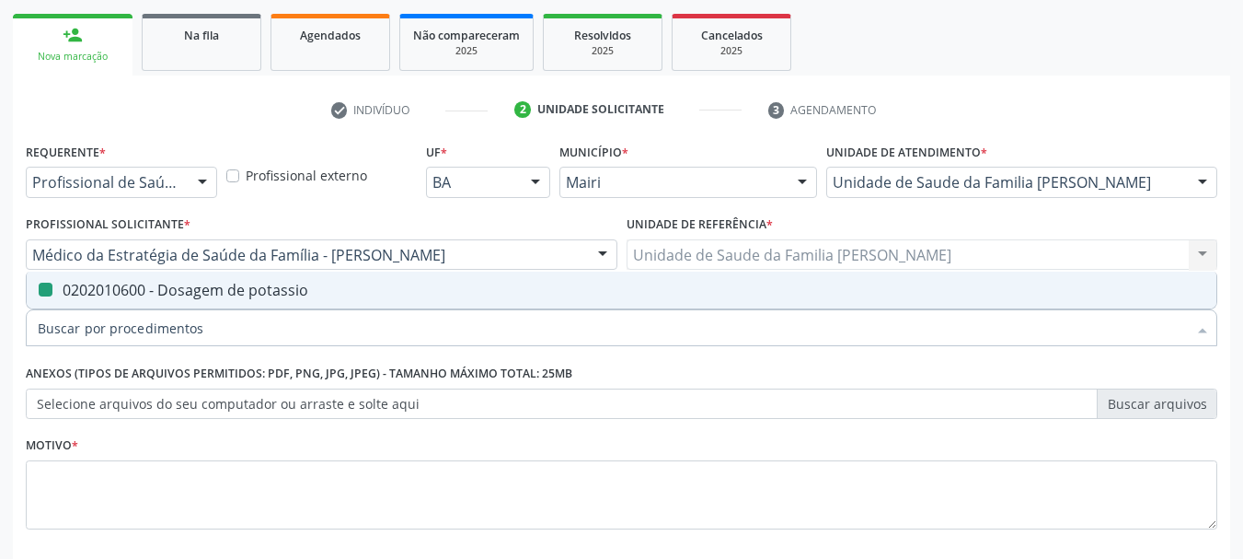
checkbox potassio "false"
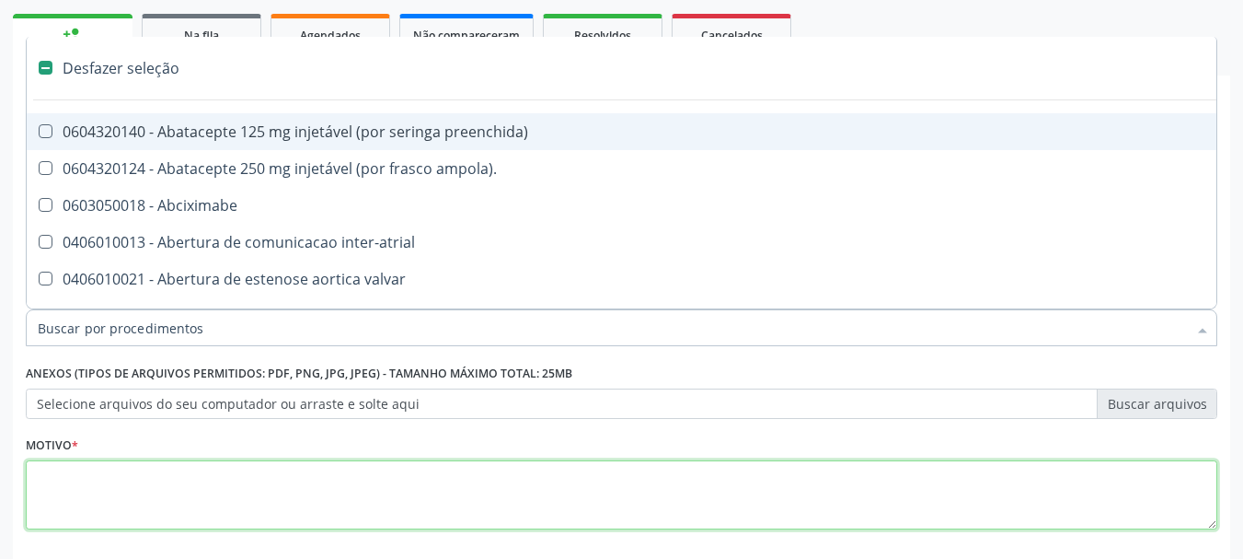
click at [144, 507] on textarea at bounding box center [622, 495] width 1192 height 70
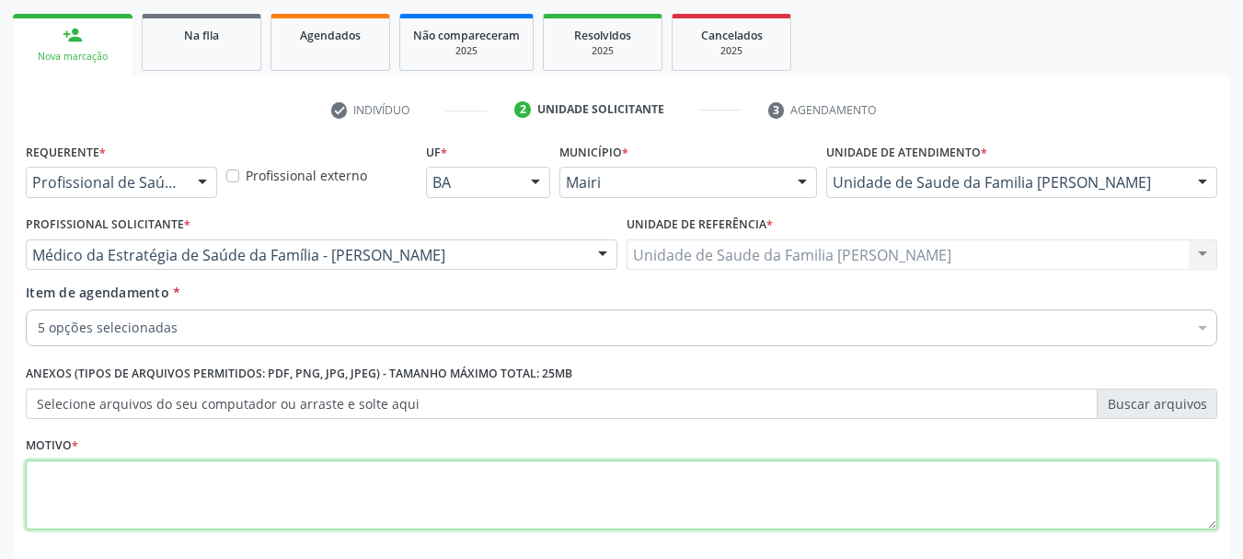
checkbox completo "true"
checkbox ureia "true"
checkbox creatinina "true"
checkbox sodio "true"
checkbox potassio "true"
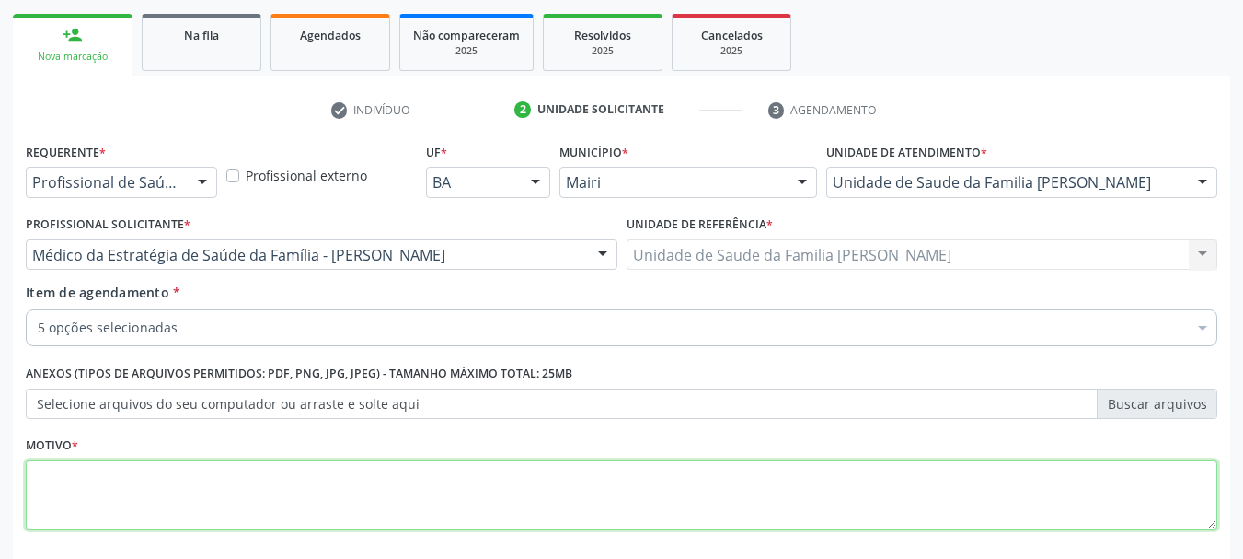
type textarea "p"
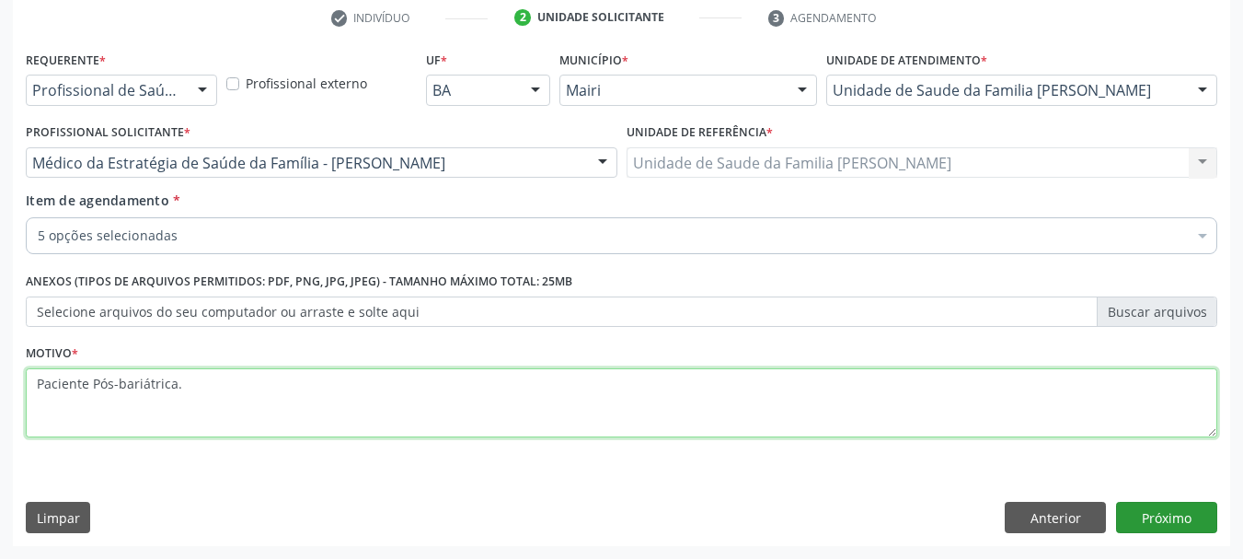
type textarea "Paciente Pós-bariátrica."
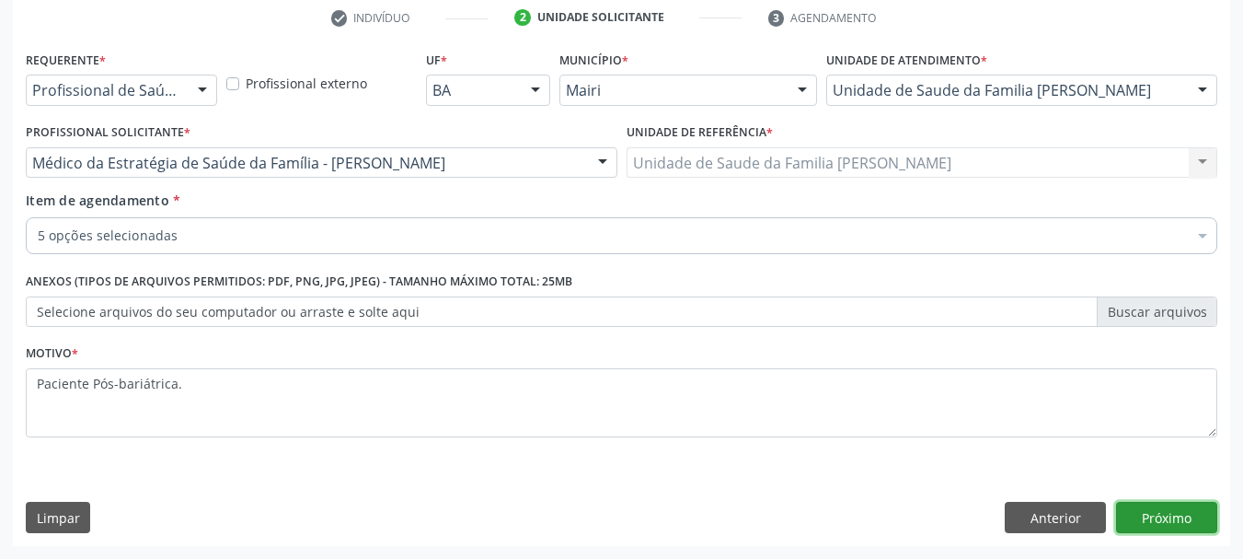
click at [1156, 520] on button "Próximo" at bounding box center [1166, 517] width 101 height 31
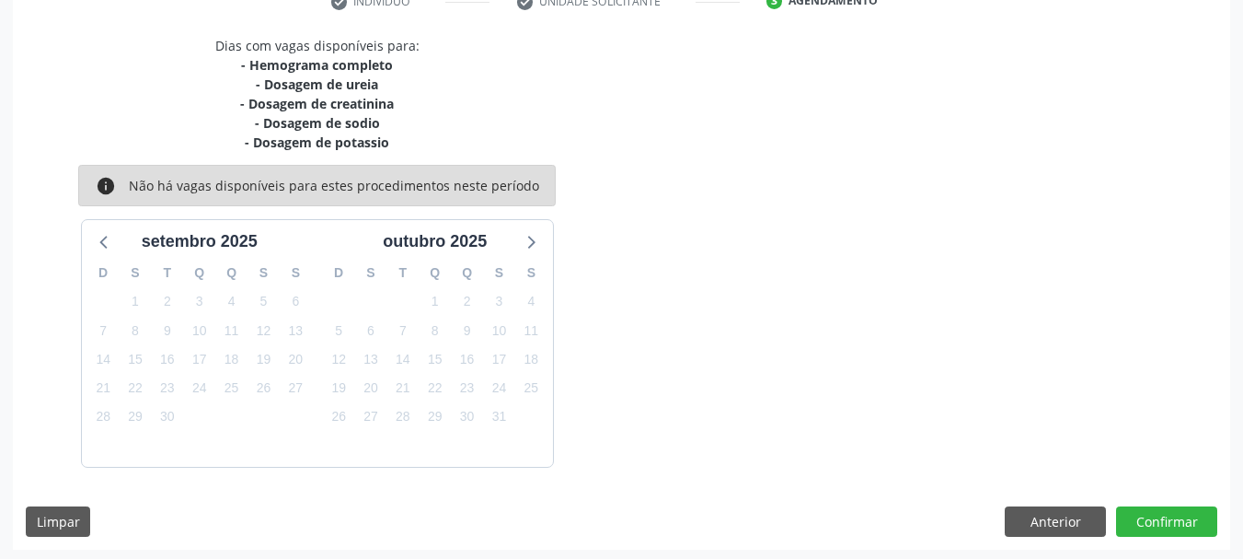
scroll to position [374, 0]
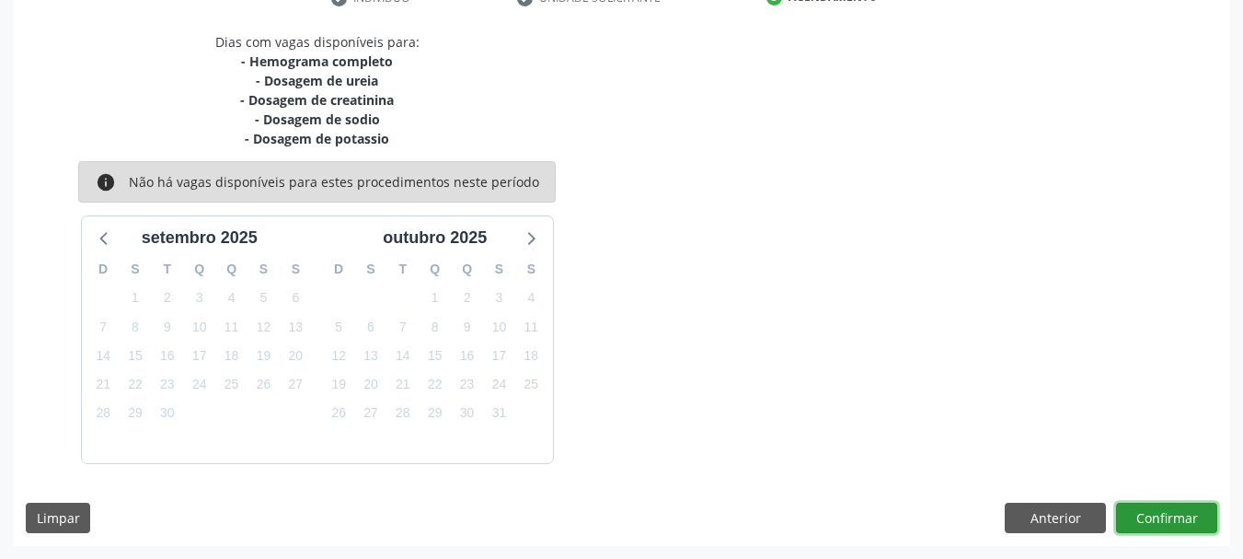
click at [1155, 518] on button "Confirmar" at bounding box center [1166, 517] width 101 height 31
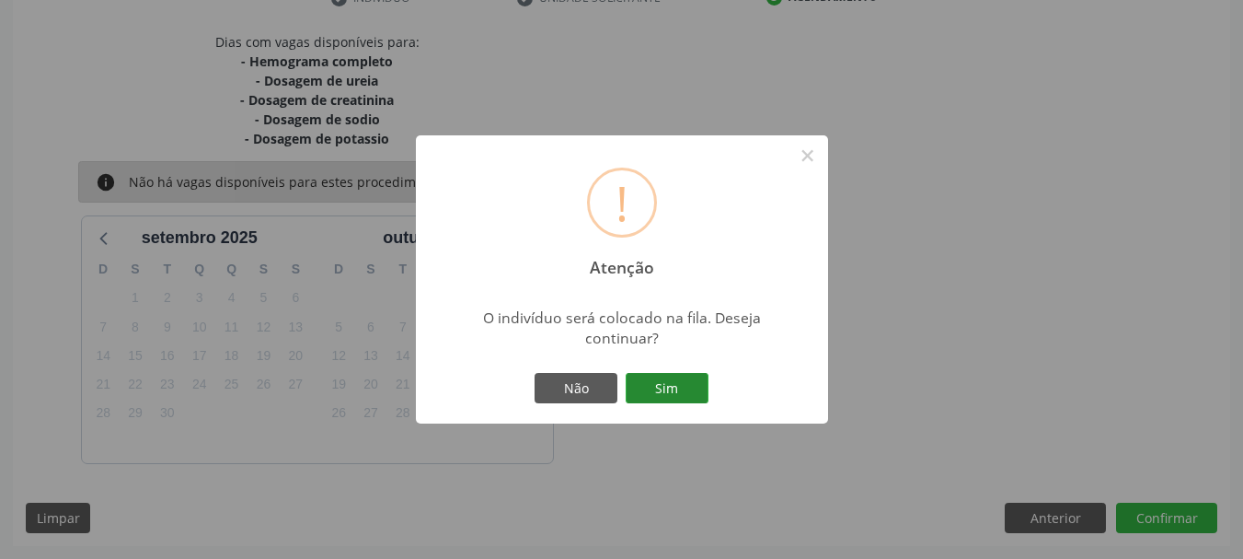
click at [670, 378] on button "Sim" at bounding box center [667, 388] width 83 height 31
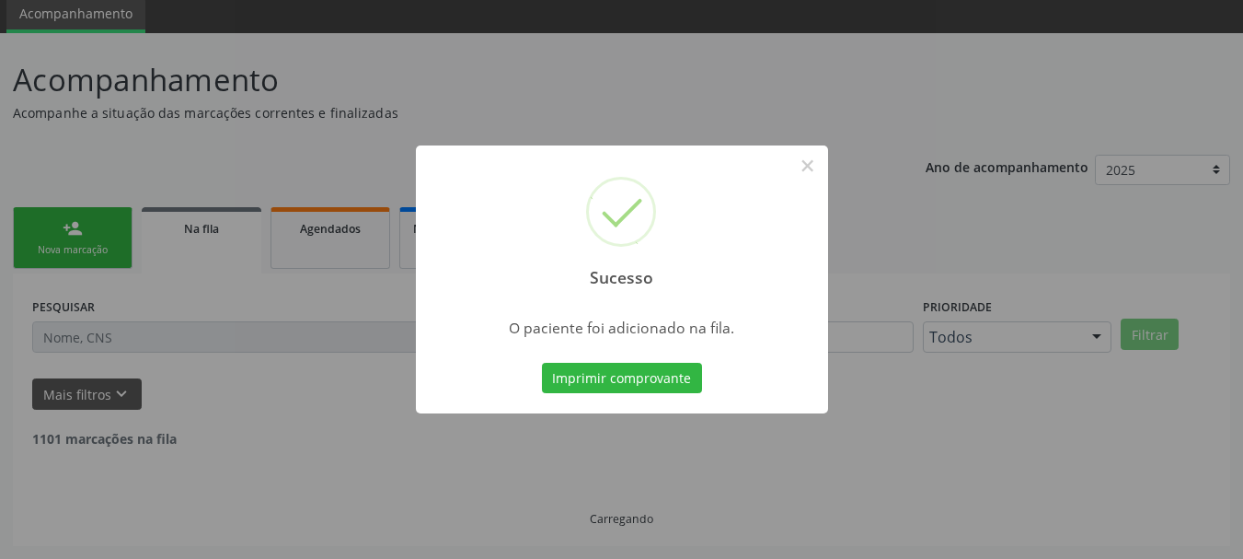
scroll to position [49, 0]
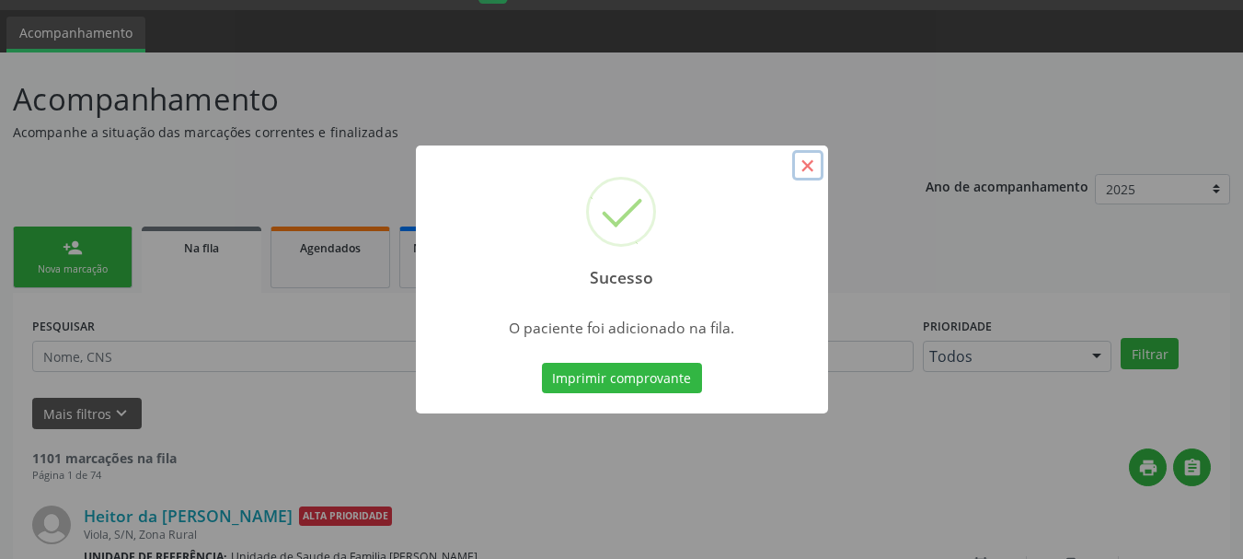
click at [803, 167] on button "×" at bounding box center [807, 165] width 31 height 31
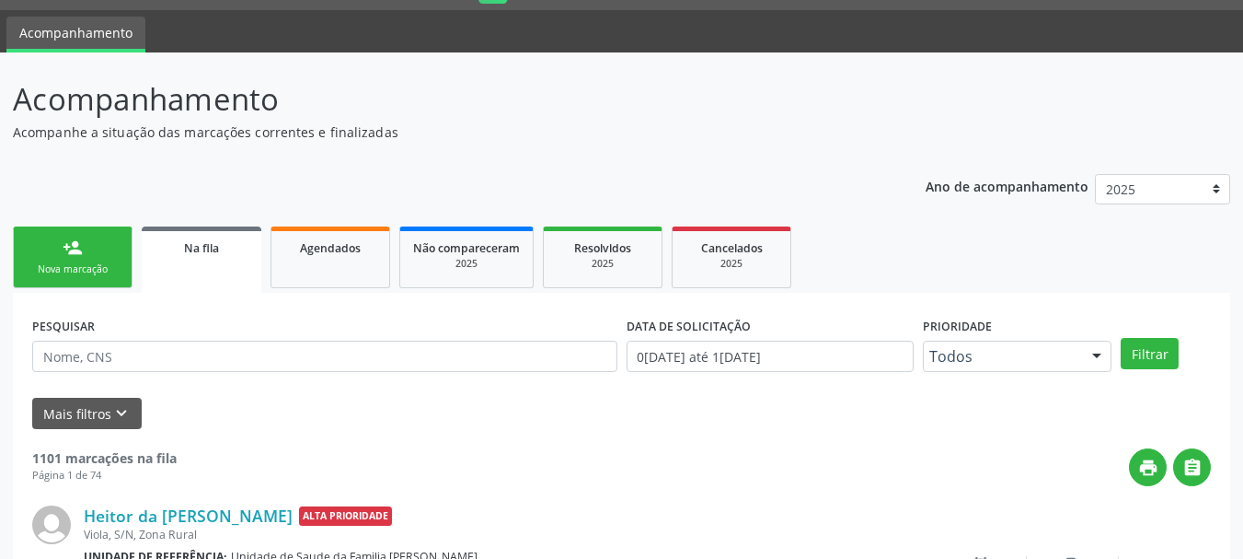
click at [71, 267] on div "Nova marcação" at bounding box center [73, 269] width 92 height 14
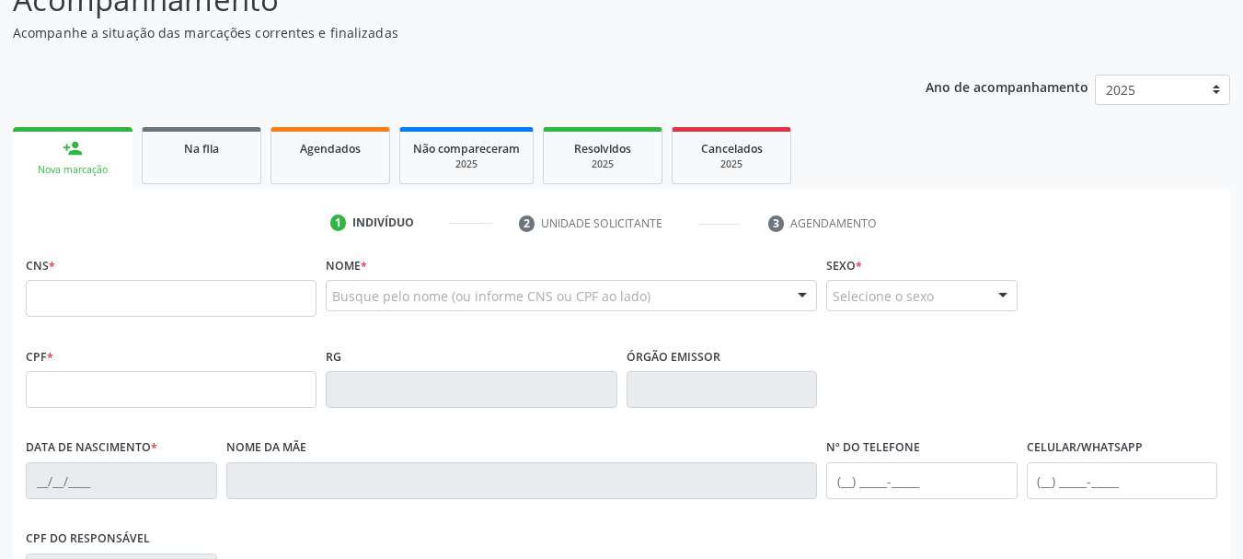
scroll to position [233, 0]
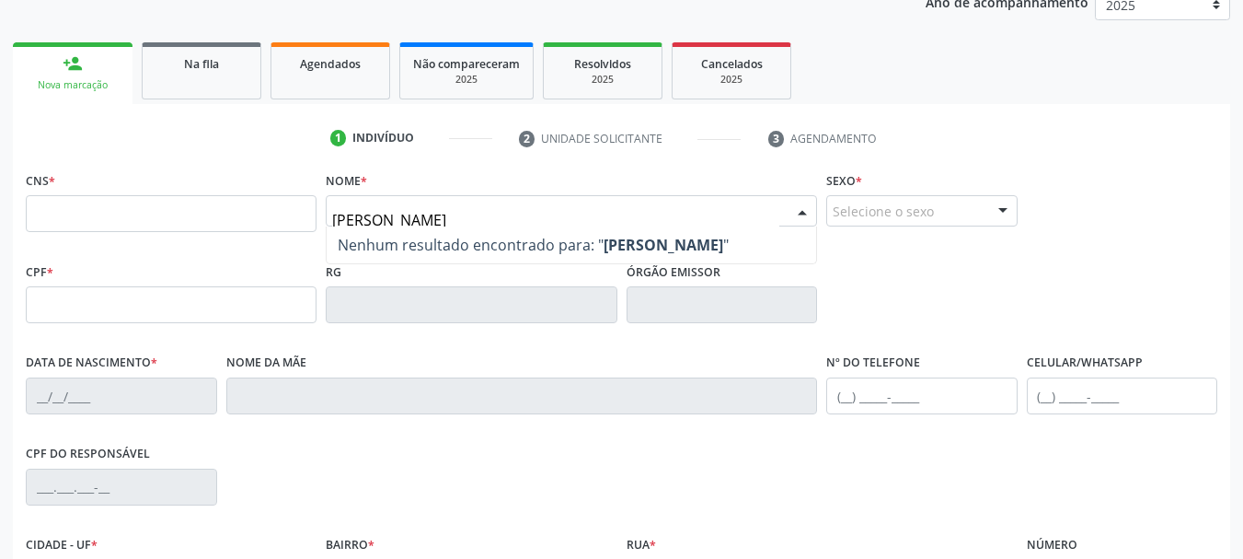
type input "[PERSON_NAME]"
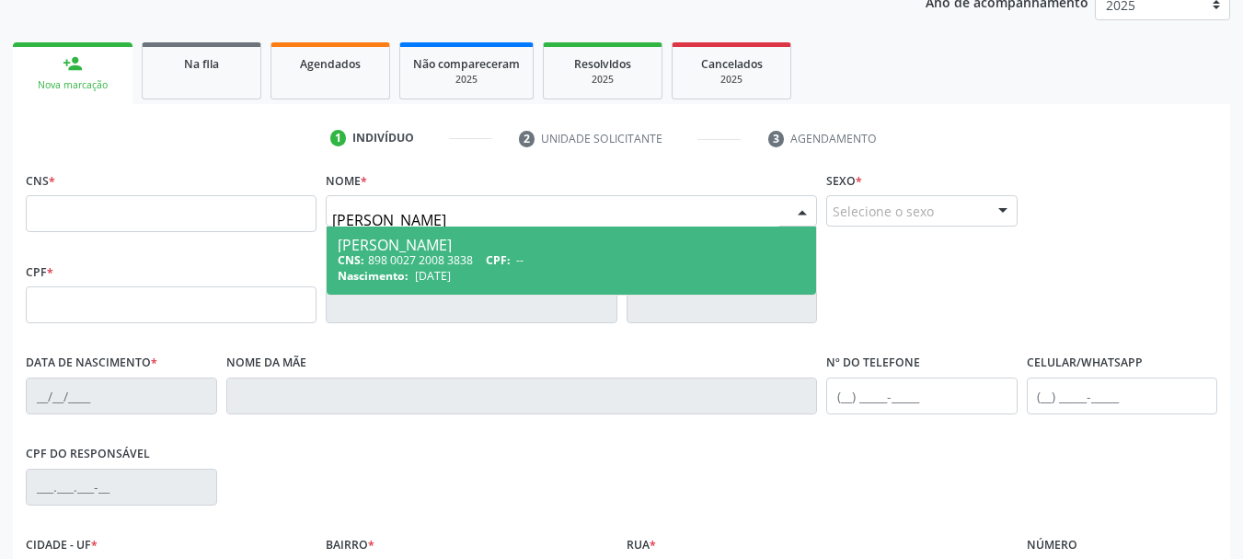
click at [445, 243] on div "[PERSON_NAME]" at bounding box center [572, 244] width 468 height 15
type input "898 0027 2008 3838"
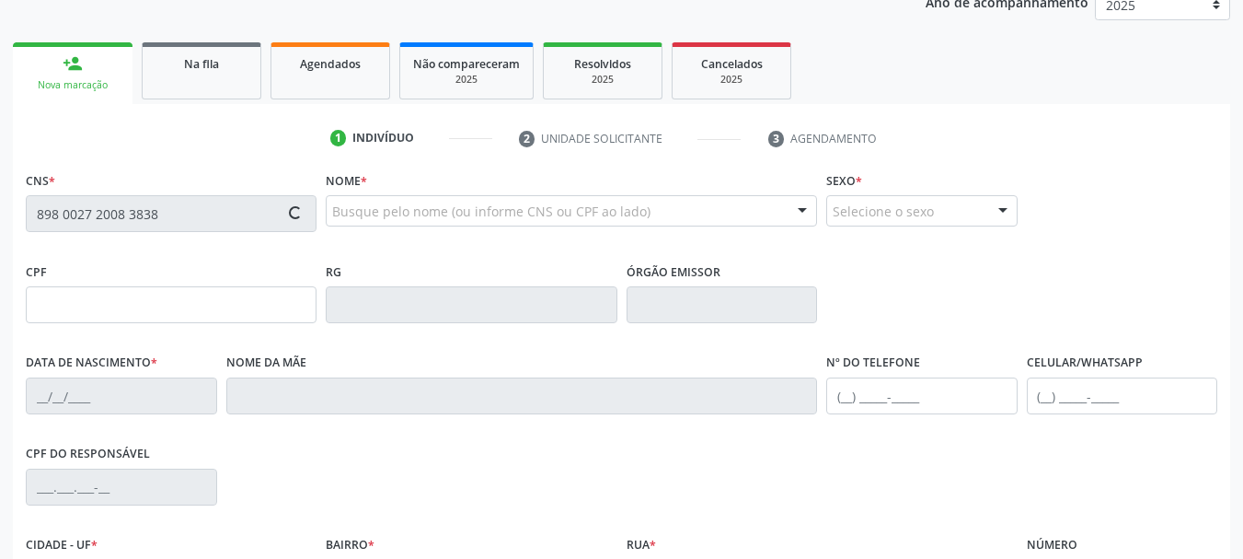
type input "0517484013"
type input "sspba"
type input "[DATE]"
type input "[PERSON_NAME]"
type input "[PHONE_NUMBER]"
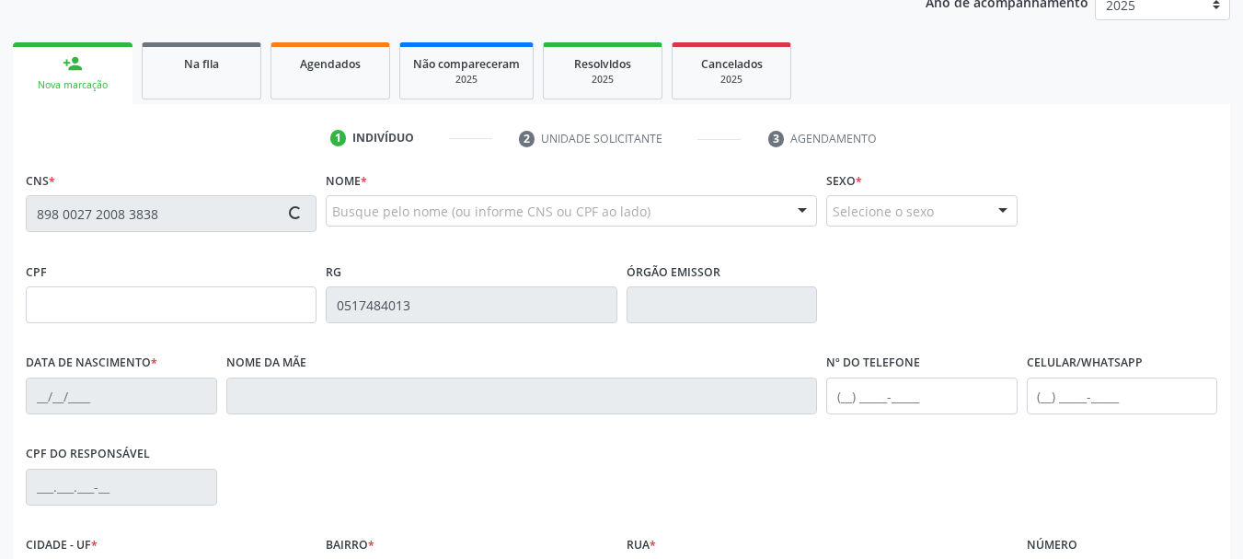
type input "[PHONE_NUMBER]"
type input "S/N"
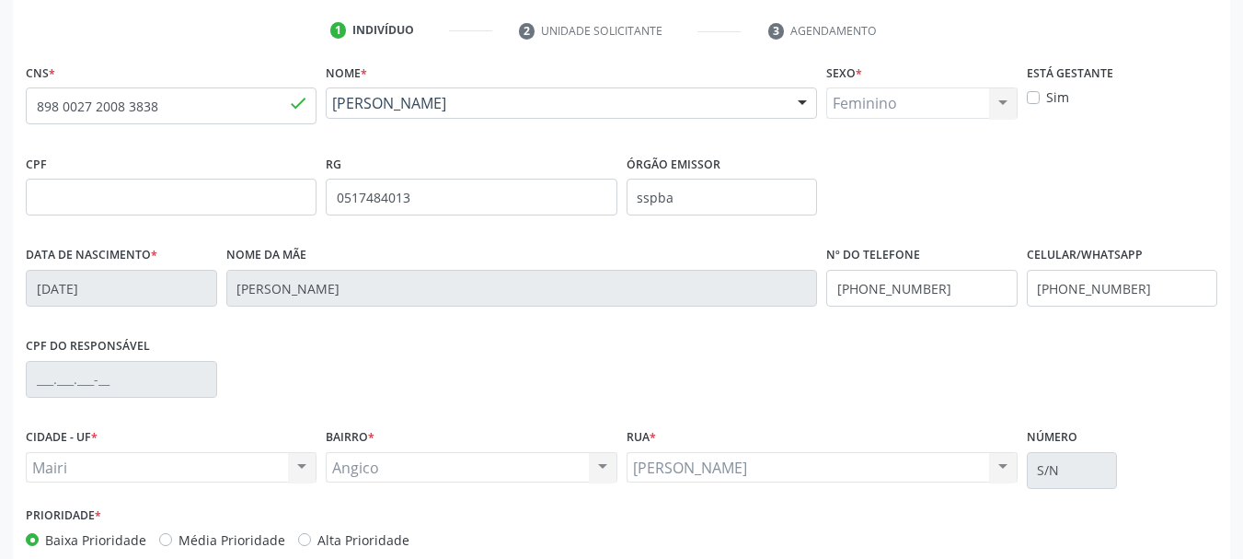
scroll to position [439, 0]
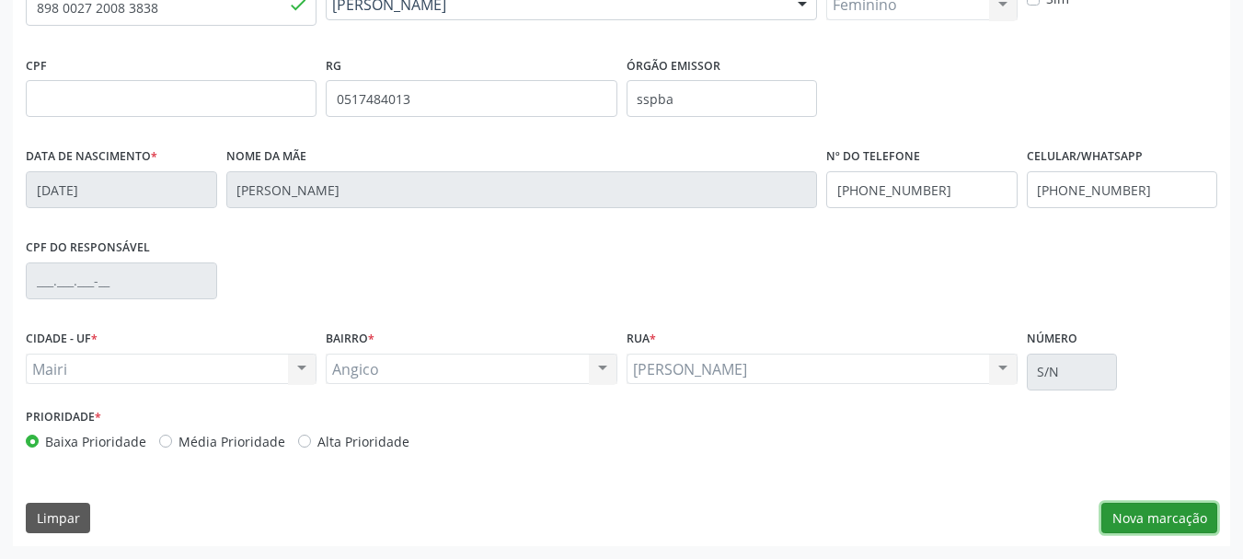
click at [1144, 514] on button "Nova marcação" at bounding box center [1160, 517] width 116 height 31
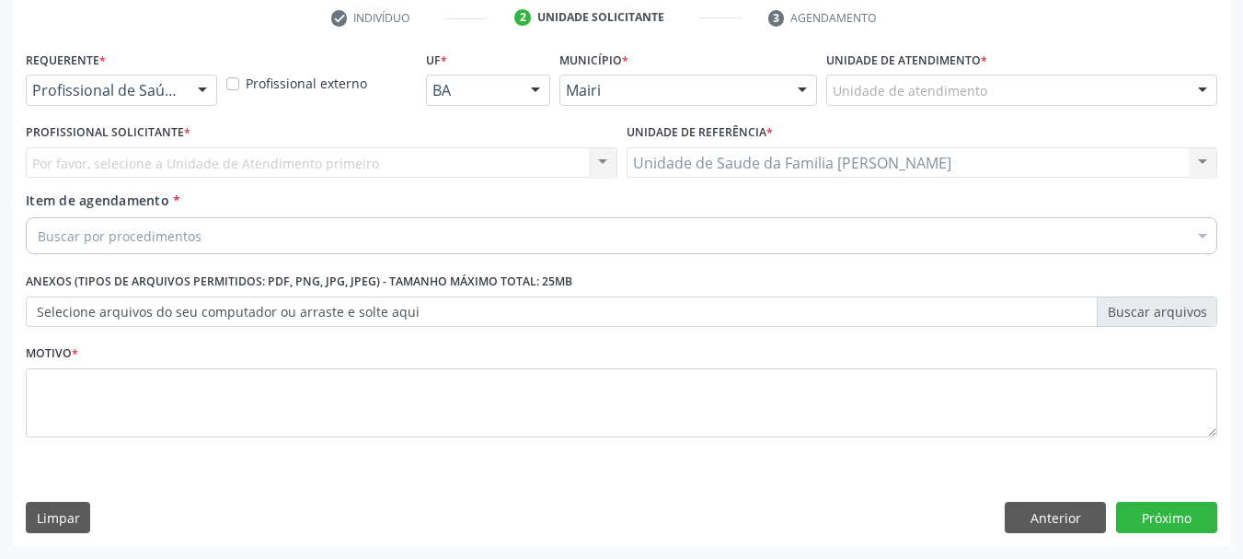
scroll to position [353, 0]
click at [922, 105] on div "Unidade de atendimento Academia da Saude de Mairi Academia de Saude do Angico C…" at bounding box center [1021, 90] width 391 height 31
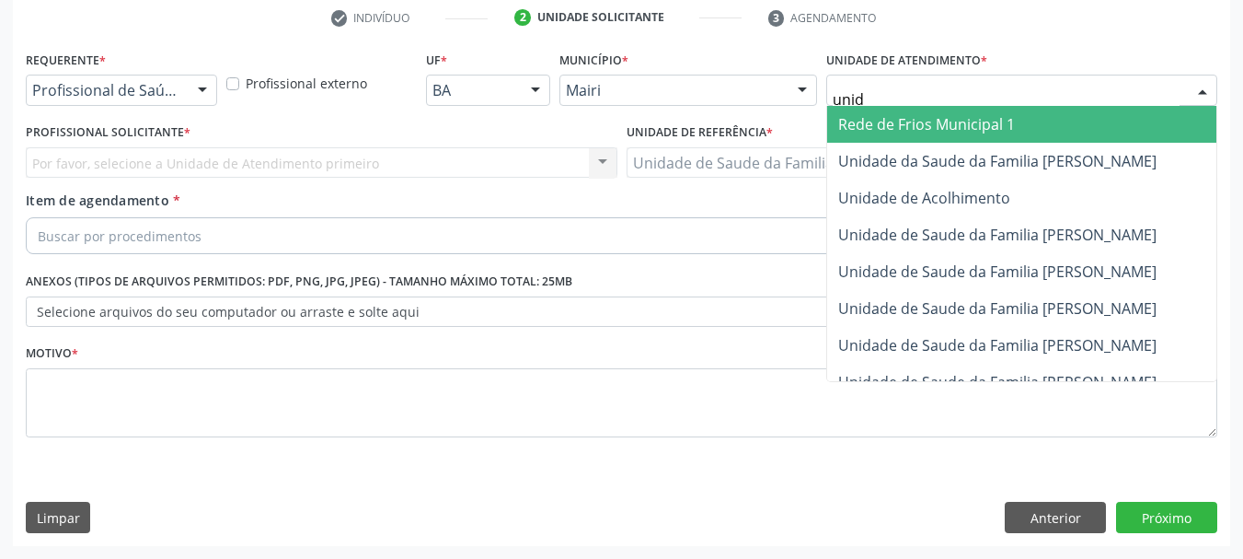
type input "unida"
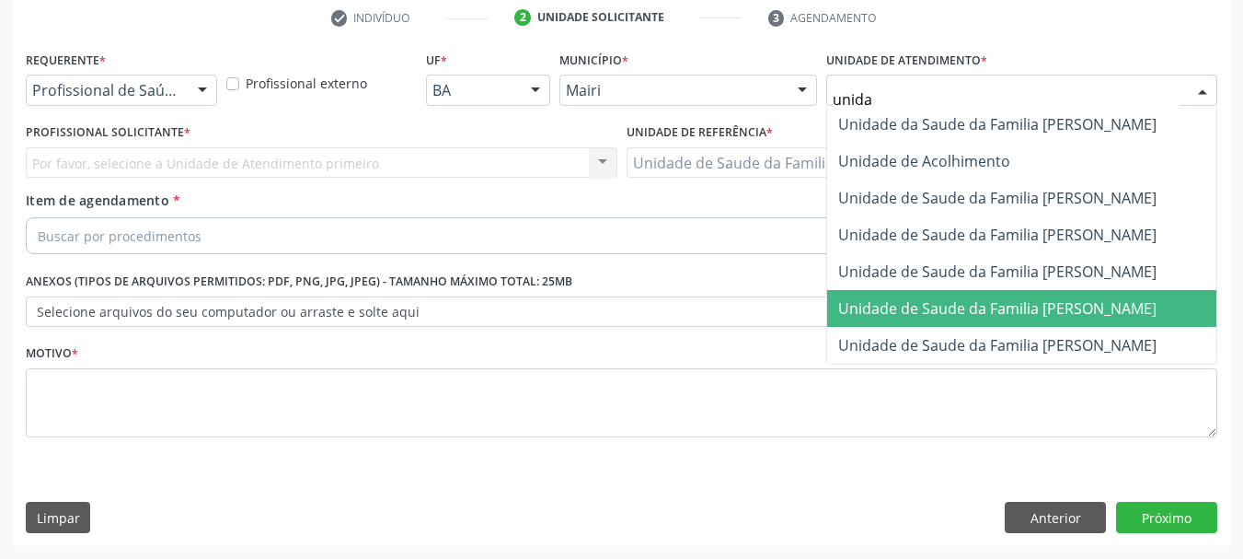
click at [1031, 321] on span "Unidade de Saude da Familia [PERSON_NAME]" at bounding box center [1021, 308] width 389 height 37
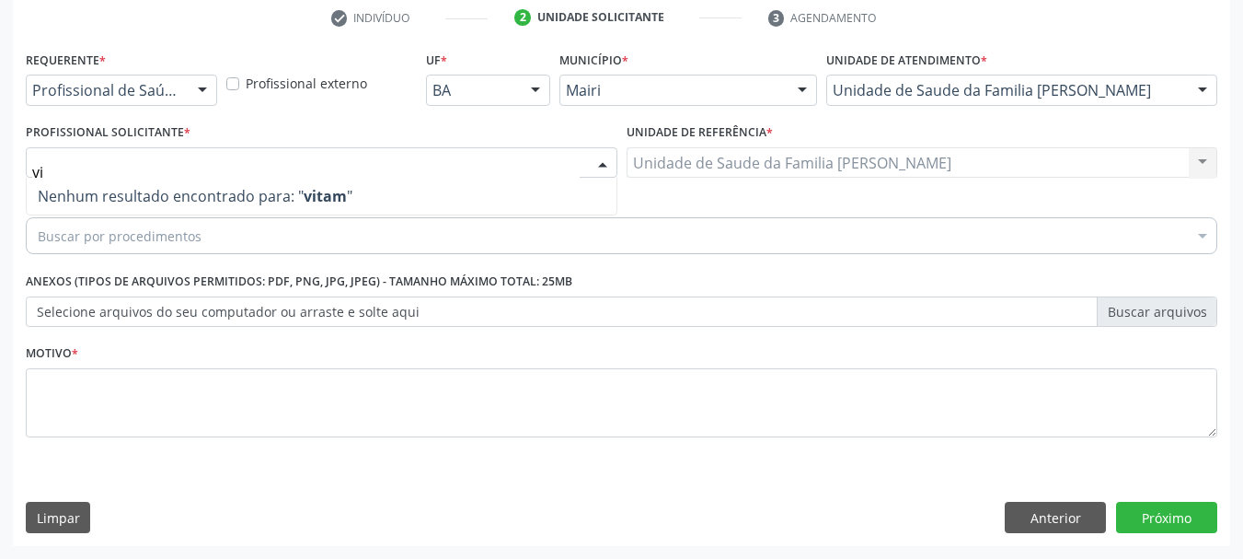
type input "v"
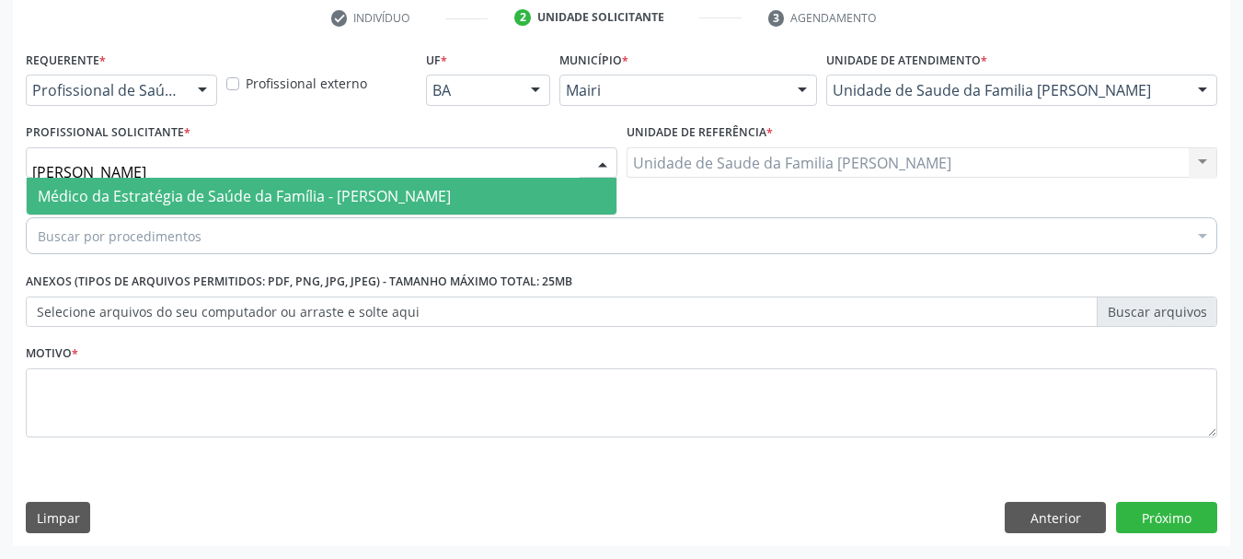
type input "[PERSON_NAME]"
click at [142, 189] on span "Médico da Estratégia de Saúde da Família - [PERSON_NAME]" at bounding box center [244, 196] width 413 height 20
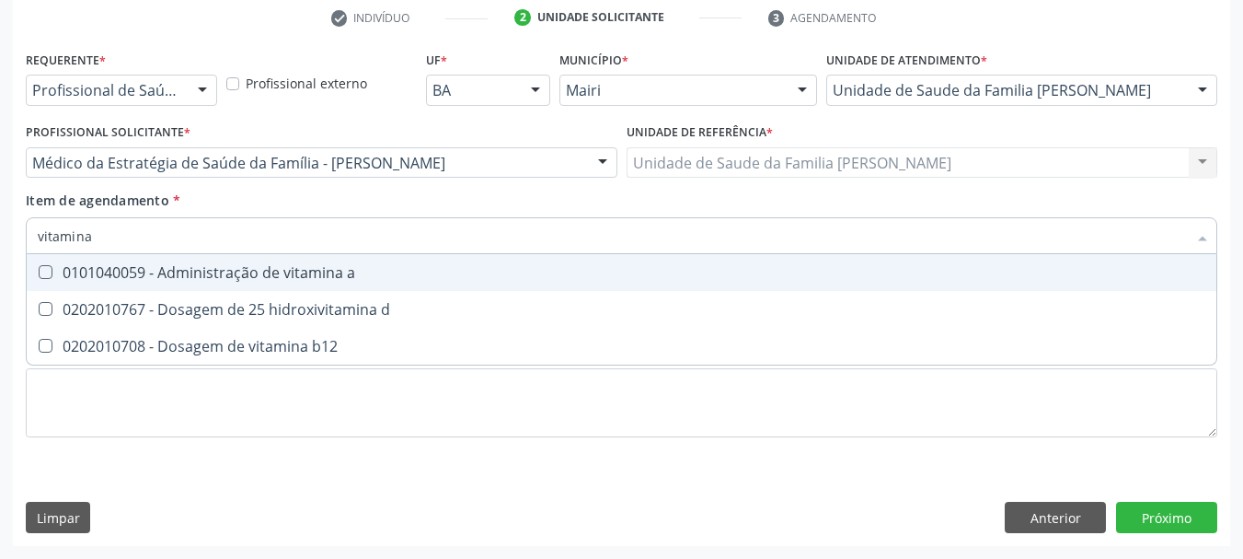
type input "vitamina d"
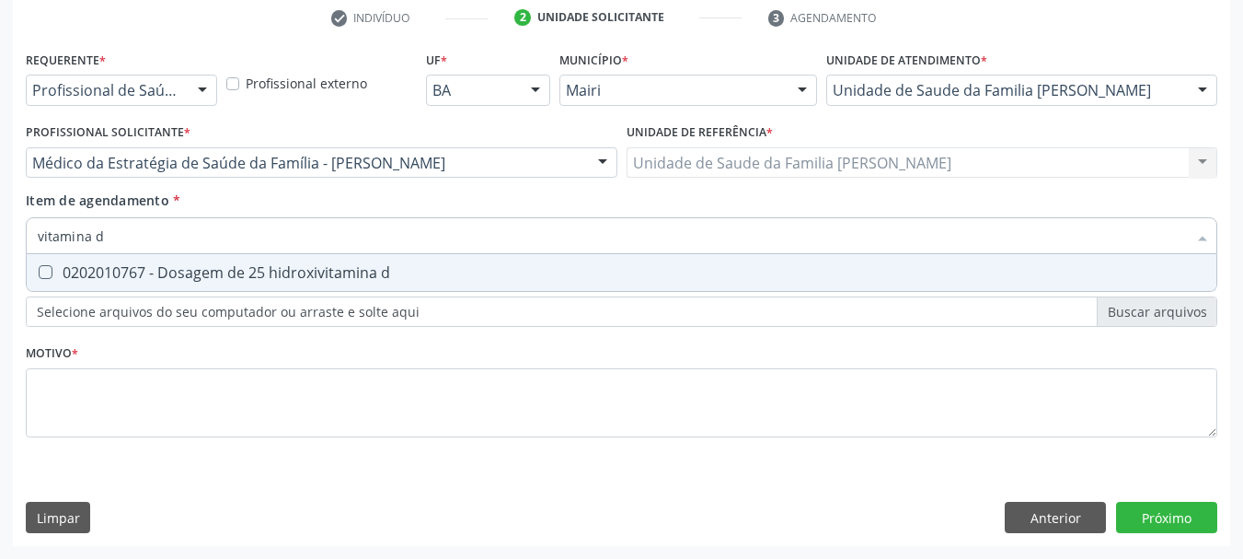
click at [216, 280] on div "0202010767 - Dosagem de 25 hidroxivitamina d" at bounding box center [622, 272] width 1168 height 15
checkbox d "true"
drag, startPoint x: 144, startPoint y: 237, endPoint x: 17, endPoint y: 235, distance: 126.1
click at [17, 235] on div "Requerente * Profissional de Saúde Profissional de Saúde Paciente Nenhum result…" at bounding box center [622, 296] width 1218 height 500
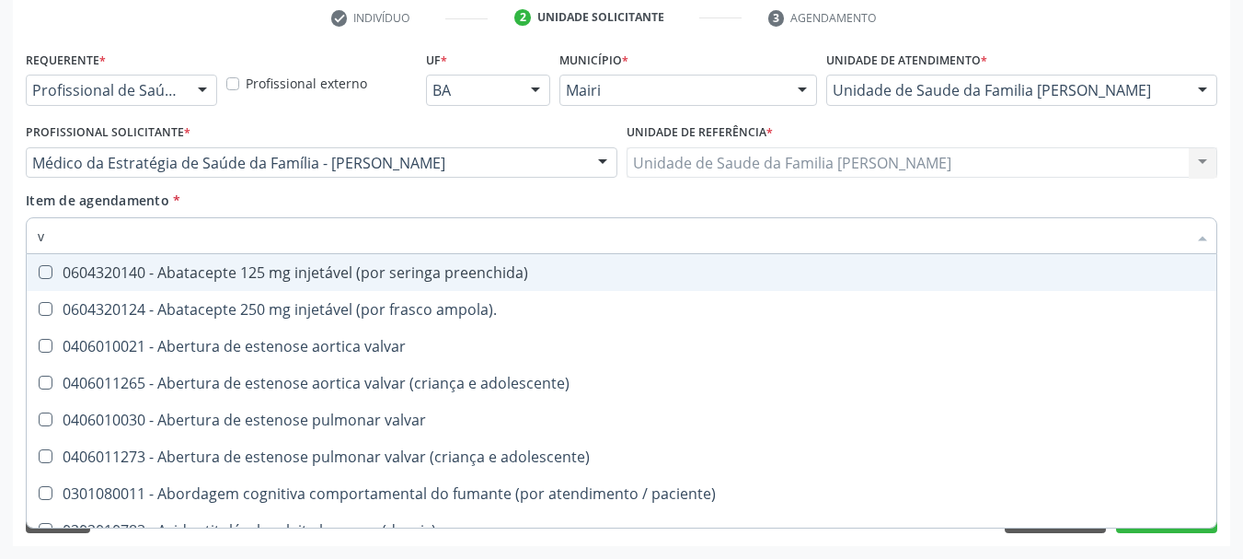
type input "vi"
checkbox paliativos "true"
checkbox d "false"
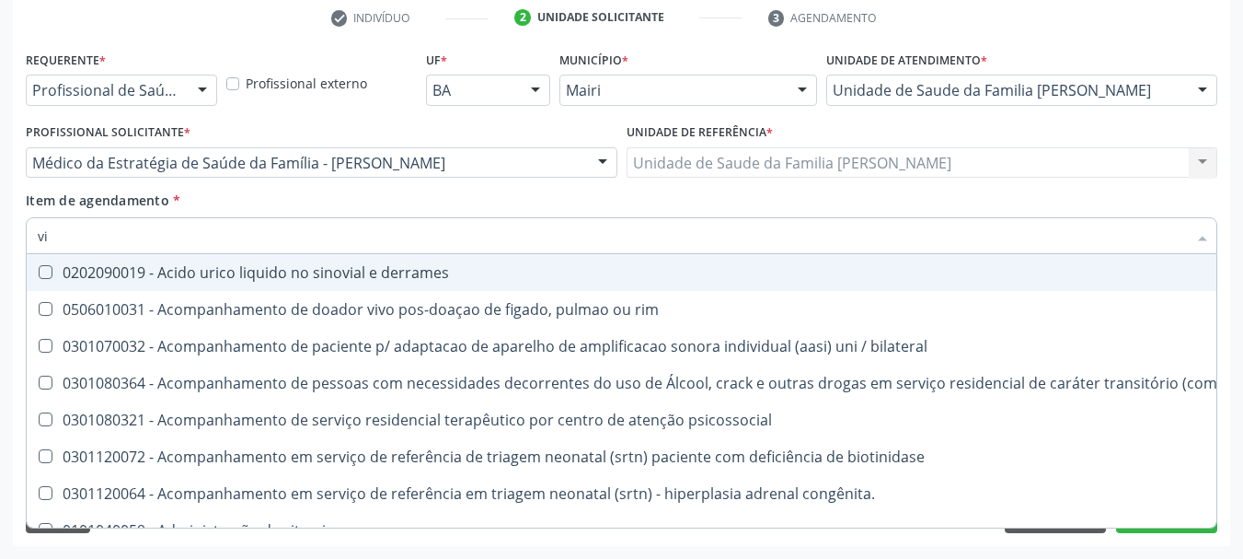
type input "vit"
checkbox biotinidase "true"
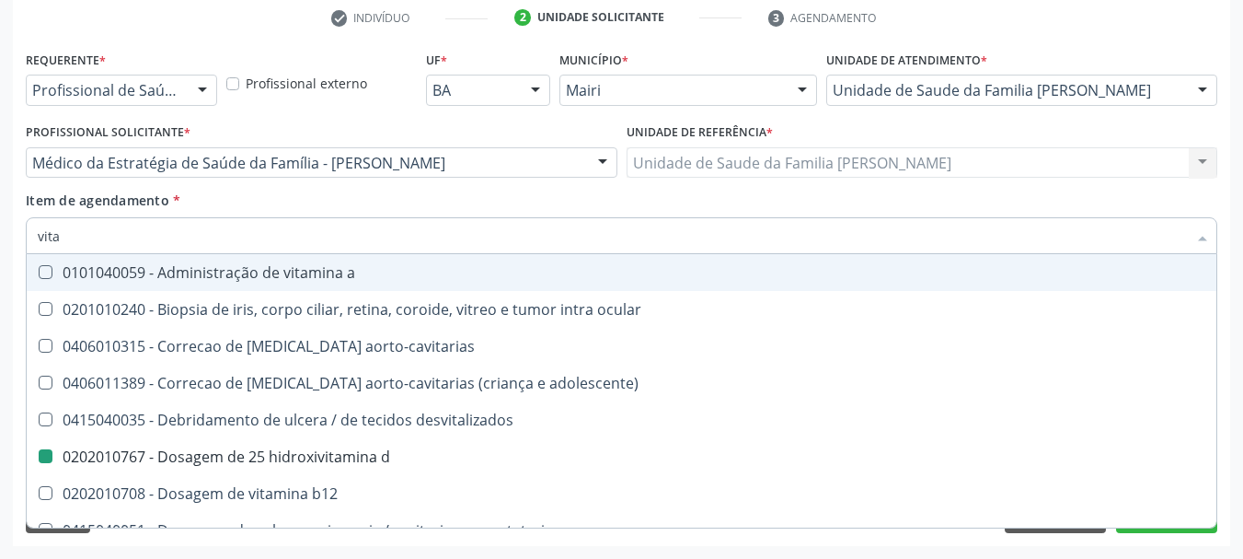
type input "vitam"
checkbox ocular "true"
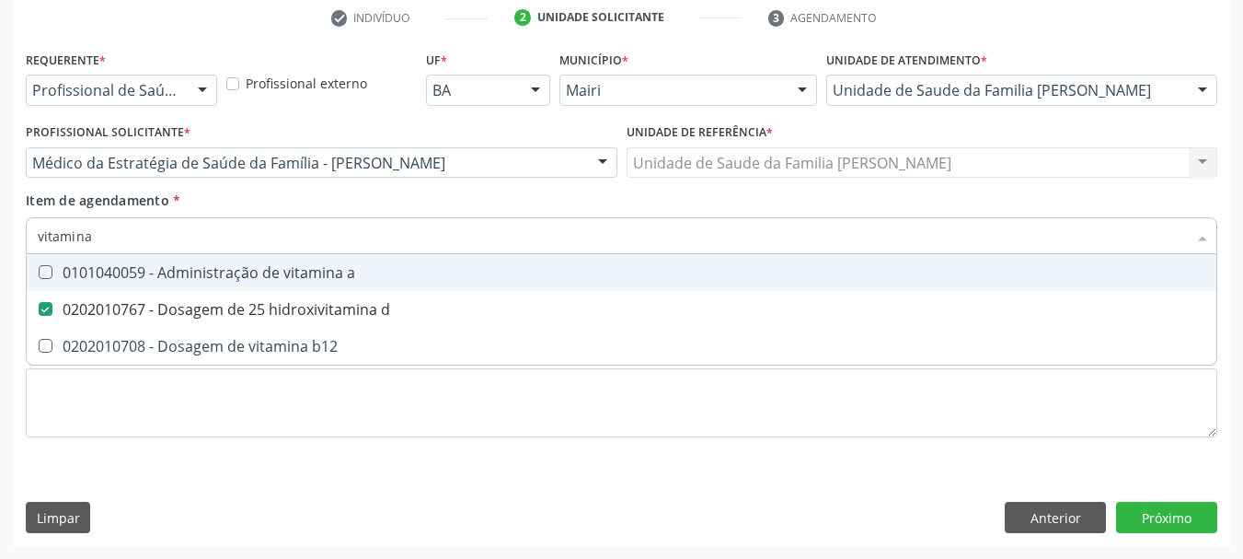
type input "vitamina"
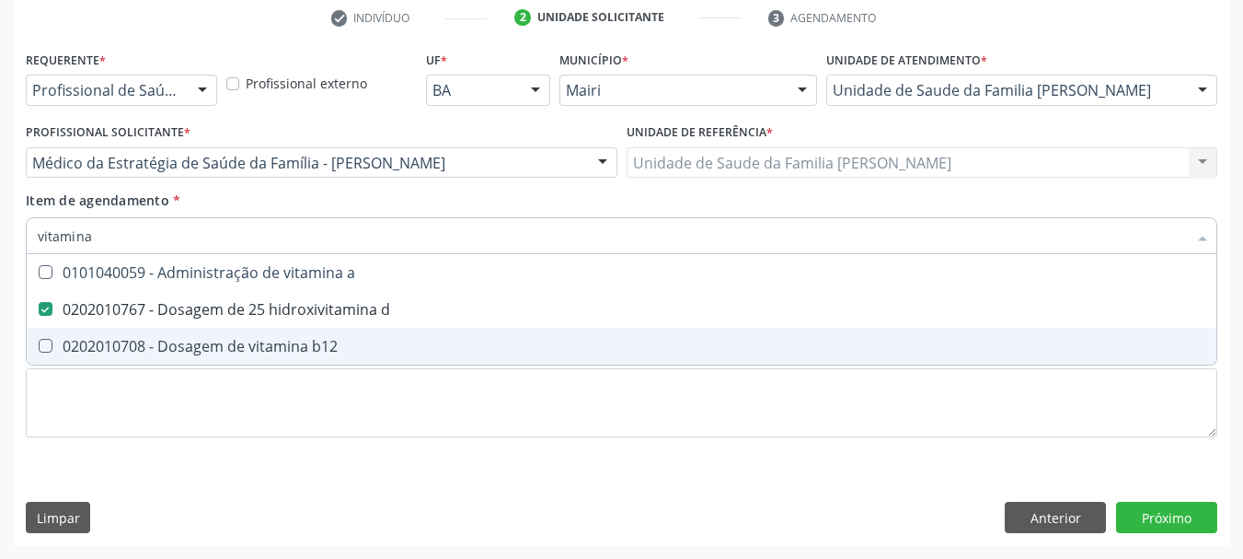
click at [145, 343] on div "0202010708 - Dosagem de vitamina b12" at bounding box center [622, 346] width 1168 height 15
checkbox b12 "true"
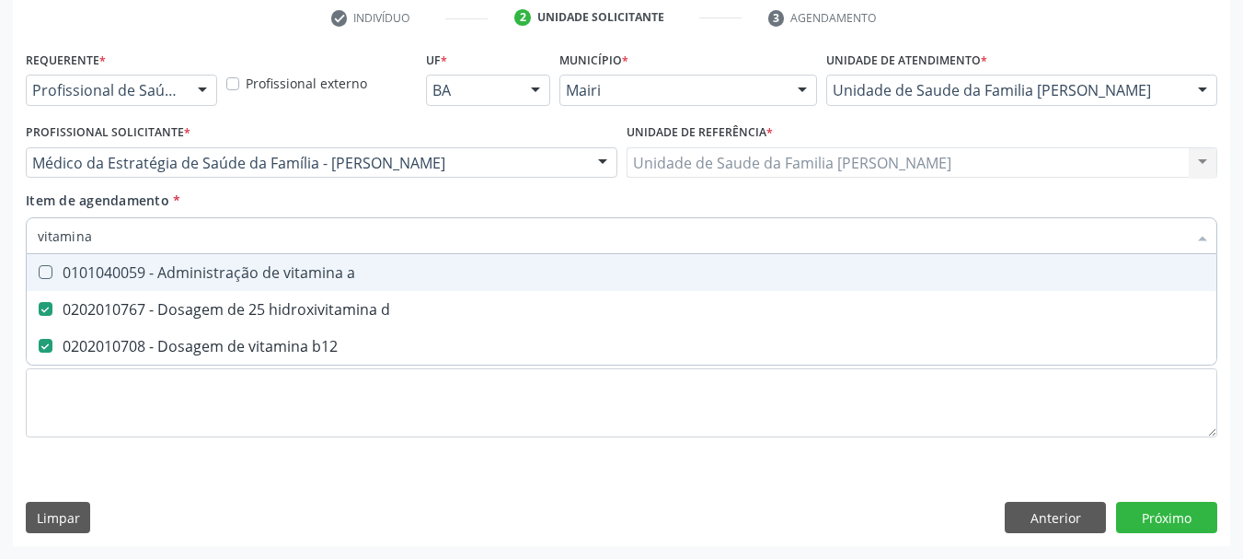
click at [0, 237] on div "Acompanhamento Acompanhe a situação das marcações correntes e finalizadas Relat…" at bounding box center [621, 153] width 1243 height 811
type input "fe"
checkbox d "false"
checkbox b12 "false"
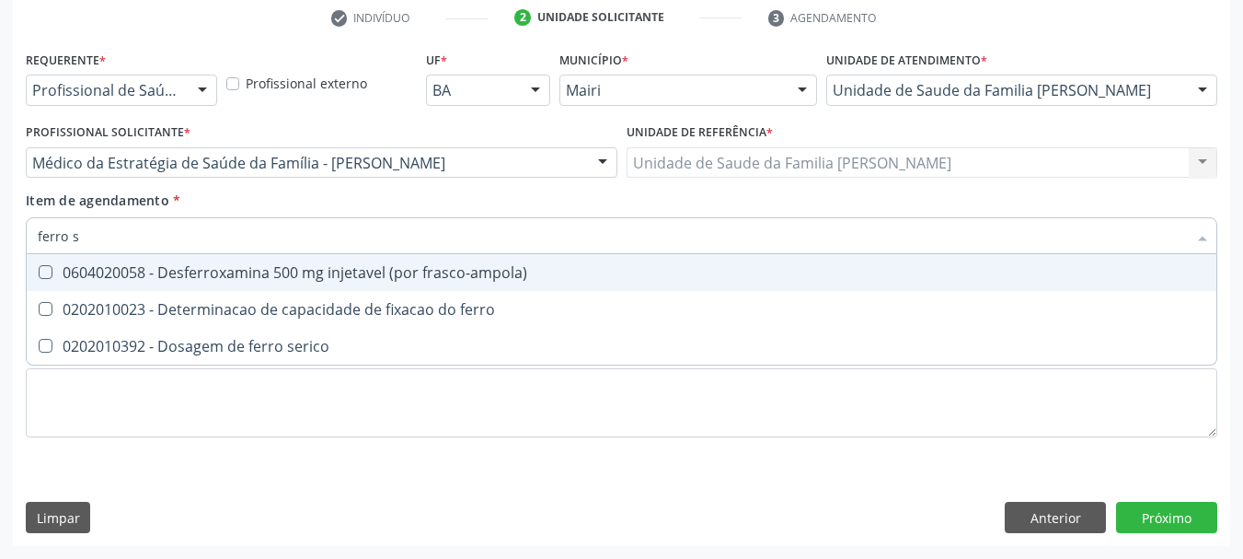
type input "ferro se"
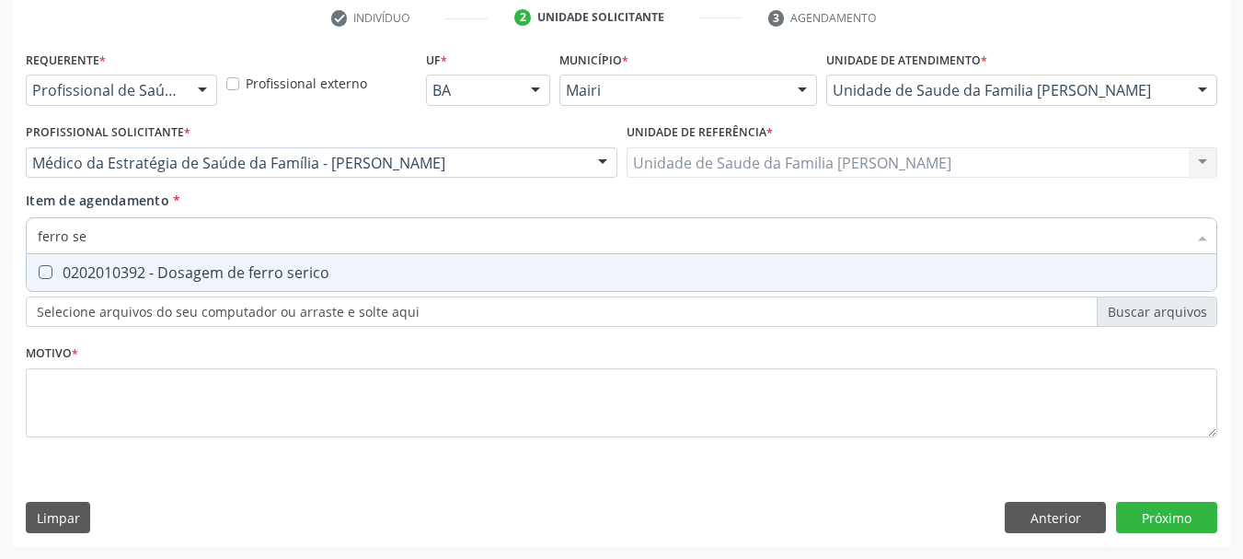
click at [110, 261] on span "0202010392 - Dosagem de ferro serico" at bounding box center [622, 272] width 1190 height 37
checkbox serico "true"
drag, startPoint x: 99, startPoint y: 232, endPoint x: 0, endPoint y: 237, distance: 99.5
click at [0, 237] on div "Acompanhamento Acompanhe a situação das marcações correntes e finalizadas Relat…" at bounding box center [621, 153] width 1243 height 811
type input "t"
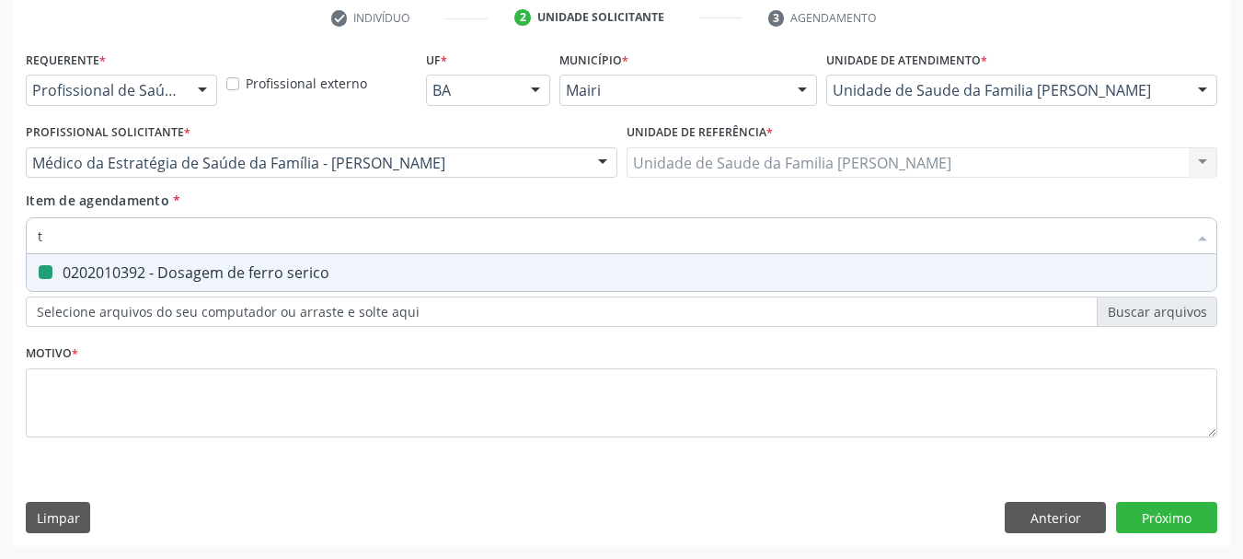
checkbox serico "false"
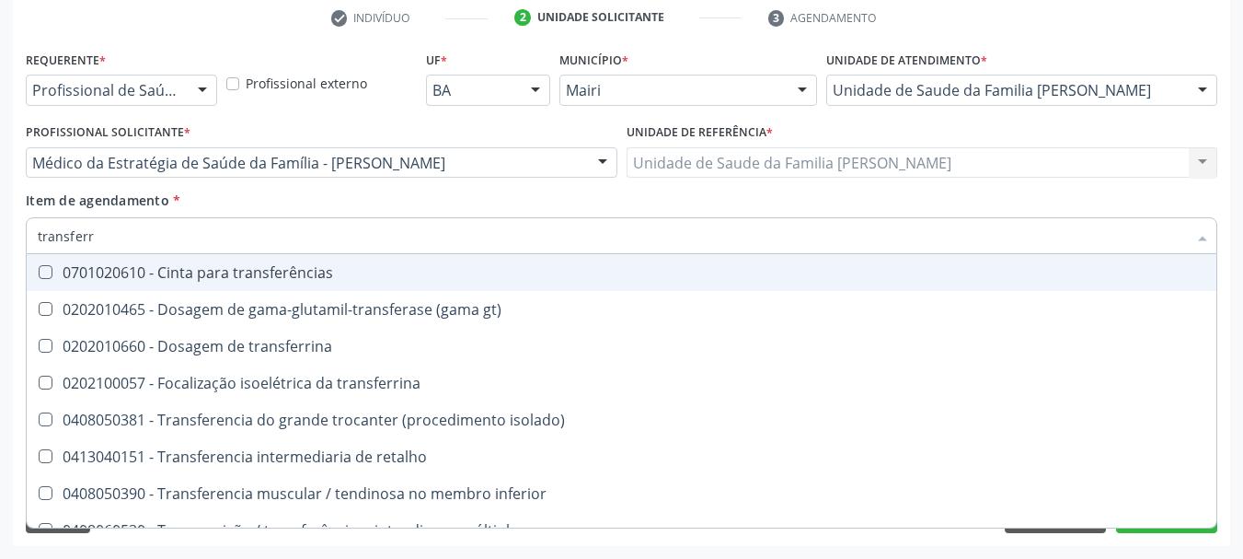
type input "transferri"
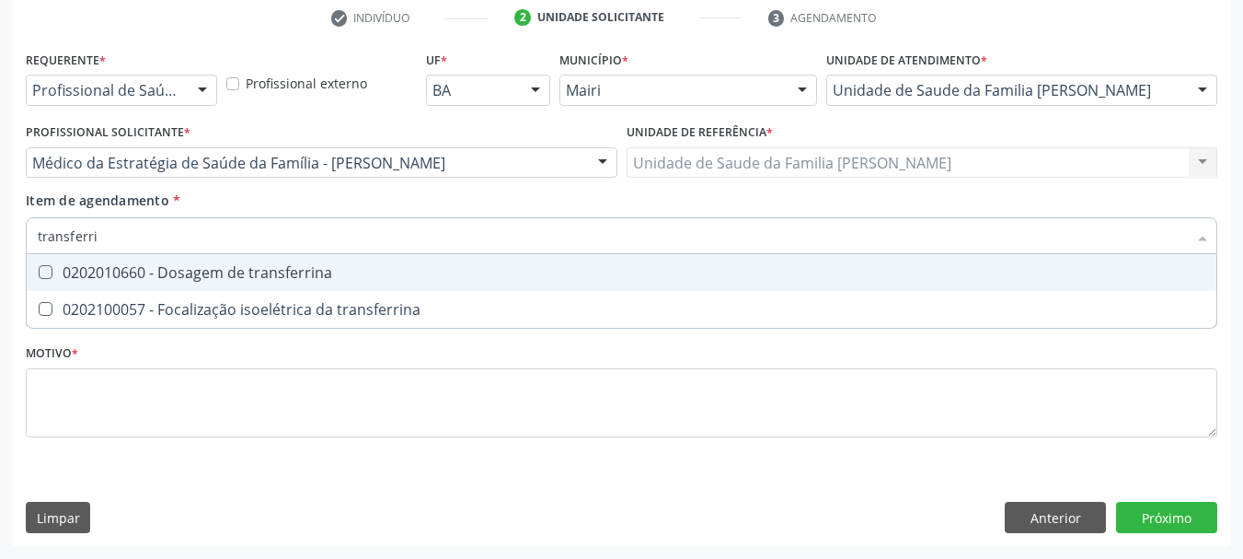
click at [52, 271] on transferrina at bounding box center [46, 272] width 14 height 14
click at [39, 271] on transferrina "checkbox" at bounding box center [33, 272] width 12 height 12
checkbox transferrina "true"
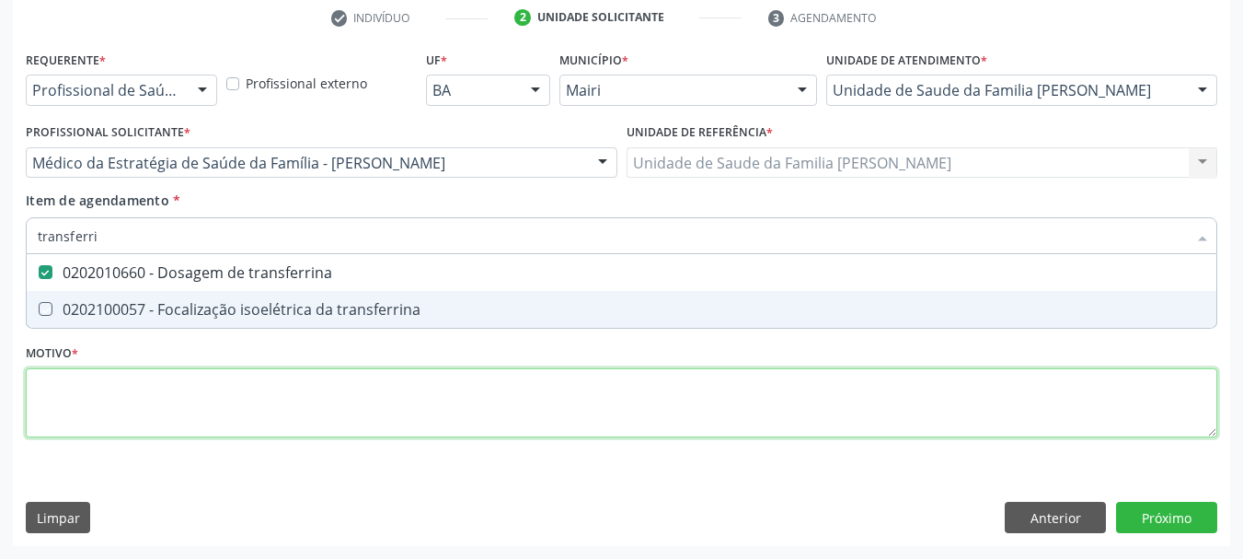
click at [137, 421] on div "Requerente * Profissional de Saúde Profissional de Saúde Paciente Nenhum result…" at bounding box center [622, 254] width 1192 height 417
checkbox transferrina "true"
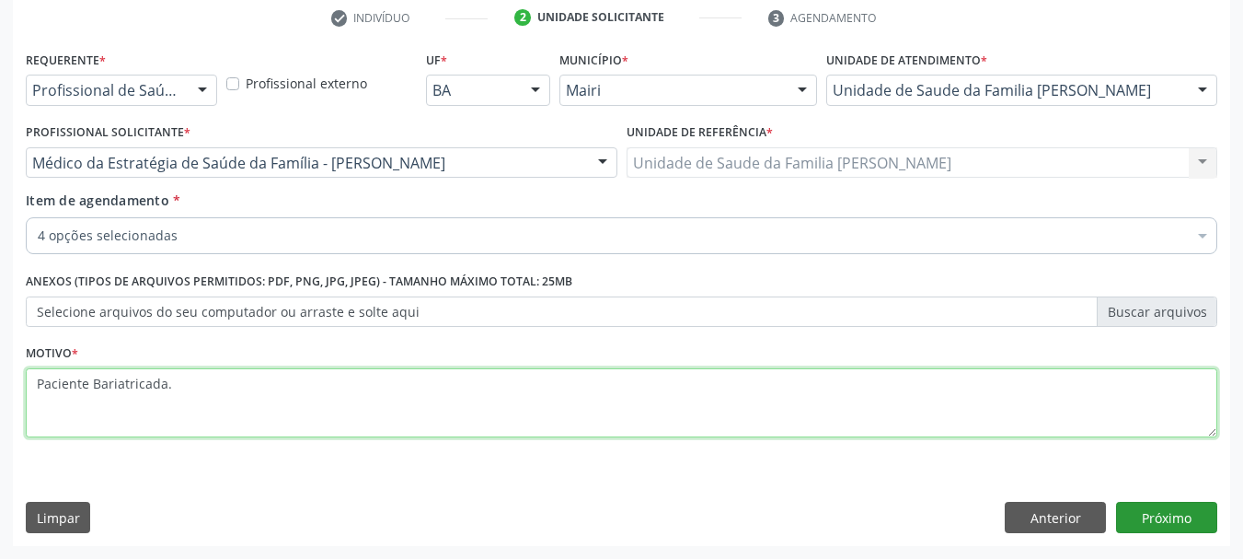
type textarea "Paciente Bariatricada."
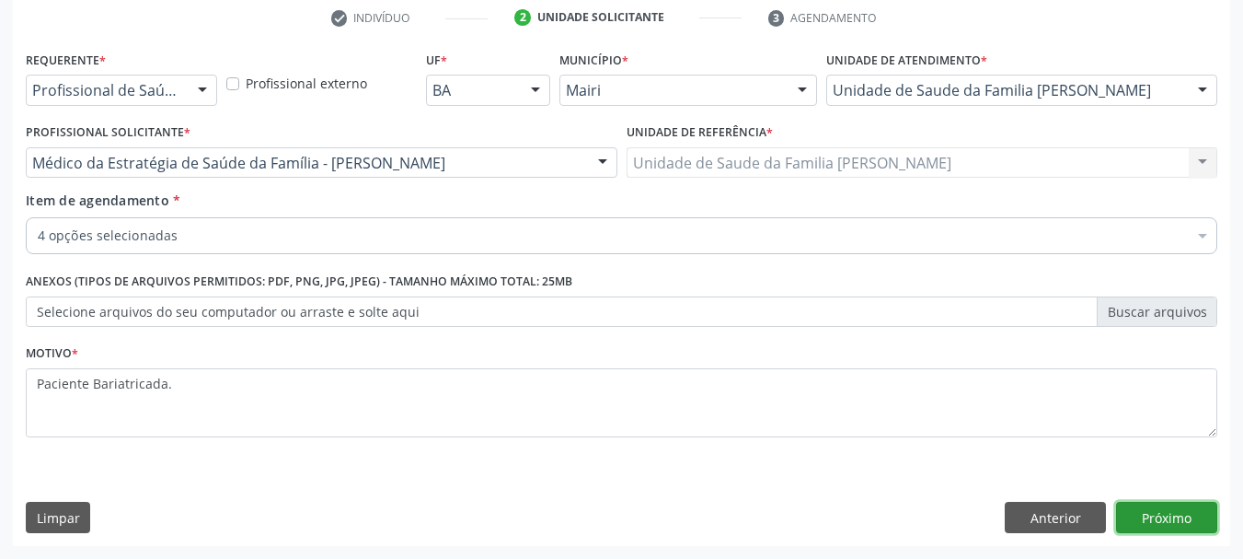
click at [1184, 531] on button "Próximo" at bounding box center [1166, 517] width 101 height 31
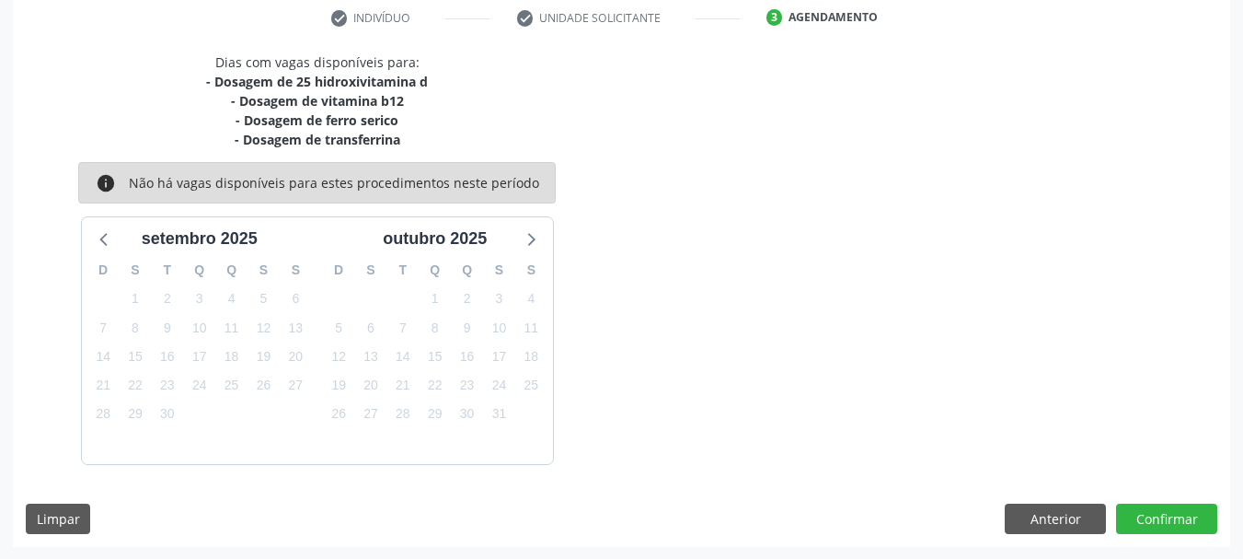
scroll to position [354, 0]
click at [1196, 516] on button "Confirmar" at bounding box center [1166, 517] width 101 height 31
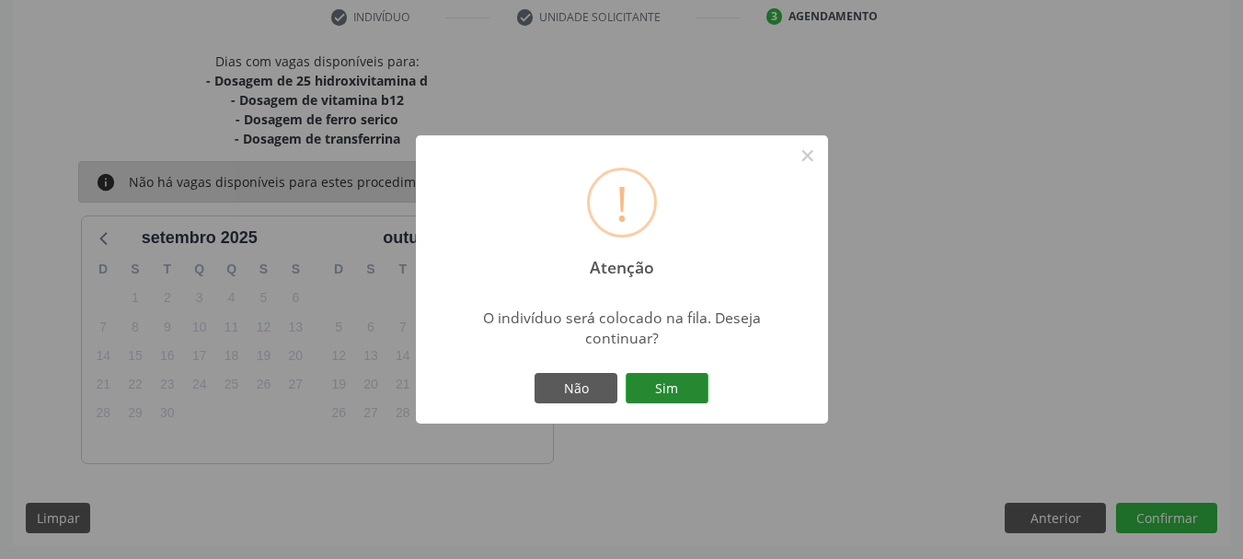
click at [640, 387] on button "Sim" at bounding box center [667, 388] width 83 height 31
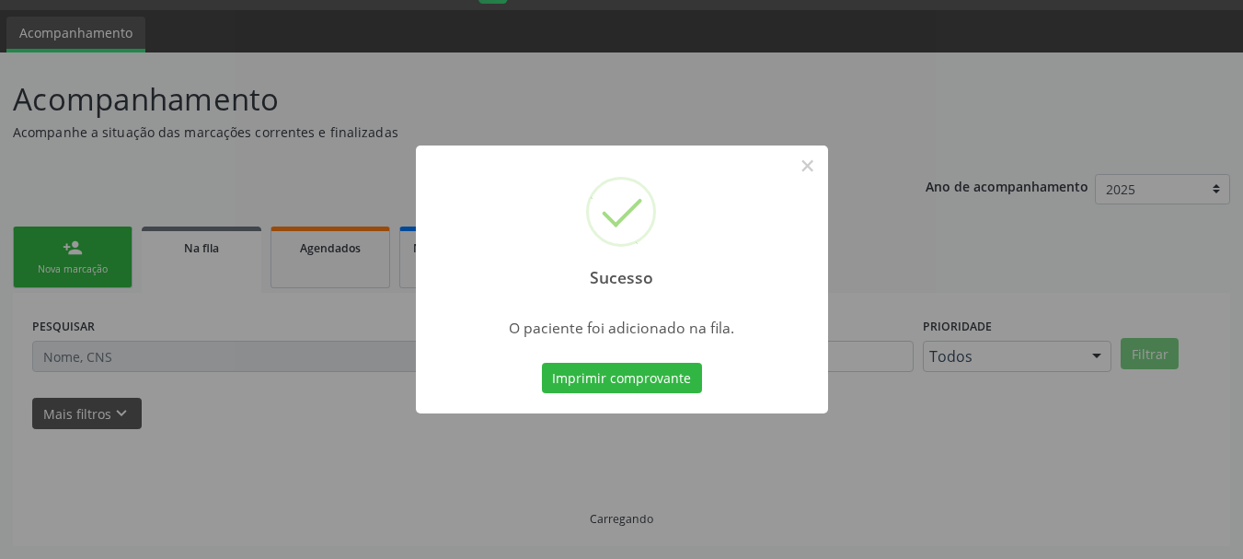
scroll to position [49, 0]
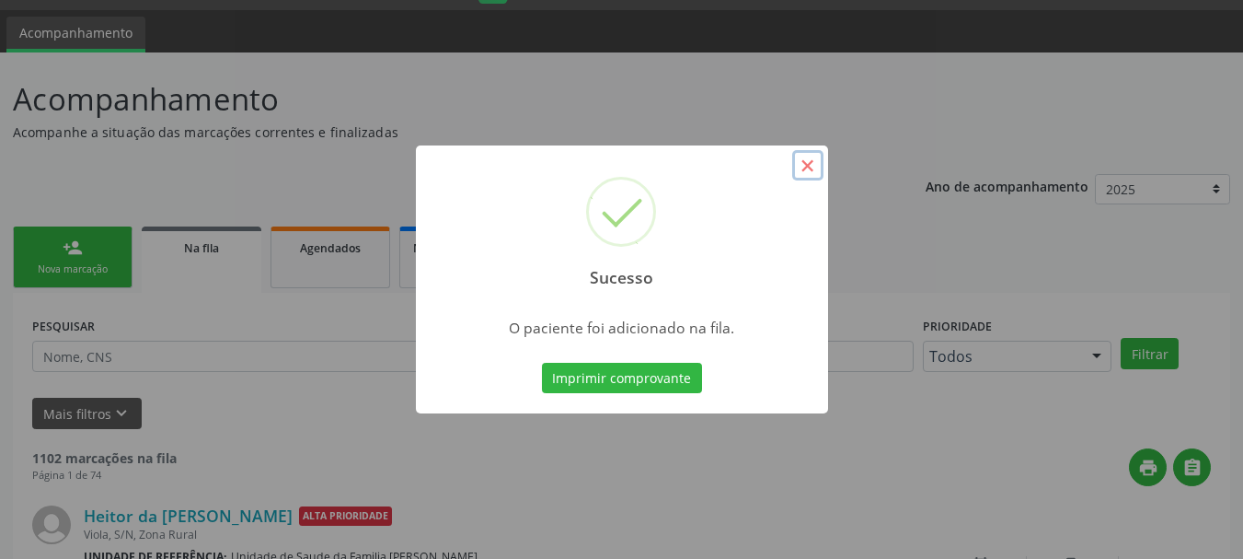
click at [802, 174] on button "×" at bounding box center [807, 165] width 31 height 31
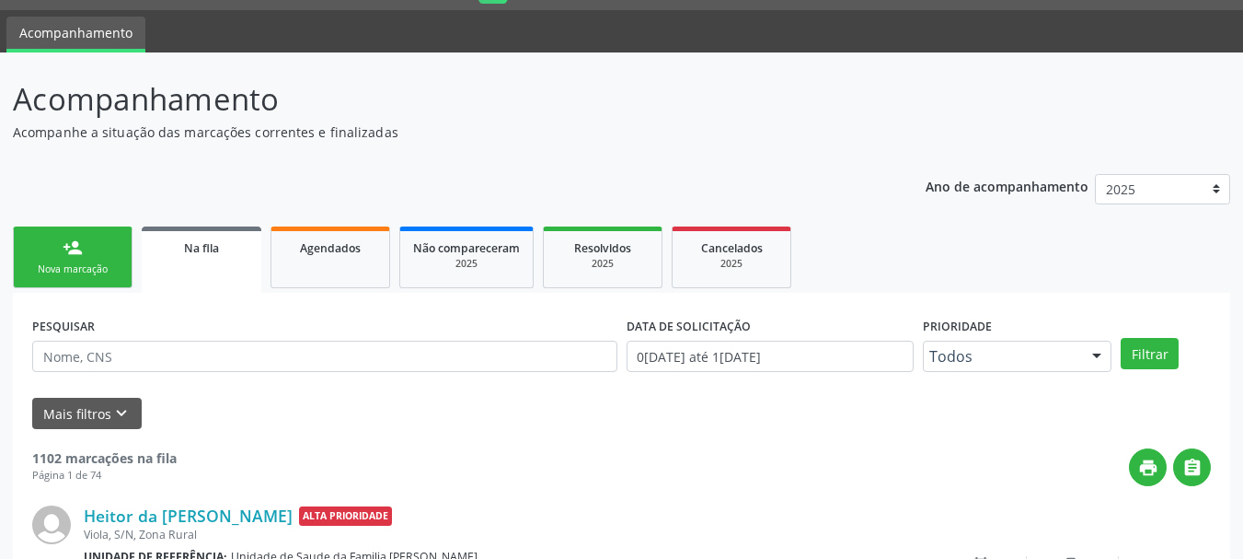
click at [57, 271] on div "Nova marcação" at bounding box center [73, 269] width 92 height 14
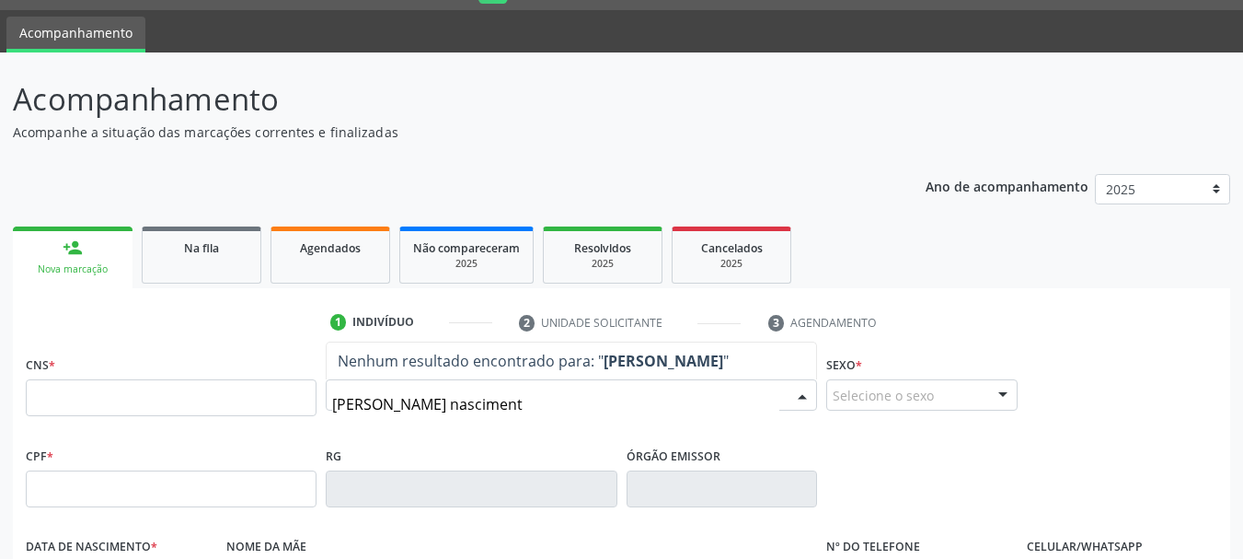
type input "[PERSON_NAME]"
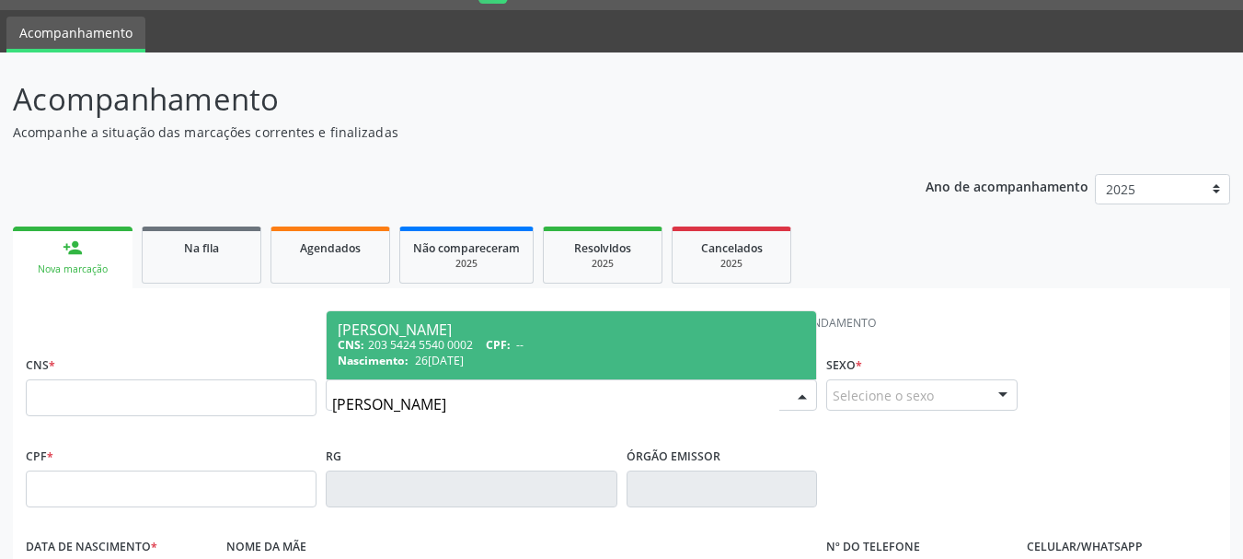
click at [458, 351] on div "CNS: 203 5424 5540 0002 CPF: --" at bounding box center [572, 345] width 468 height 16
type input "203 5424 5540 0002"
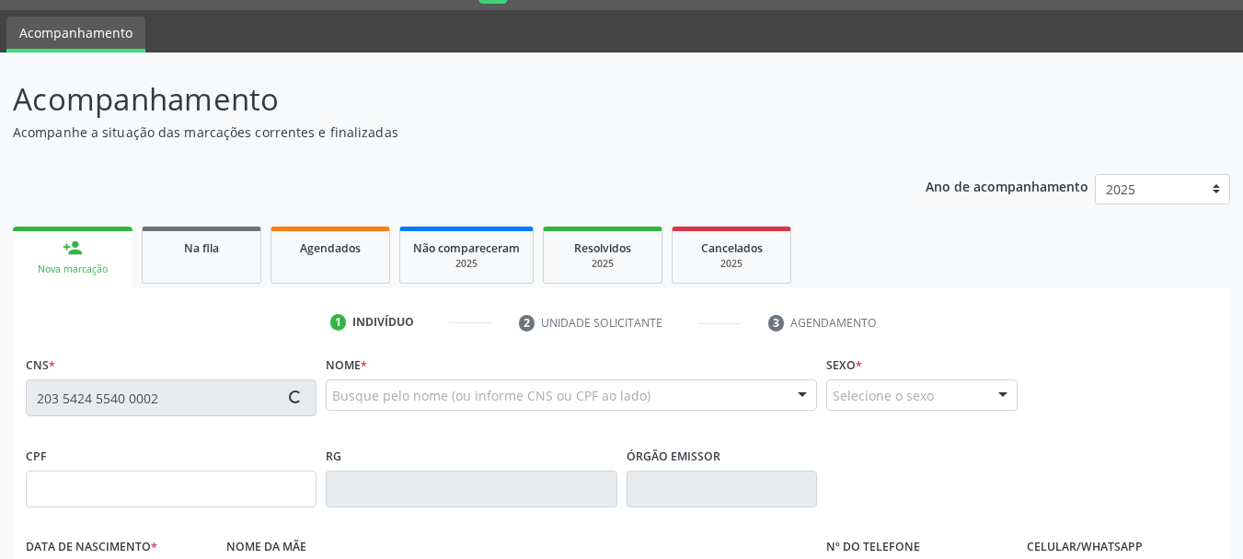
type input "26[DATE]"
type input "[PERSON_NAME]"
type input "[PHONE_NUMBER]"
type input "S/N"
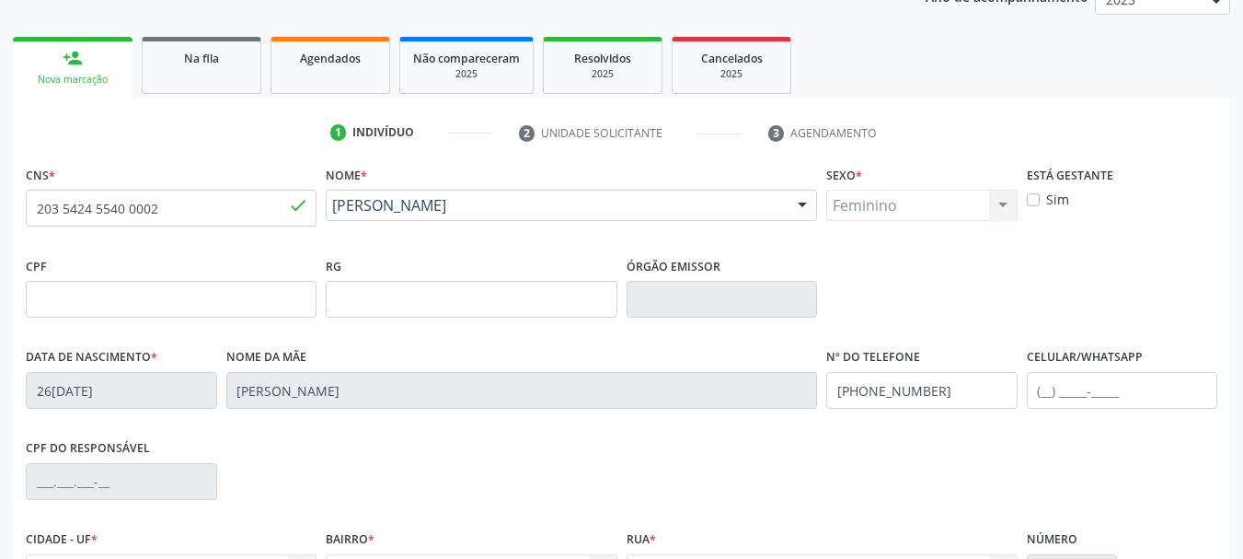
scroll to position [439, 0]
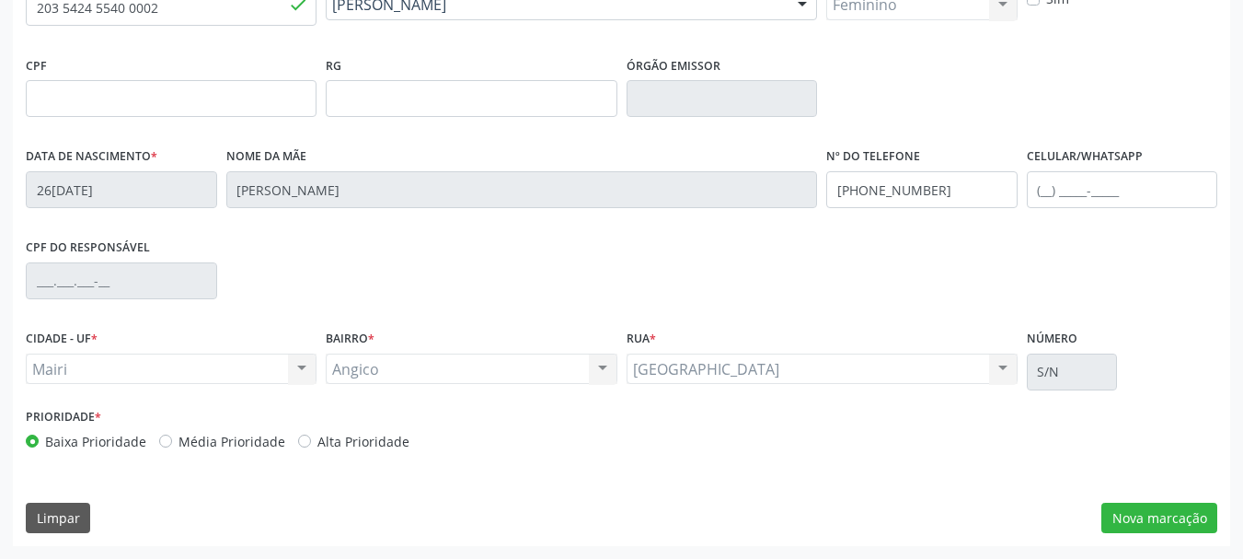
click at [622, 458] on div "Prioridade * Baixa Prioridade Média Prioridade Alta Prioridade" at bounding box center [621, 433] width 1201 height 61
click at [1183, 517] on button "Nova marcação" at bounding box center [1160, 517] width 116 height 31
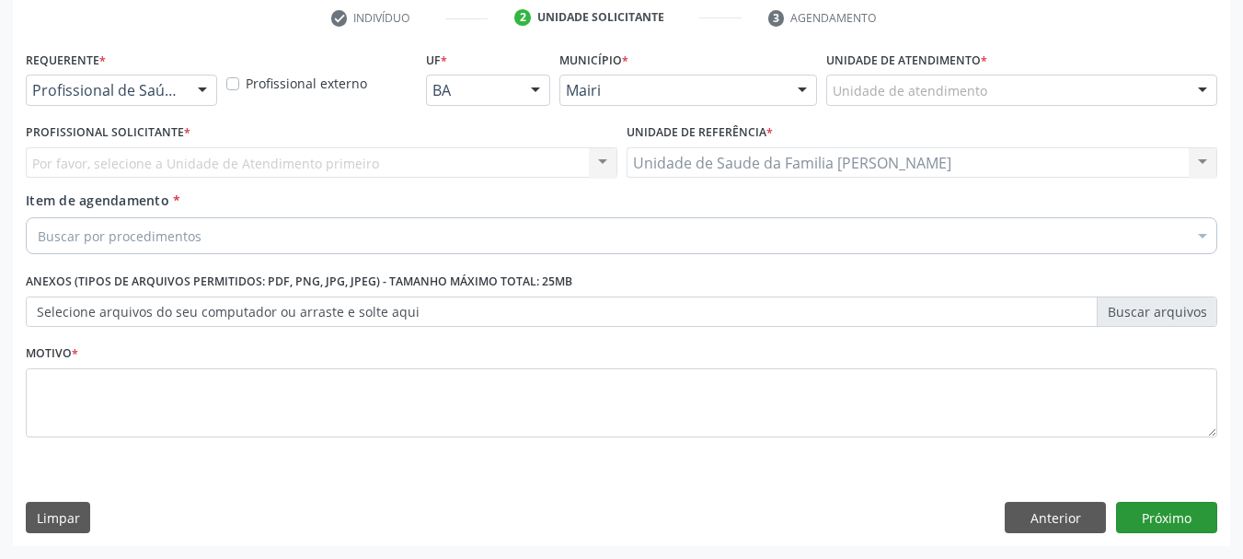
scroll to position [353, 0]
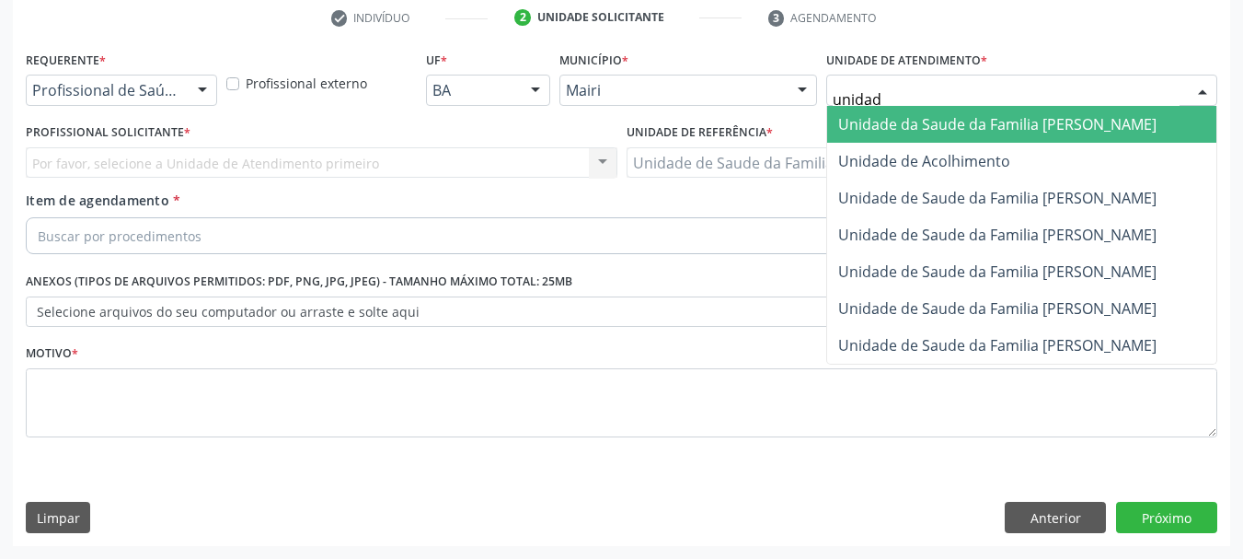
type input "unidade"
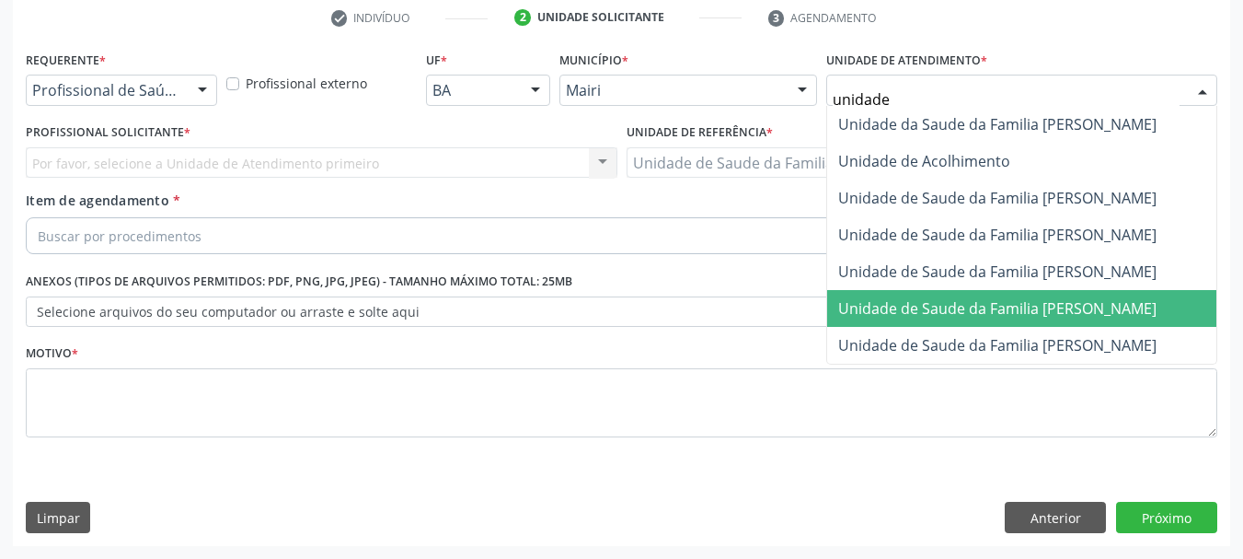
click at [1009, 321] on span "Unidade de Saude da Familia [PERSON_NAME]" at bounding box center [1021, 308] width 389 height 37
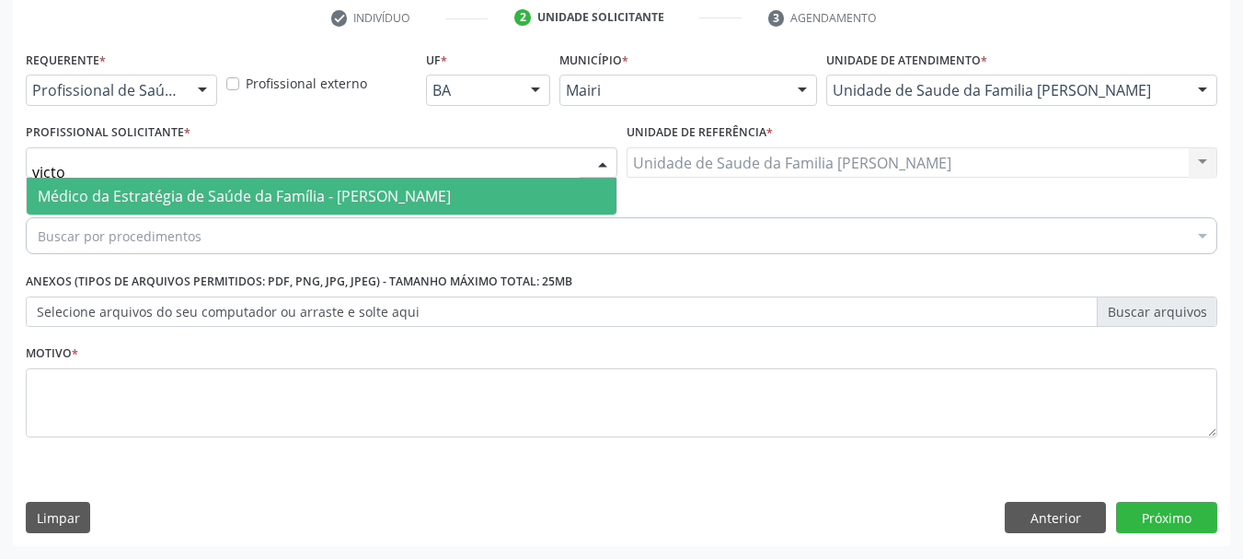
type input "victor"
click at [200, 203] on span "Médico da Estratégia de Saúde da Família - [PERSON_NAME]" at bounding box center [244, 196] width 413 height 20
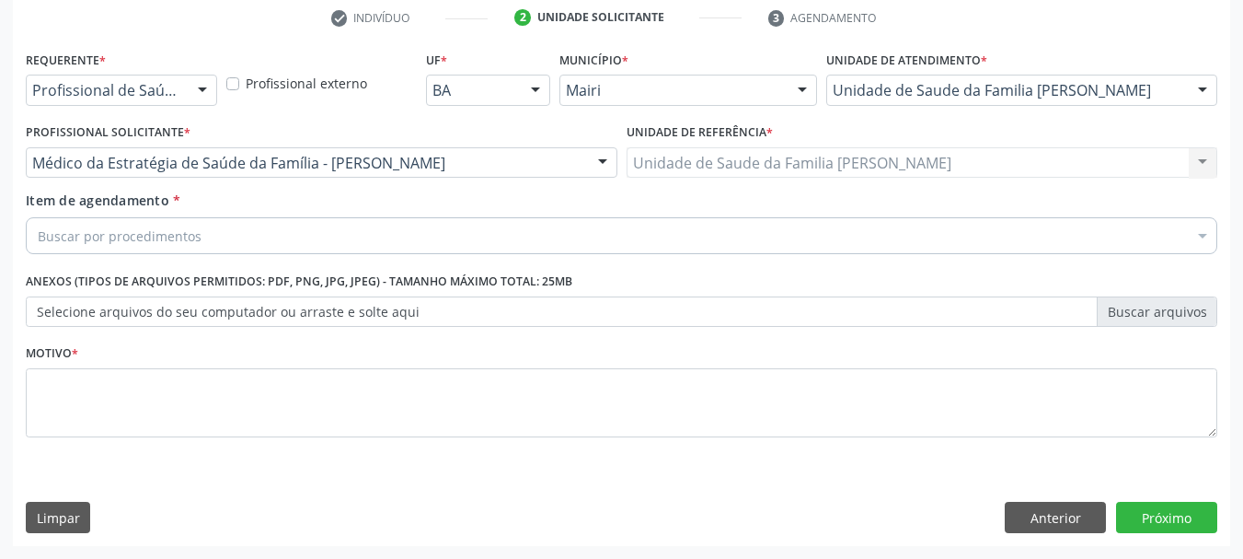
click at [213, 247] on div "Buscar por procedimentos" at bounding box center [622, 235] width 1192 height 37
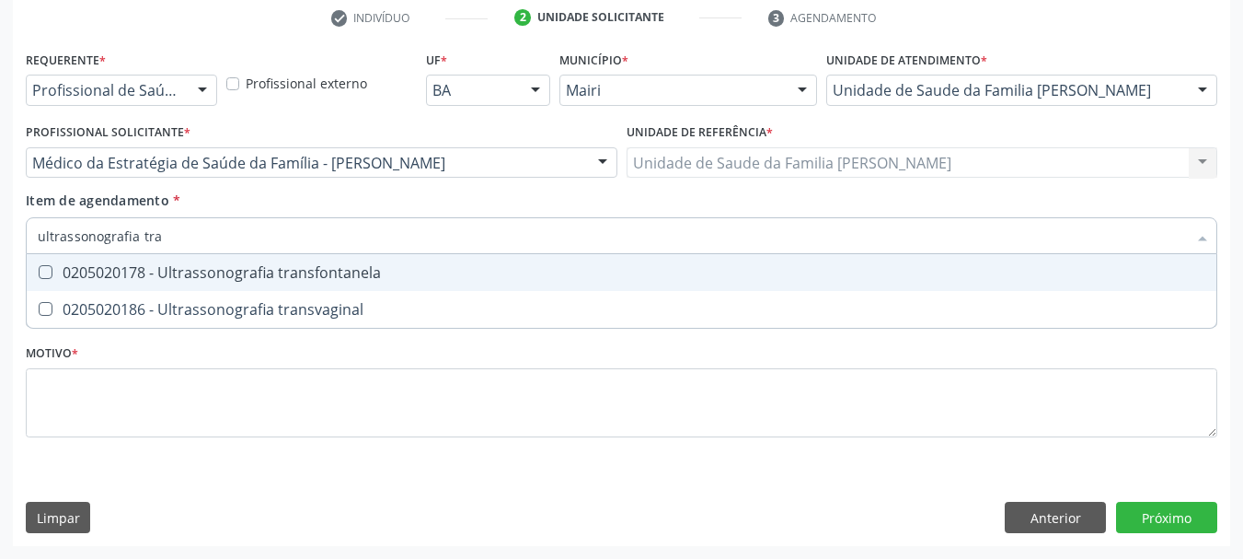
type input "ultrassonografia tran"
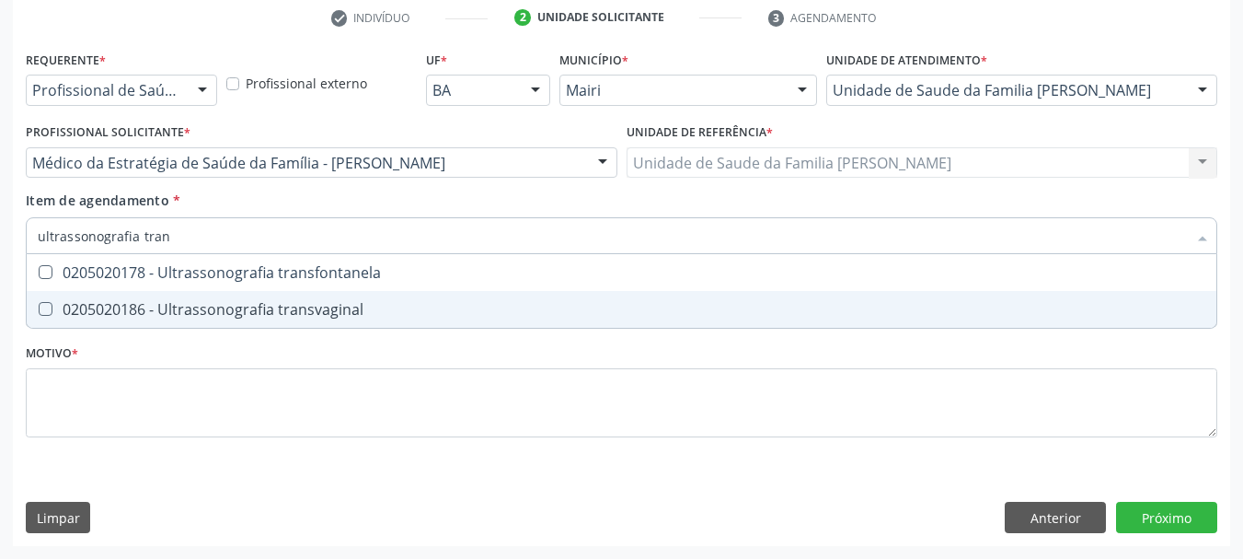
click at [278, 317] on div "0205020186 - Ultrassonografia transvaginal" at bounding box center [622, 309] width 1168 height 15
checkbox transvaginal "true"
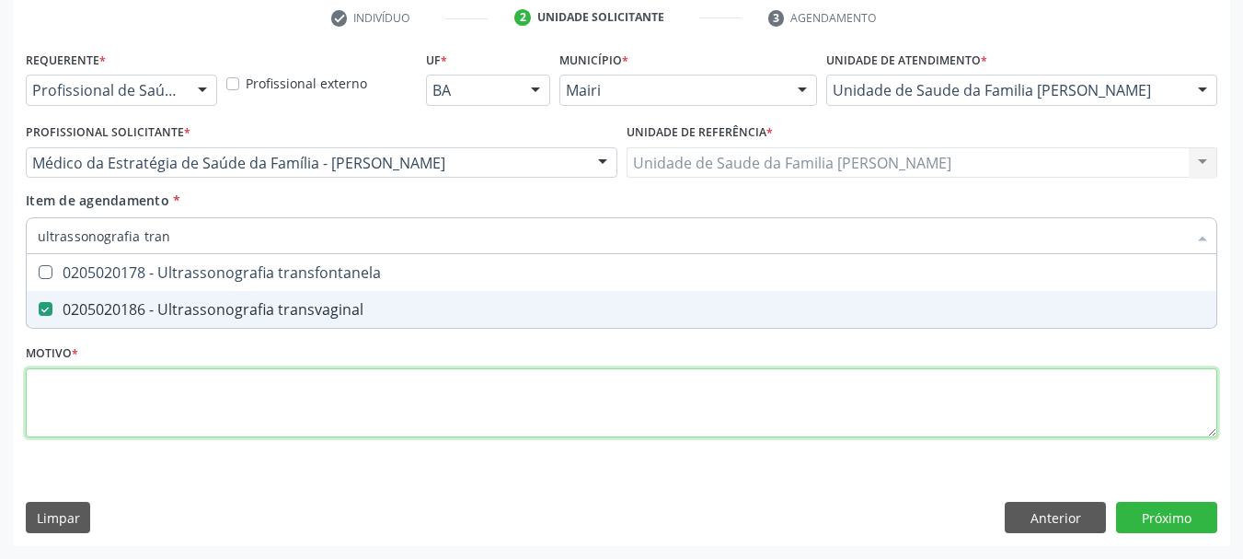
click at [321, 409] on div "Requerente * Profissional de Saúde Profissional de Saúde Paciente Nenhum result…" at bounding box center [622, 254] width 1192 height 417
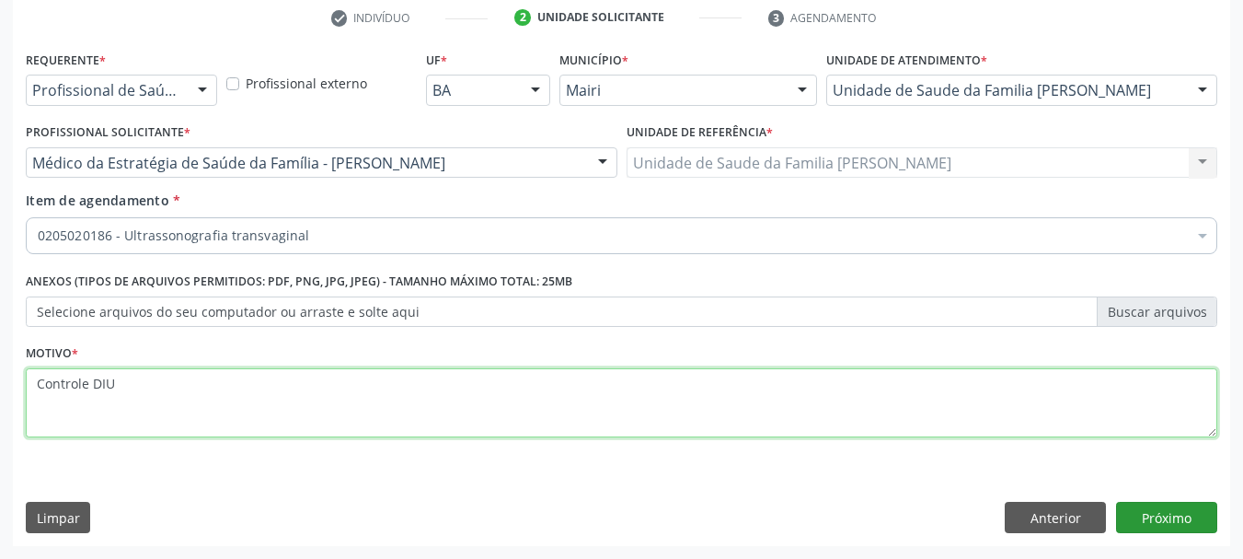
type textarea "Controle DIU"
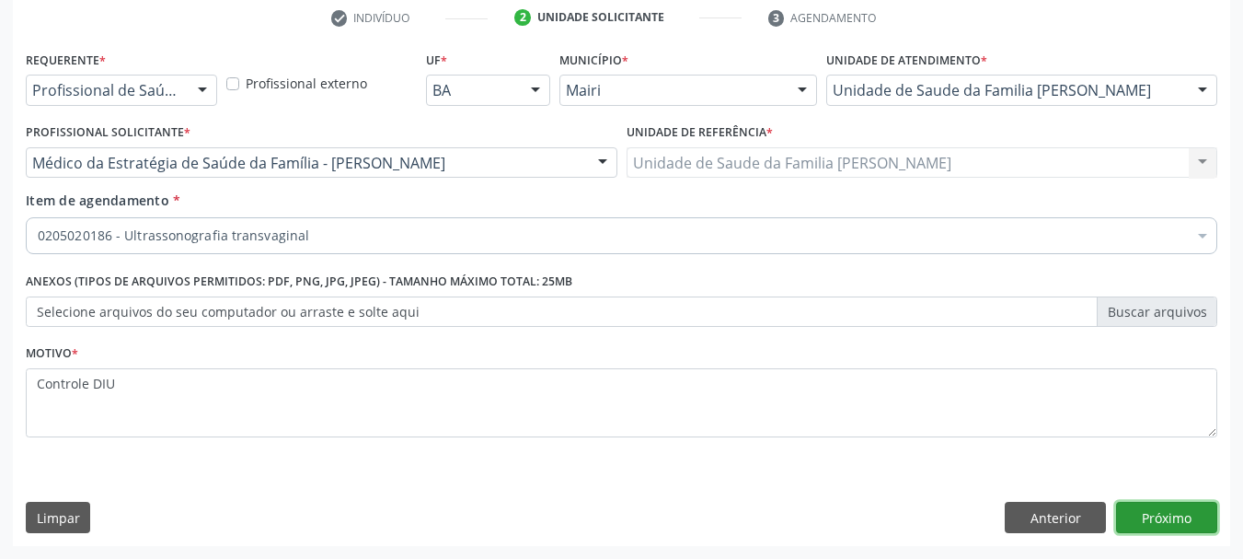
click at [1170, 515] on button "Próximo" at bounding box center [1166, 517] width 101 height 31
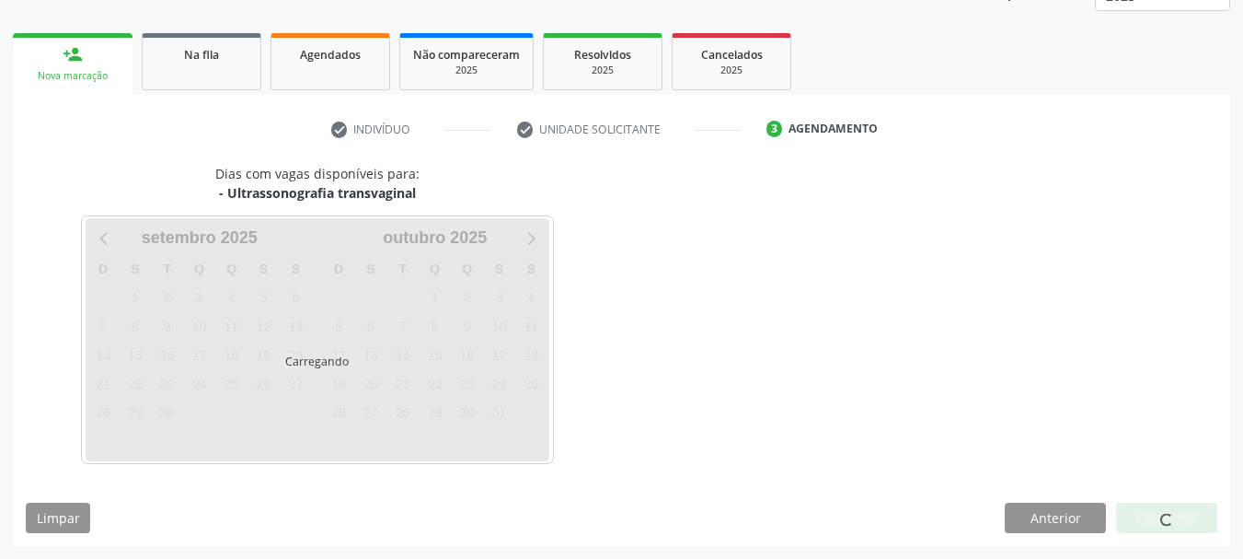
scroll to position [296, 0]
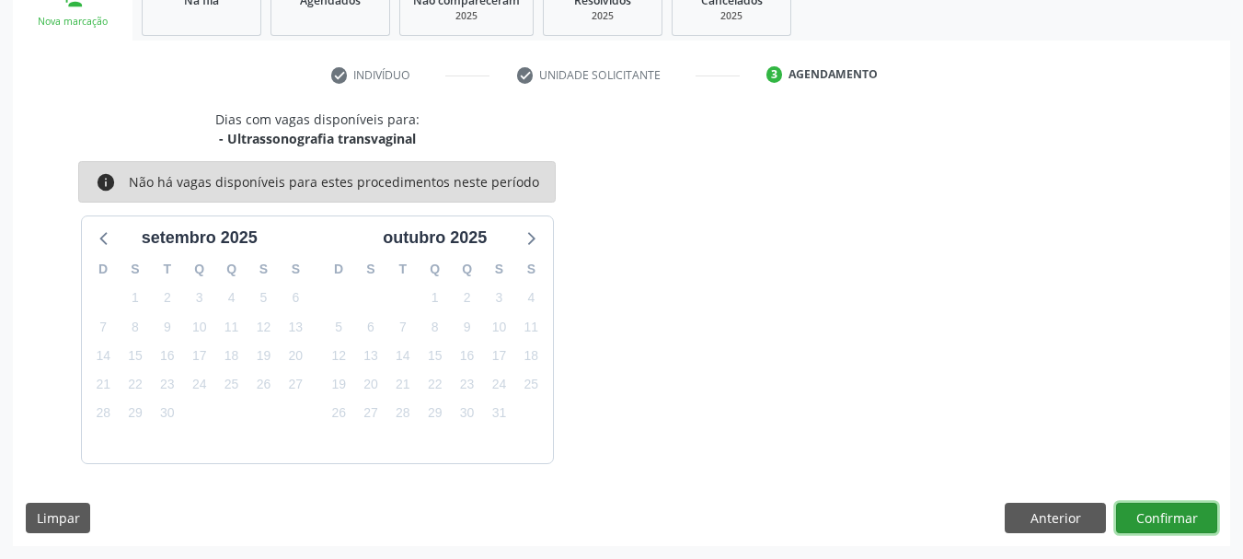
click at [1170, 515] on button "Confirmar" at bounding box center [1166, 517] width 101 height 31
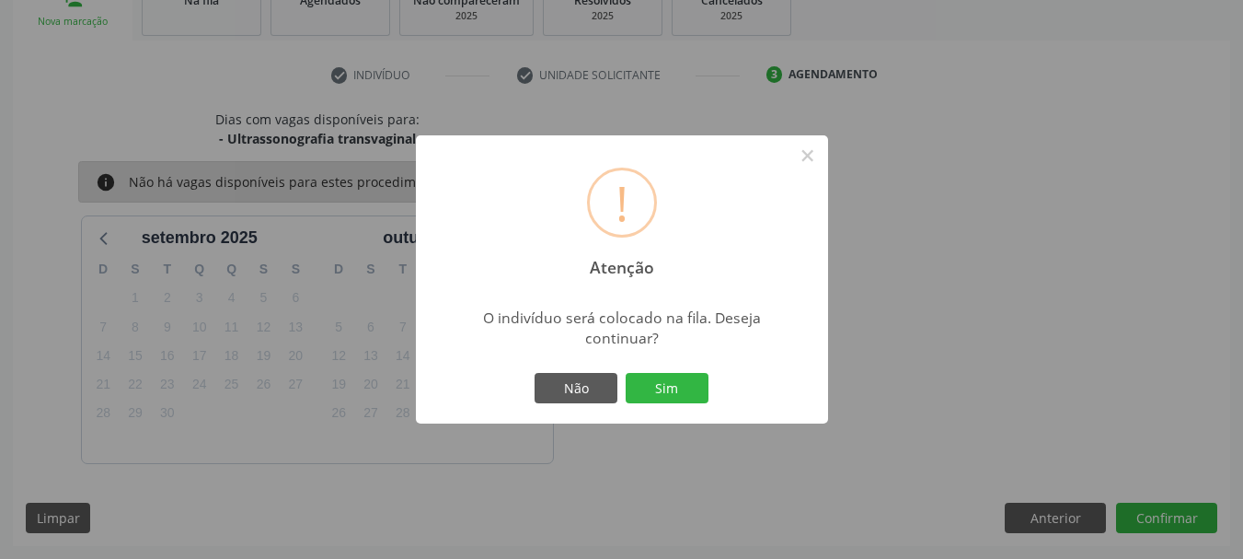
click at [661, 371] on div "Não Sim" at bounding box center [622, 388] width 182 height 39
click at [669, 386] on button "Sim" at bounding box center [667, 388] width 83 height 31
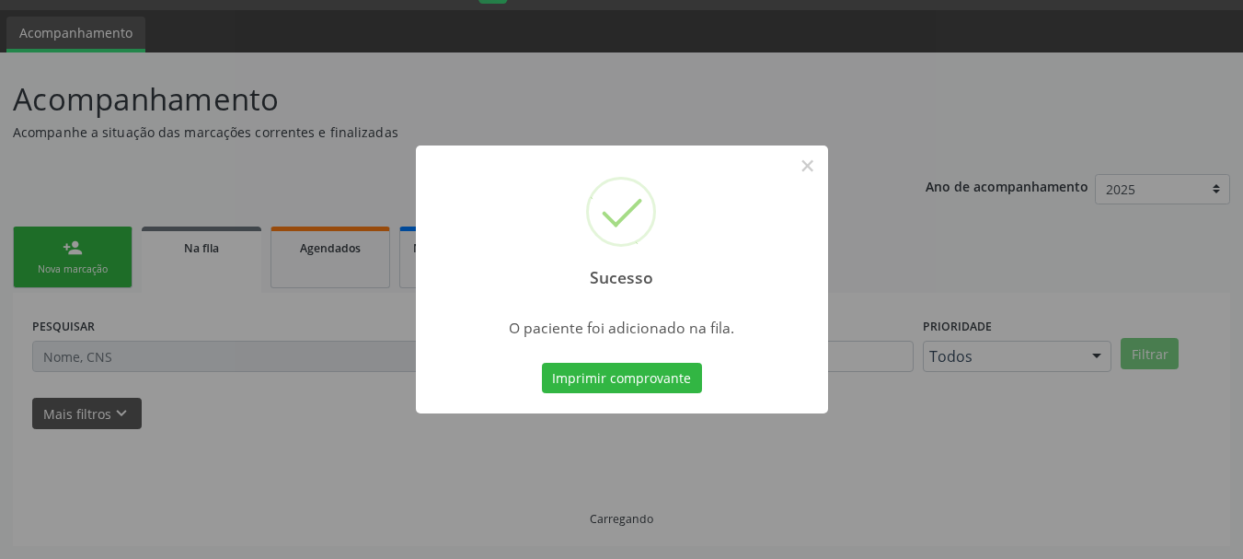
scroll to position [49, 0]
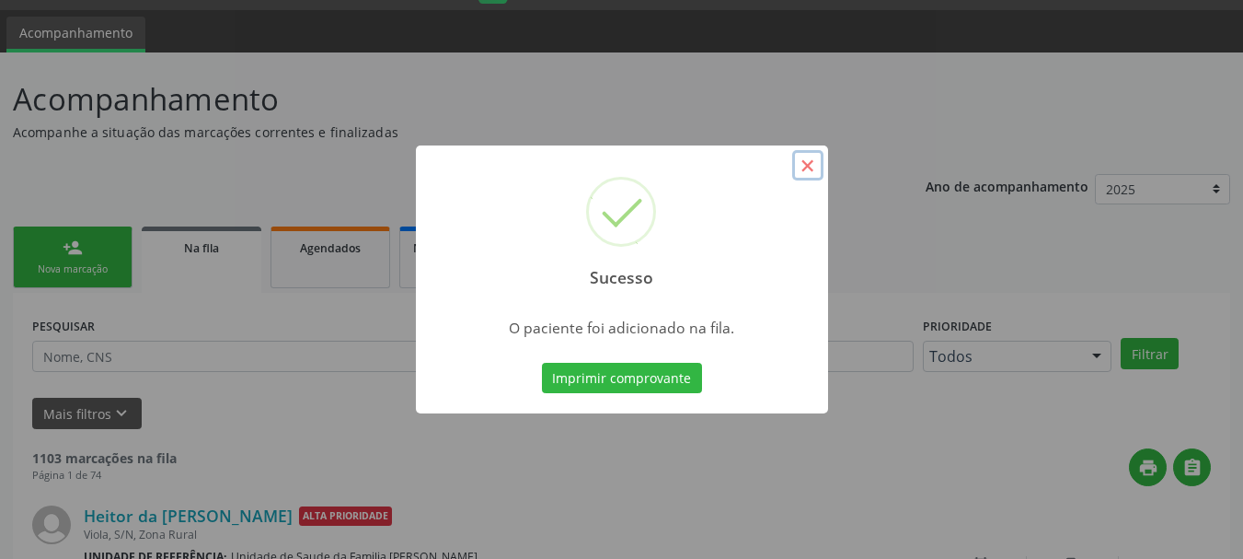
click at [806, 170] on button "×" at bounding box center [807, 165] width 31 height 31
